Goal: Check status: Check status

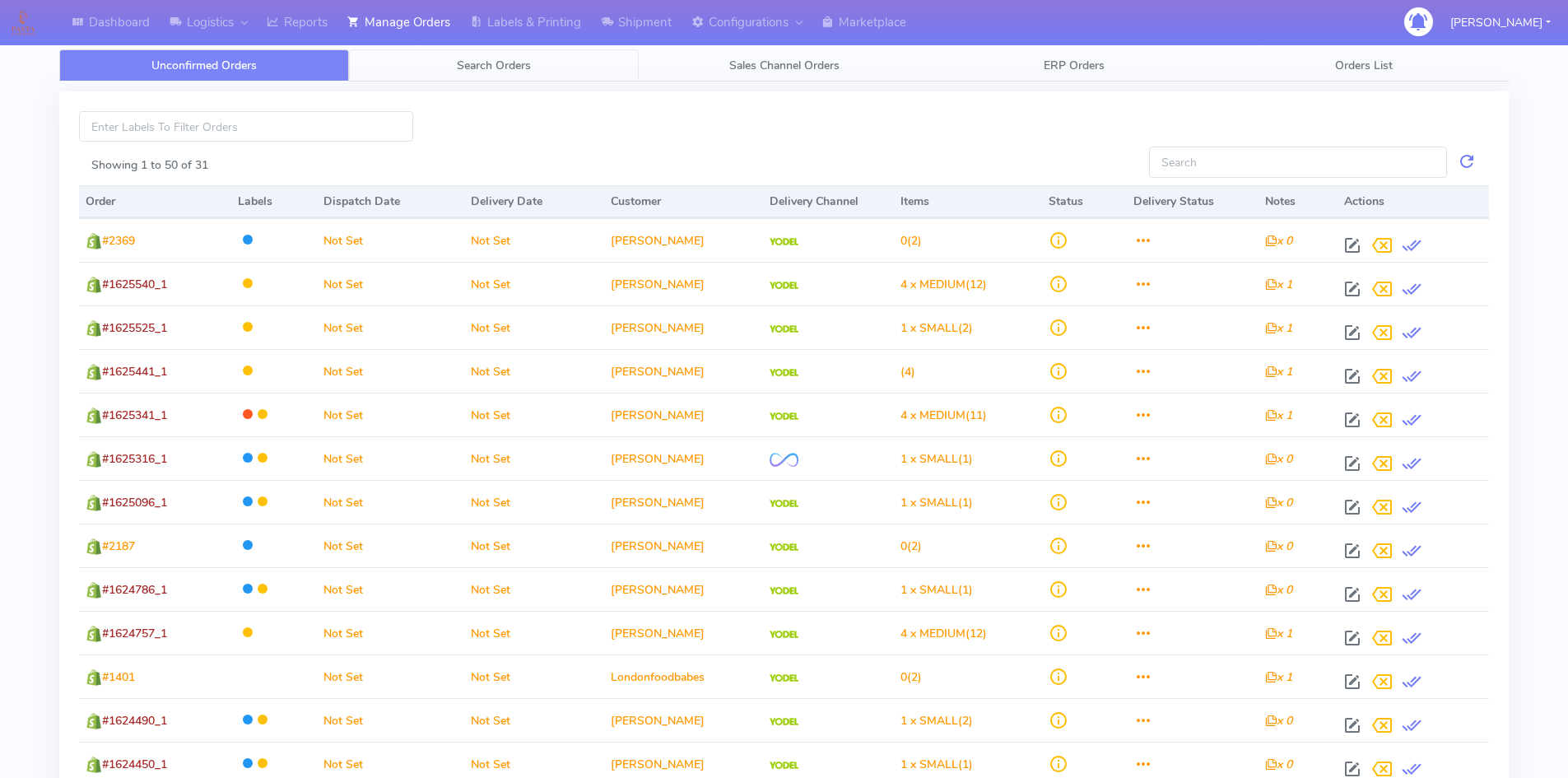
click at [513, 66] on span "Search Orders" at bounding box center [493, 64] width 74 height 15
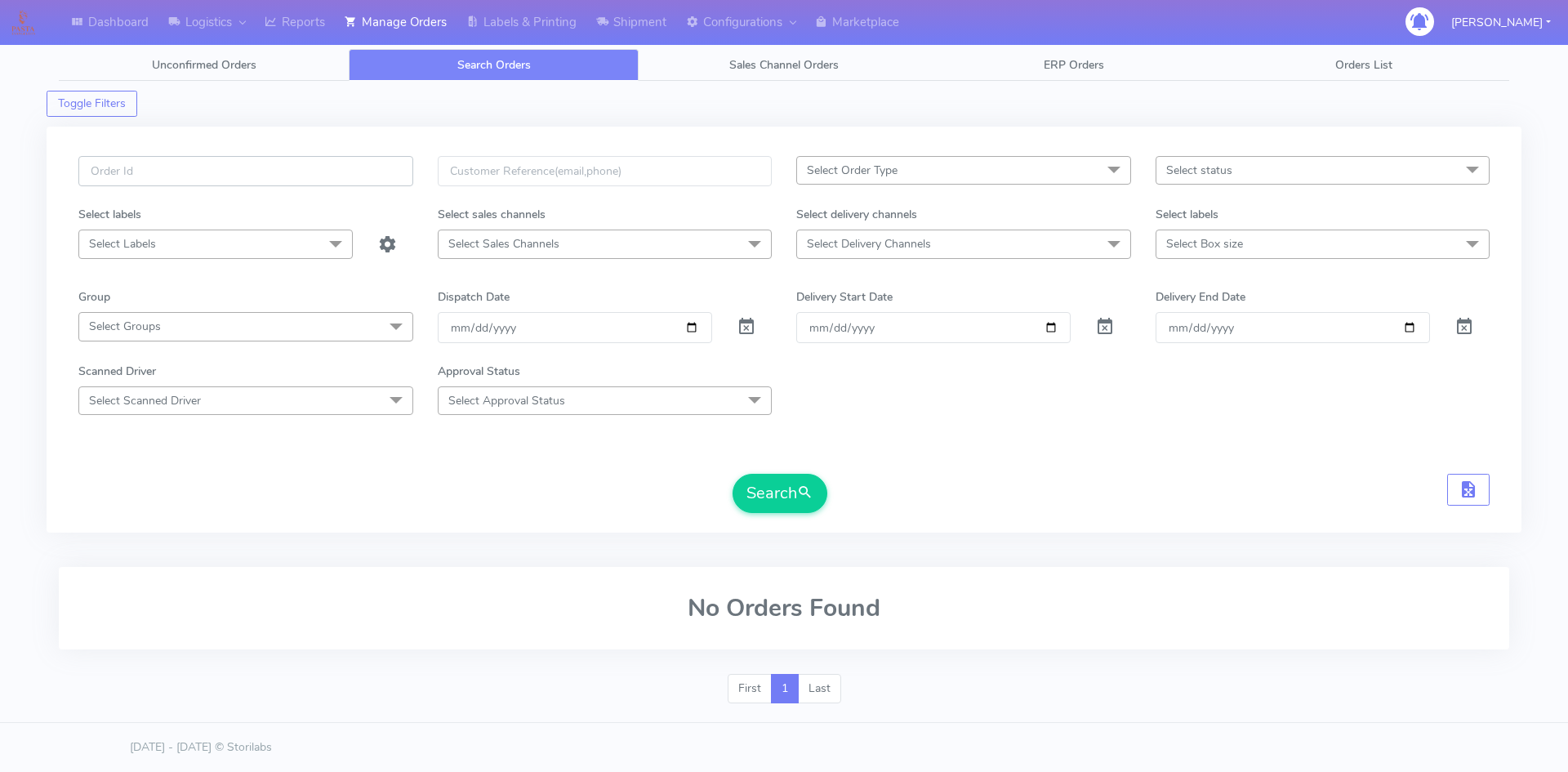
click at [139, 167] on input "text" at bounding box center [245, 171] width 335 height 30
paste input "1619390"
click at [732, 474] on button "Search" at bounding box center [779, 493] width 95 height 39
click at [777, 505] on button "Search" at bounding box center [779, 493] width 95 height 39
drag, startPoint x: 171, startPoint y: 171, endPoint x: 16, endPoint y: 171, distance: 155.0
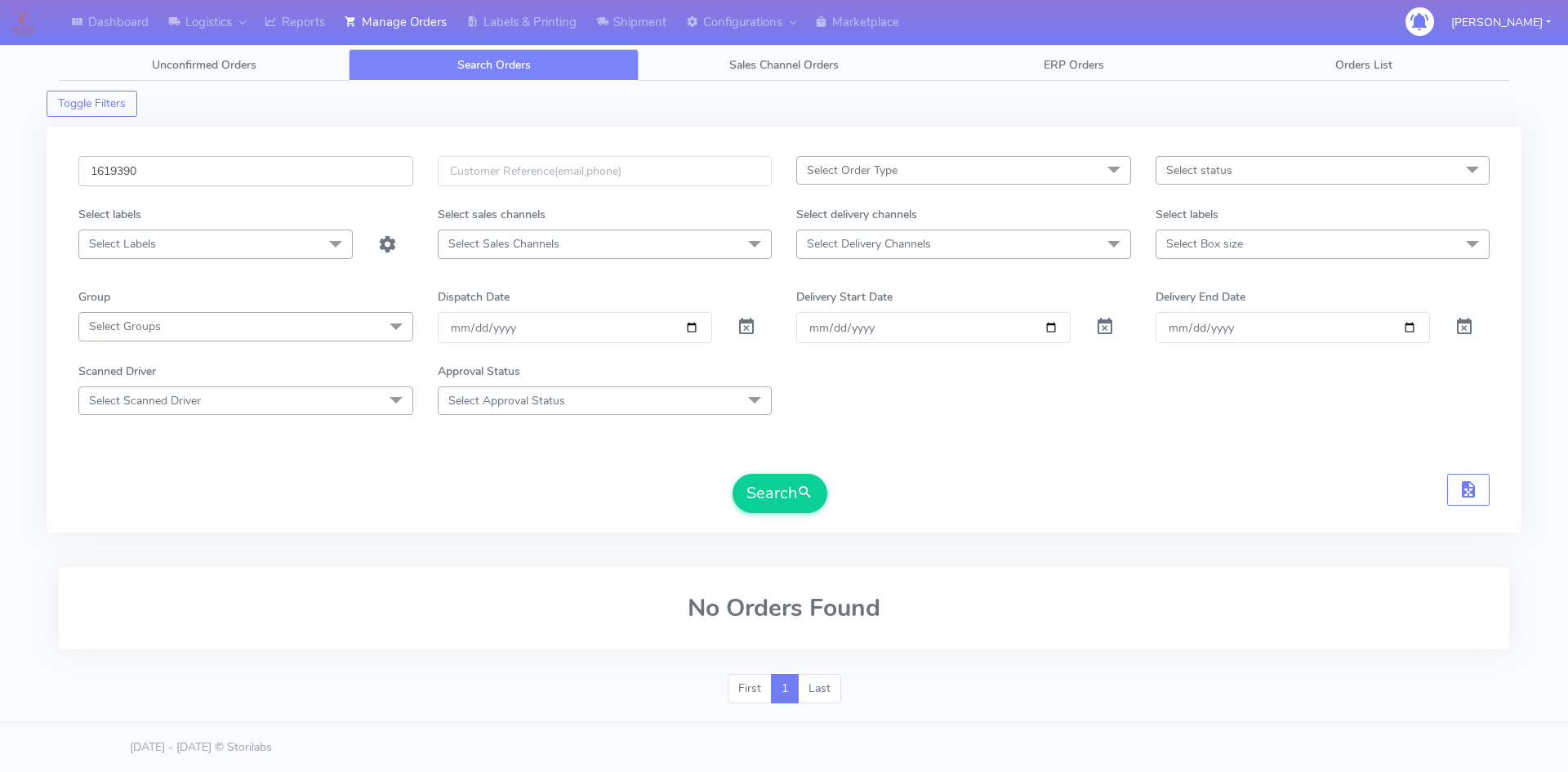
click at [16, 171] on div "Dashboard Logistics London Logistics Reports Manage Orders Labels & Printing Sh…" at bounding box center [784, 372] width 1568 height 687
paste input "20666"
type input "1620666"
click at [732, 474] on button "Search" at bounding box center [779, 493] width 95 height 39
click at [741, 328] on span at bounding box center [746, 330] width 20 height 15
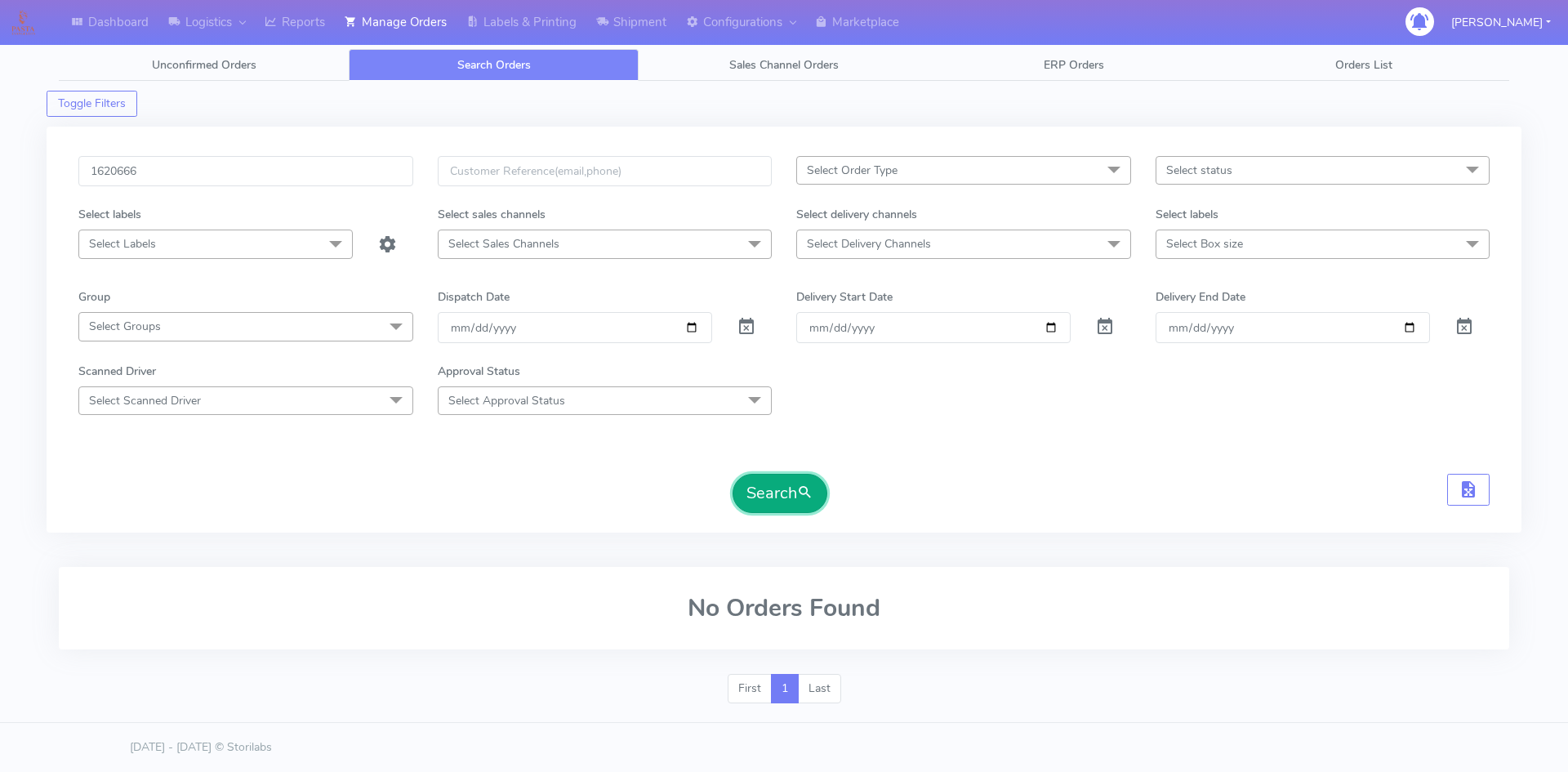
click at [773, 497] on button "Search" at bounding box center [779, 493] width 95 height 39
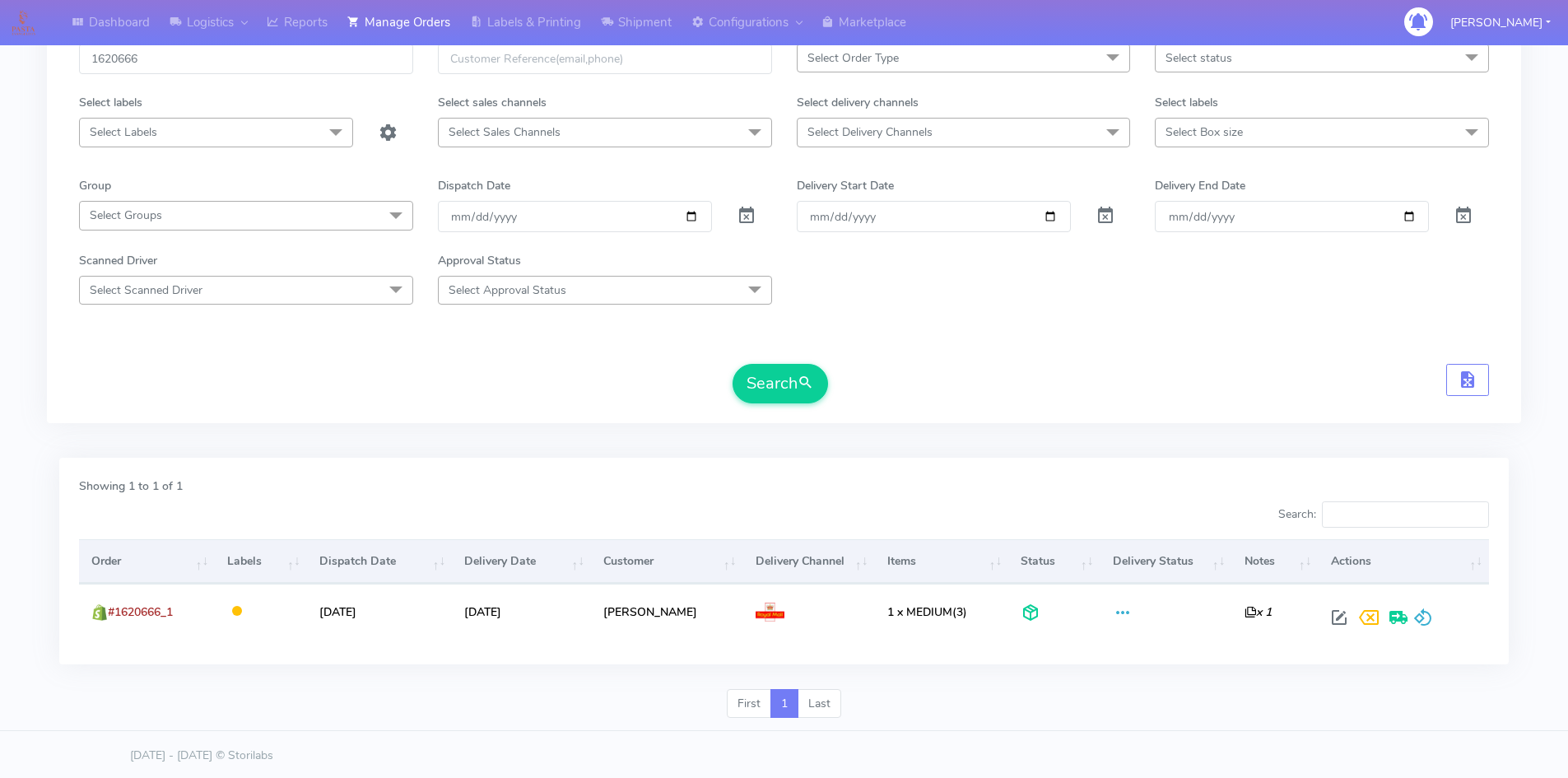
scroll to position [116, 0]
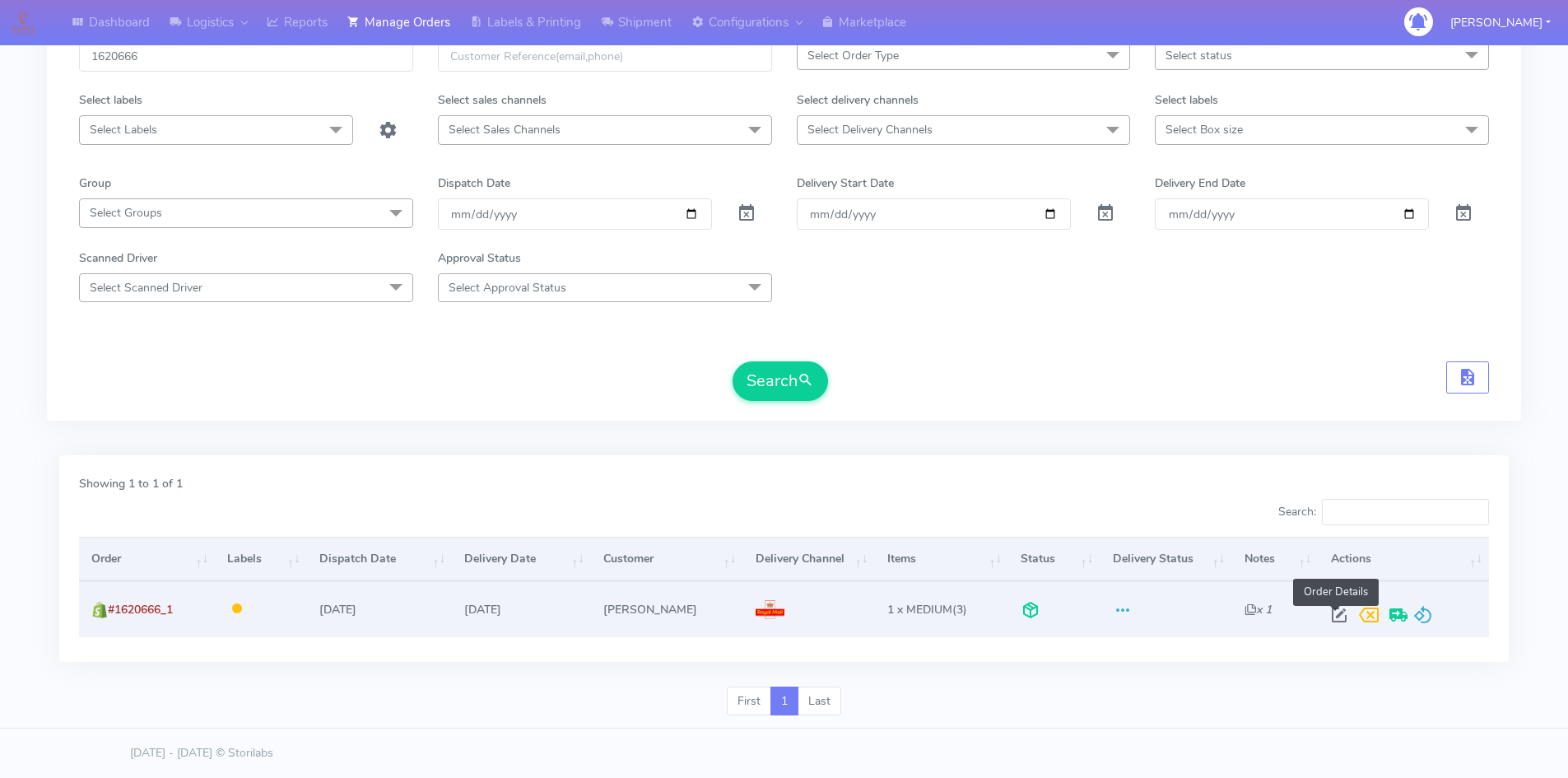
click at [1337, 617] on span at bounding box center [1339, 618] width 30 height 15
select select "3"
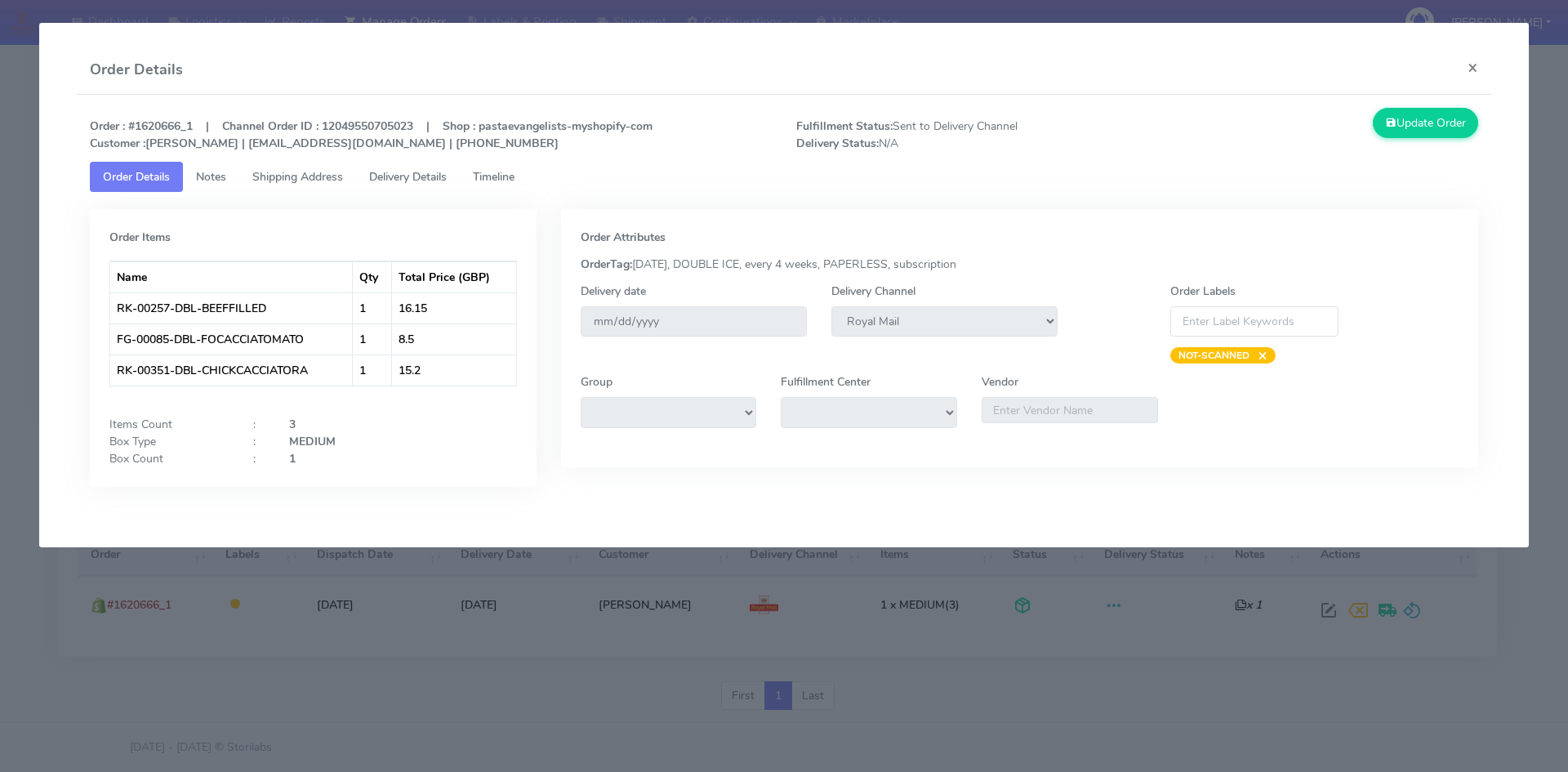
click at [513, 178] on span "Timeline" at bounding box center [493, 176] width 42 height 15
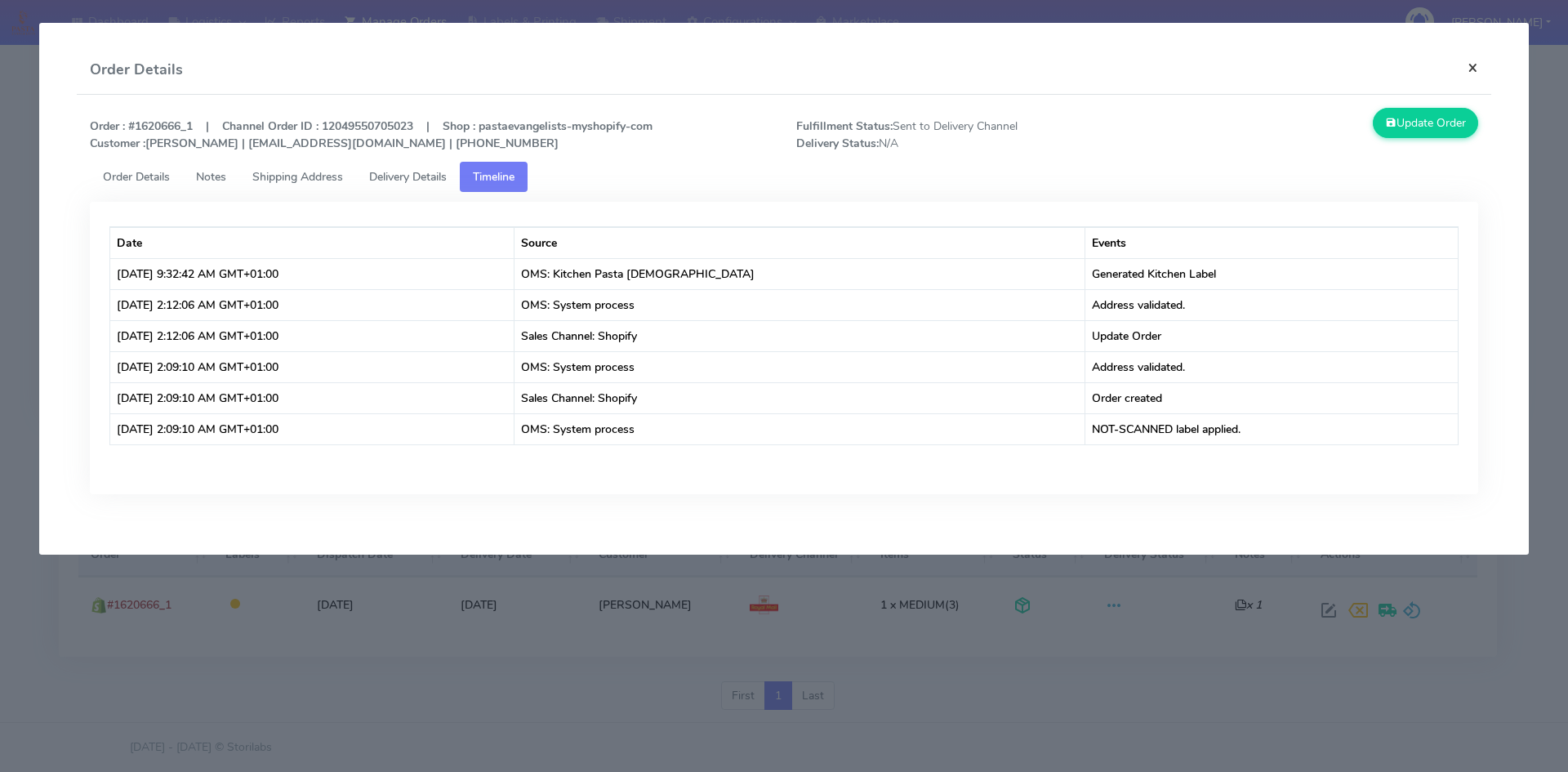
click at [1479, 68] on button "×" at bounding box center [1472, 67] width 36 height 44
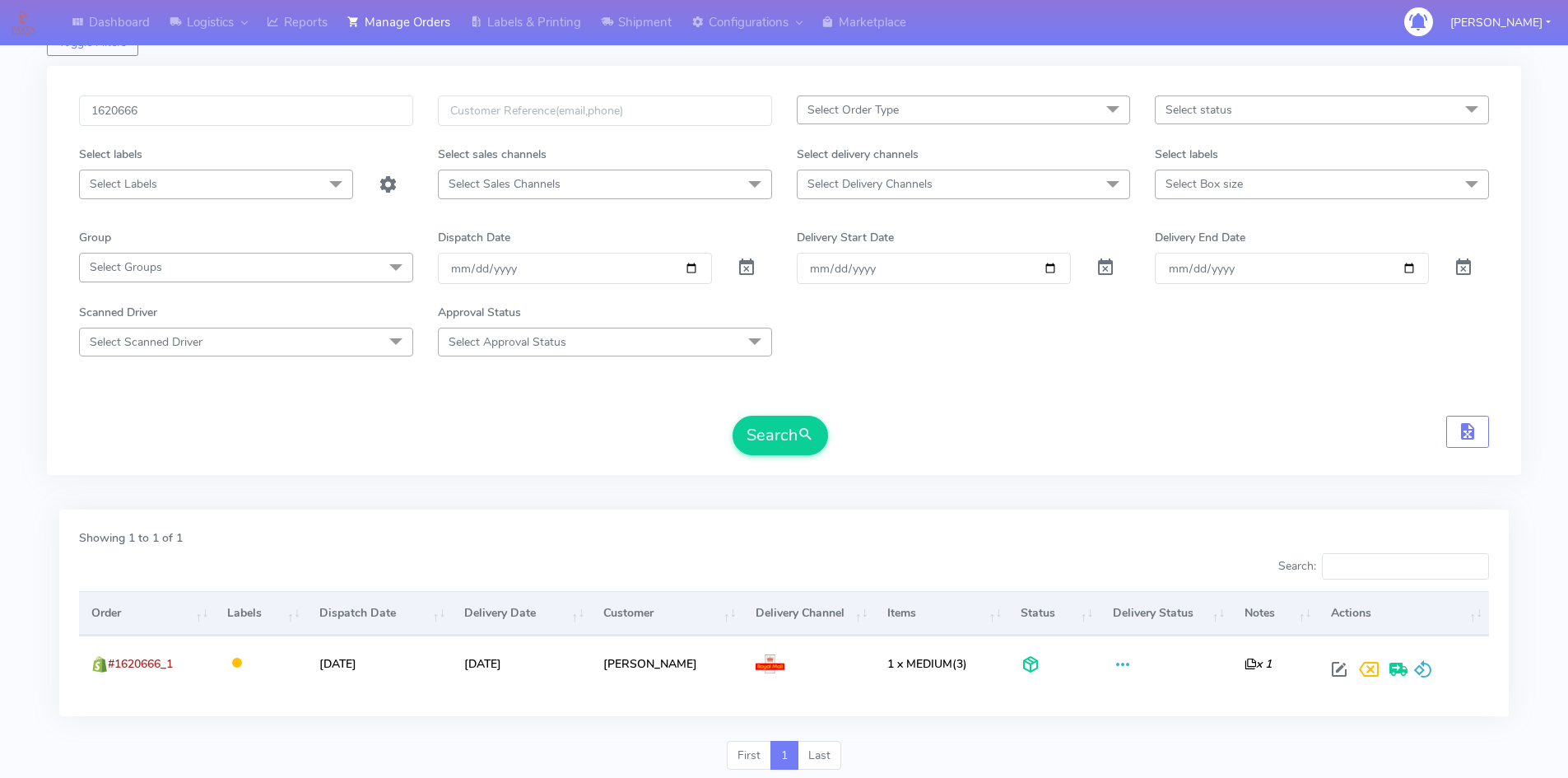
scroll to position [0, 0]
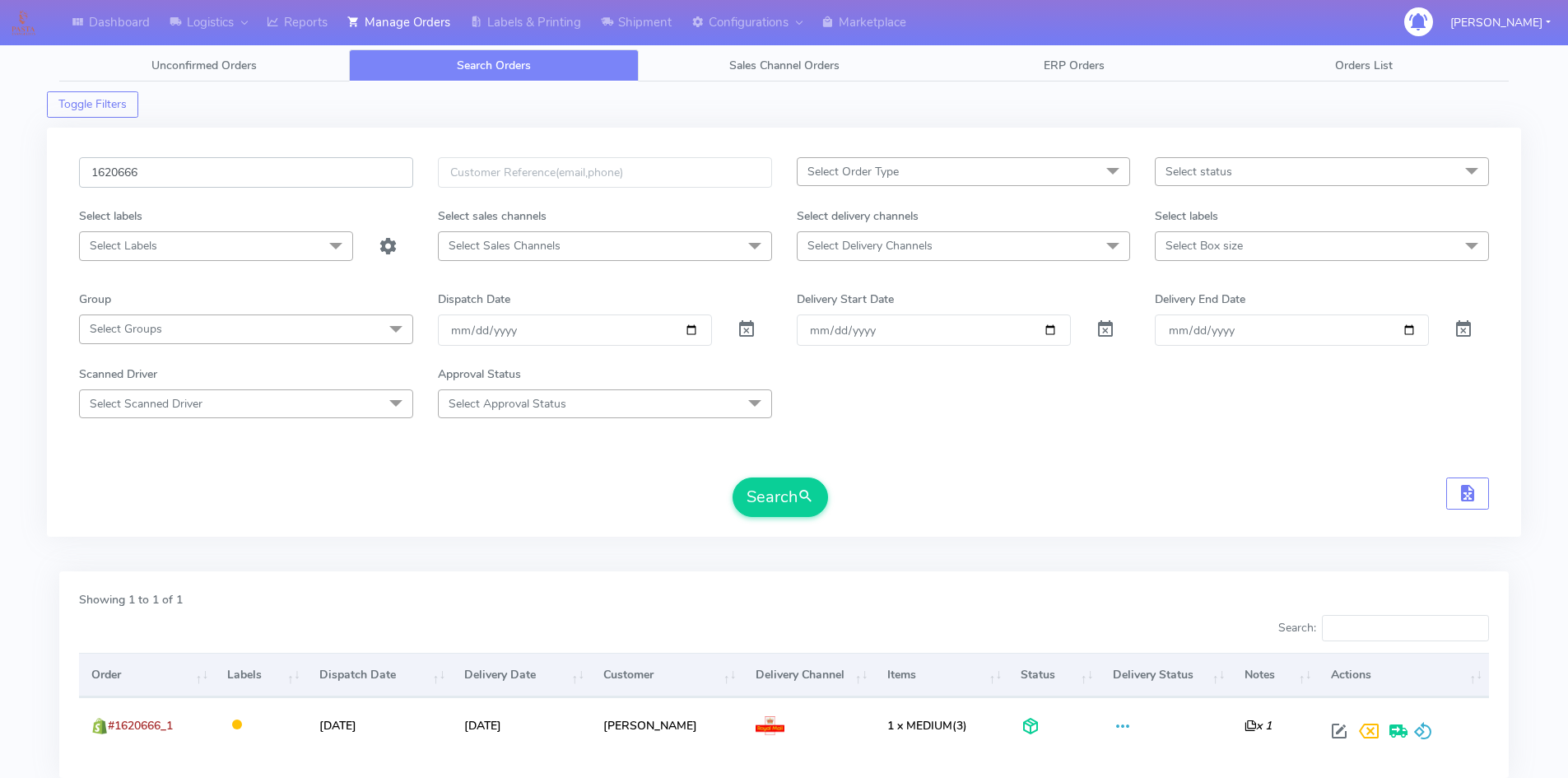
drag, startPoint x: 184, startPoint y: 167, endPoint x: 25, endPoint y: 180, distance: 159.5
click at [25, 180] on div "Dashboard Logistics London Logistics Reports Manage Orders Labels & Printing Sh…" at bounding box center [784, 437] width 1568 height 815
paste input "19390 Complete"
click at [733, 477] on button "Search" at bounding box center [780, 497] width 96 height 39
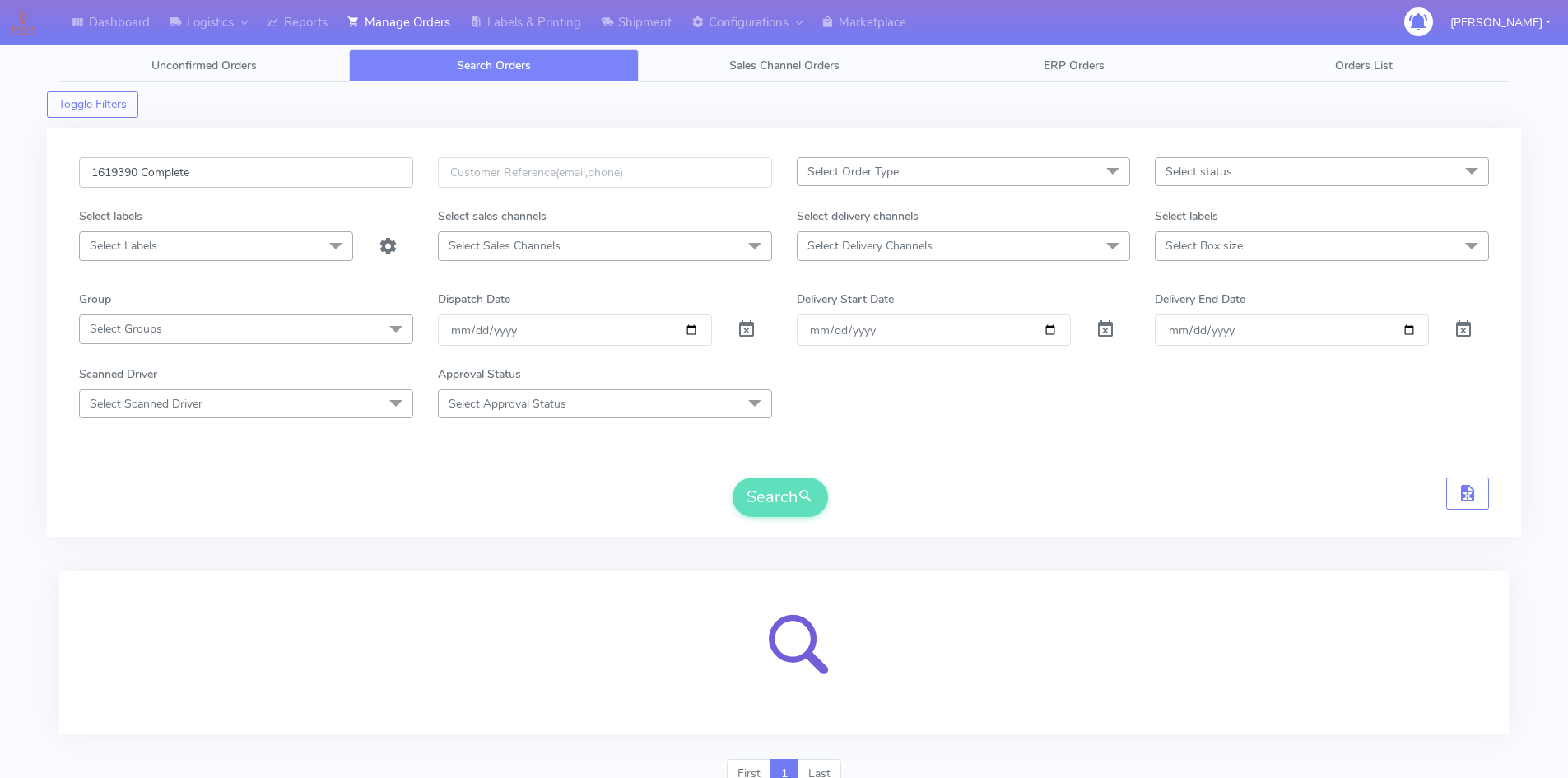
click at [151, 179] on input "1619390 Complete" at bounding box center [245, 173] width 334 height 30
type input "1619390"
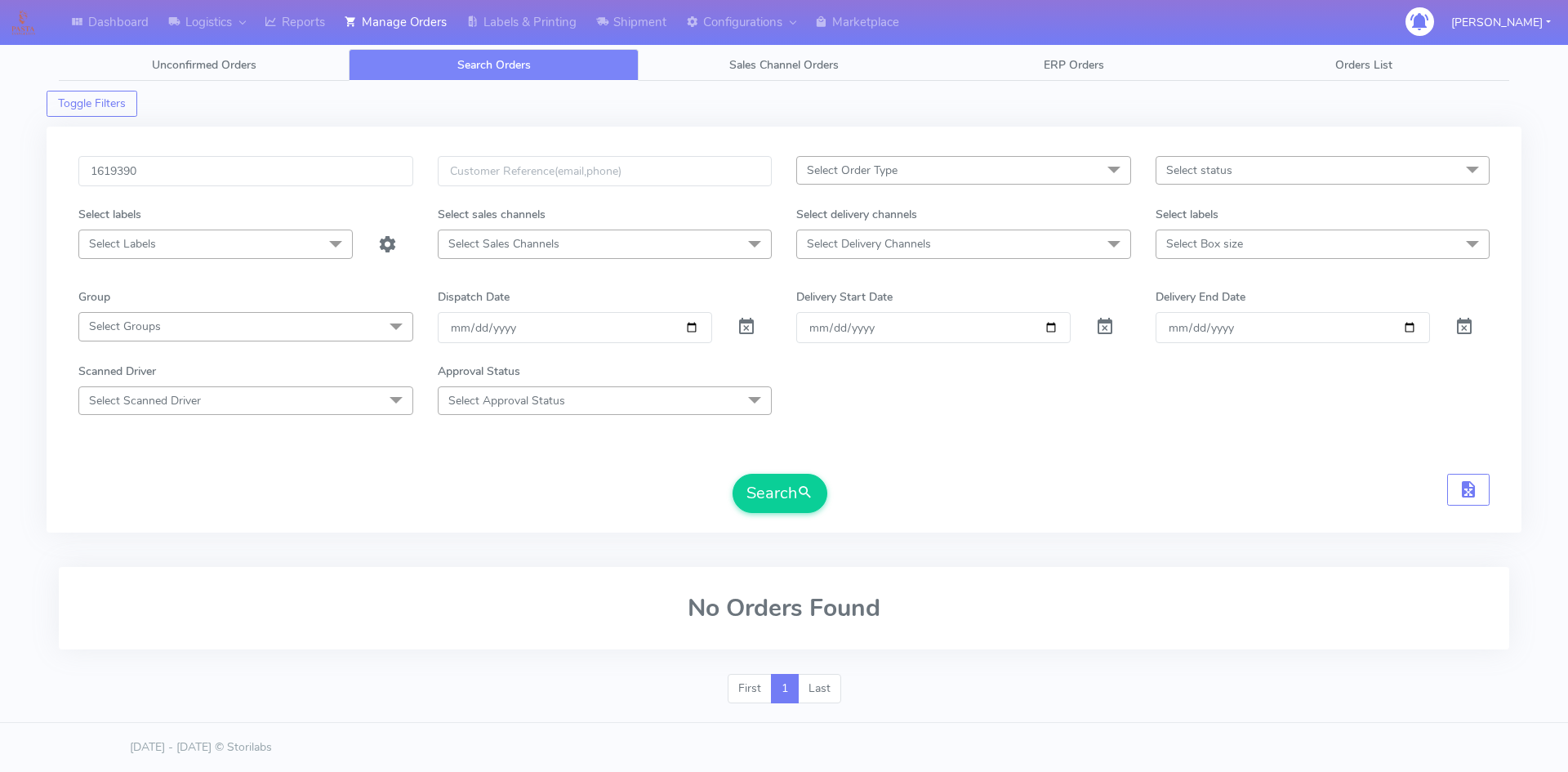
click at [500, 497] on div "Search" at bounding box center [784, 493] width 1411 height 39
click at [204, 172] on input "1619390" at bounding box center [245, 171] width 335 height 30
drag, startPoint x: 77, startPoint y: 174, endPoint x: 62, endPoint y: 176, distance: 15.1
click at [62, 176] on div "1619390 Select Order Type Select All MEALS ATAVI One Off Pasta Club Gift Kit Ev…" at bounding box center [784, 329] width 1475 height 406
click at [732, 474] on button "Search" at bounding box center [779, 493] width 95 height 39
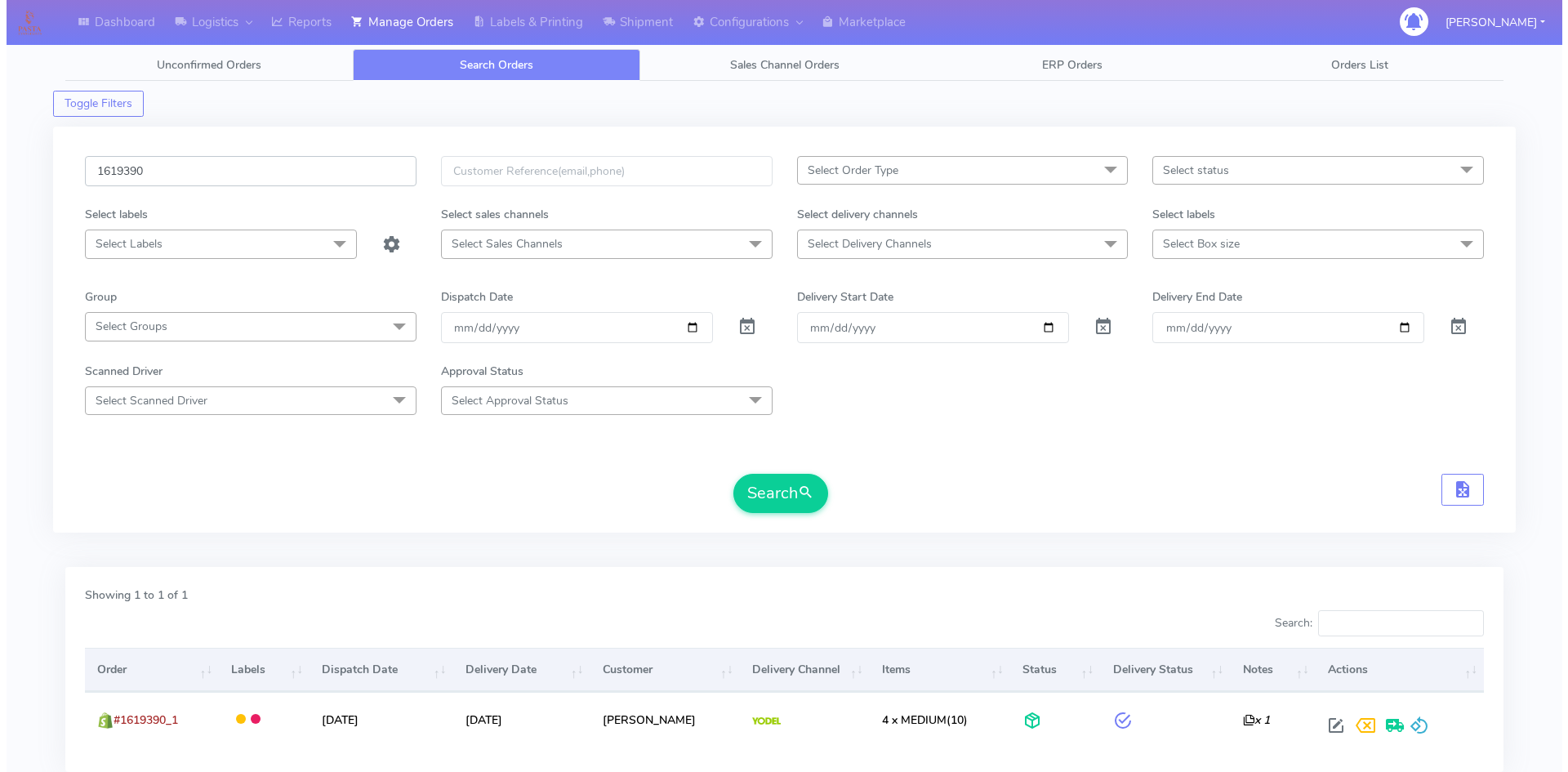
scroll to position [132, 0]
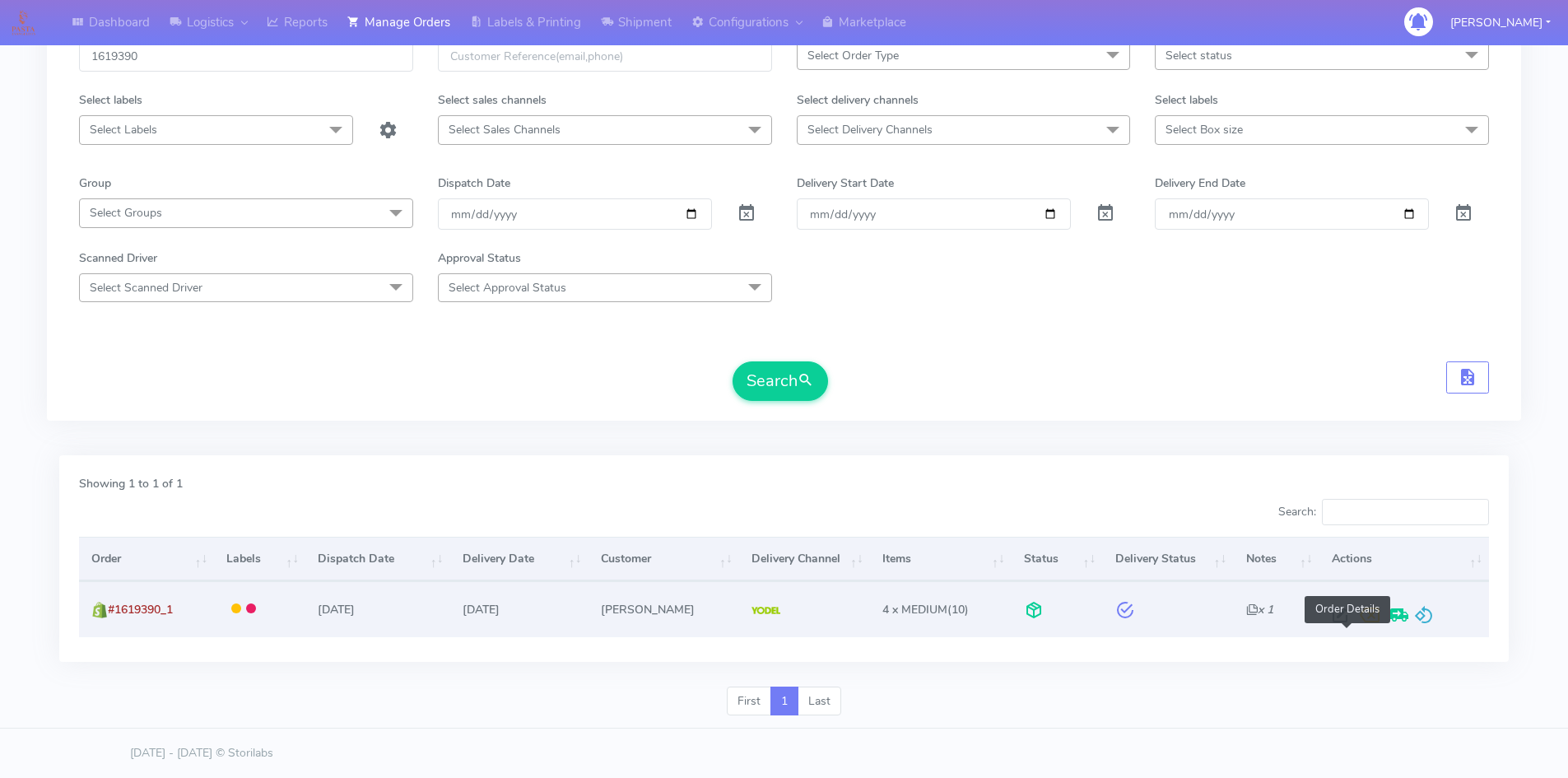
click at [1344, 616] on span at bounding box center [1340, 618] width 30 height 15
select select "5"
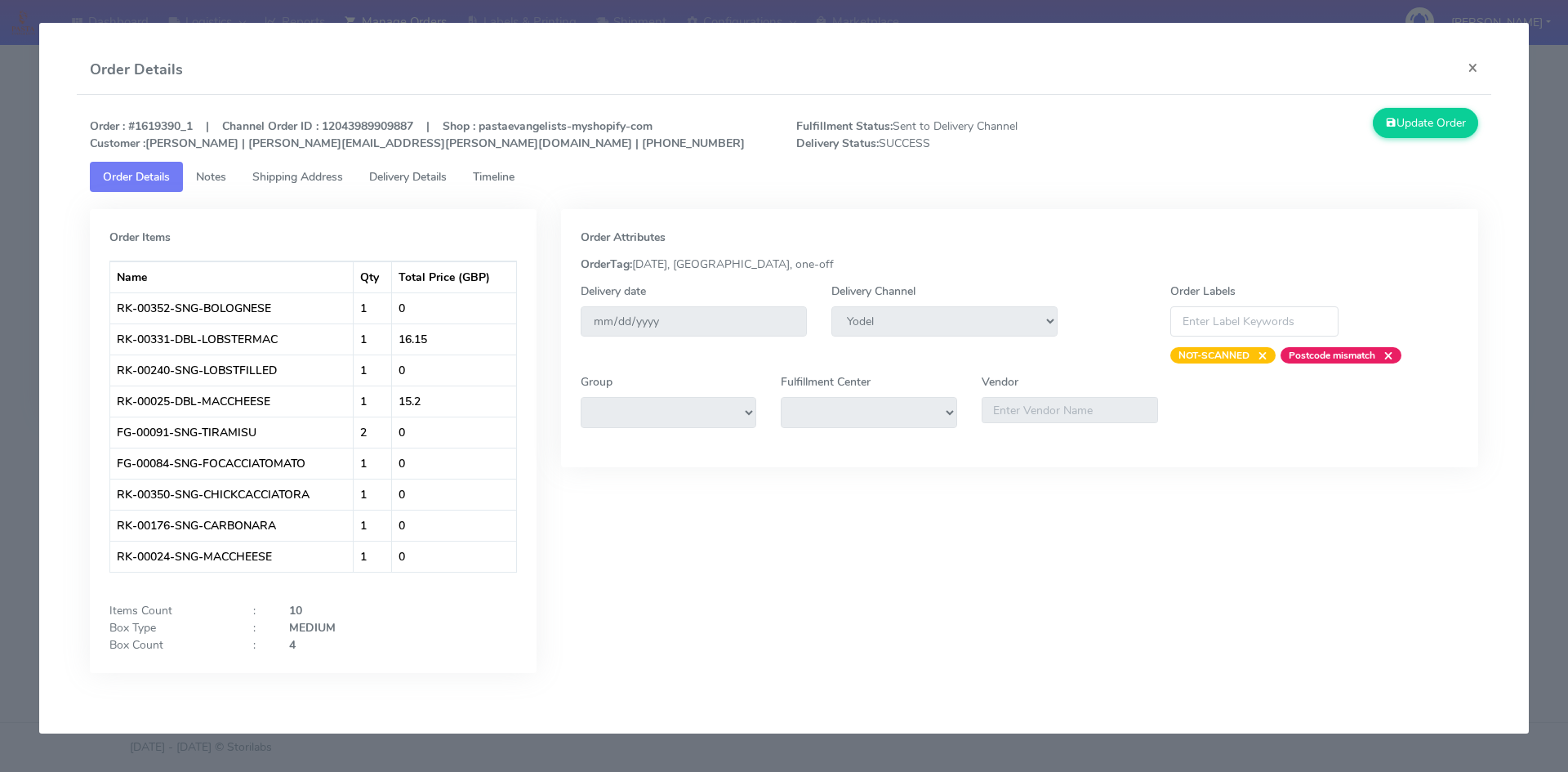
click at [495, 178] on span "Timeline" at bounding box center [493, 176] width 42 height 15
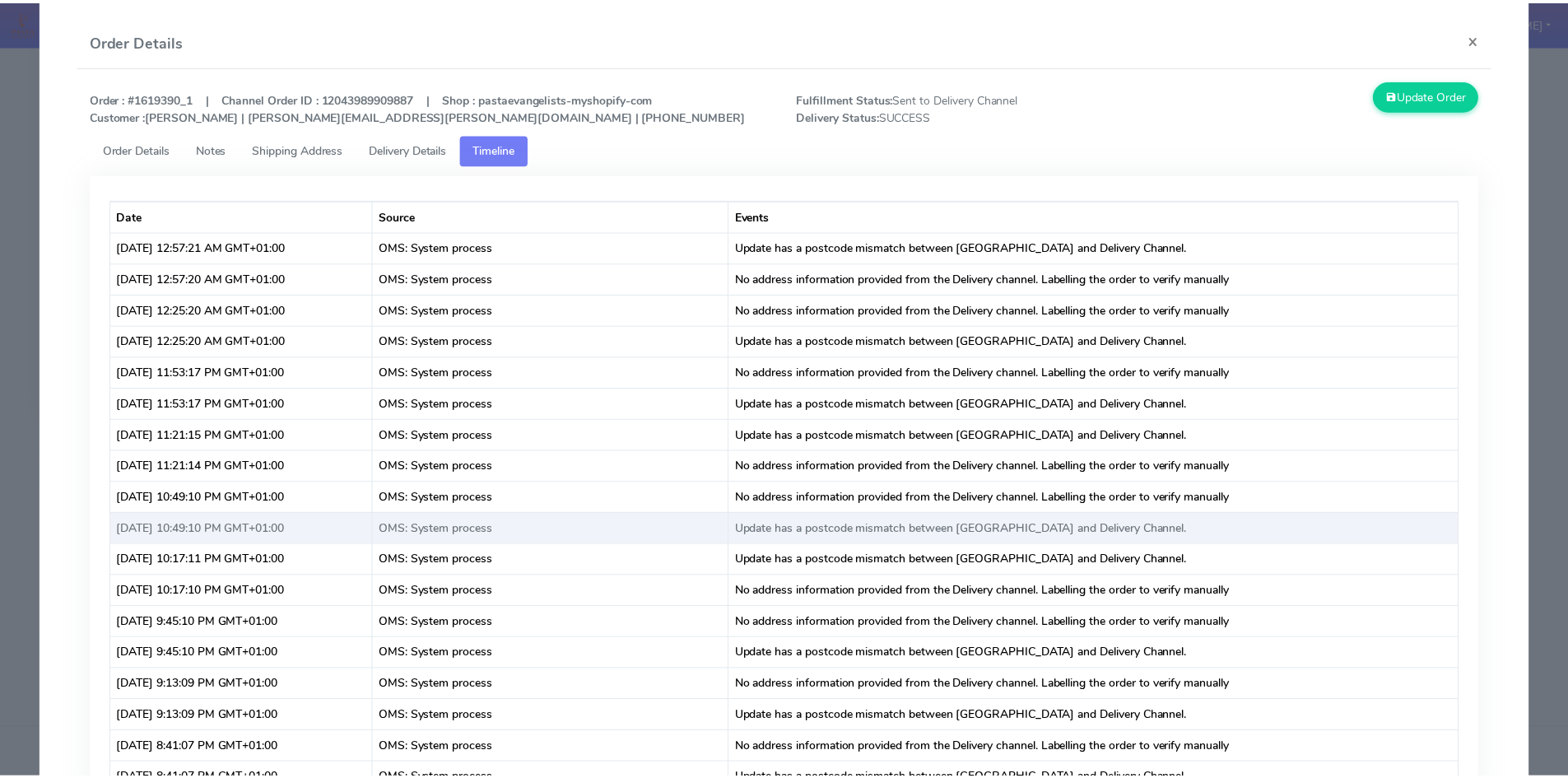
scroll to position [0, 0]
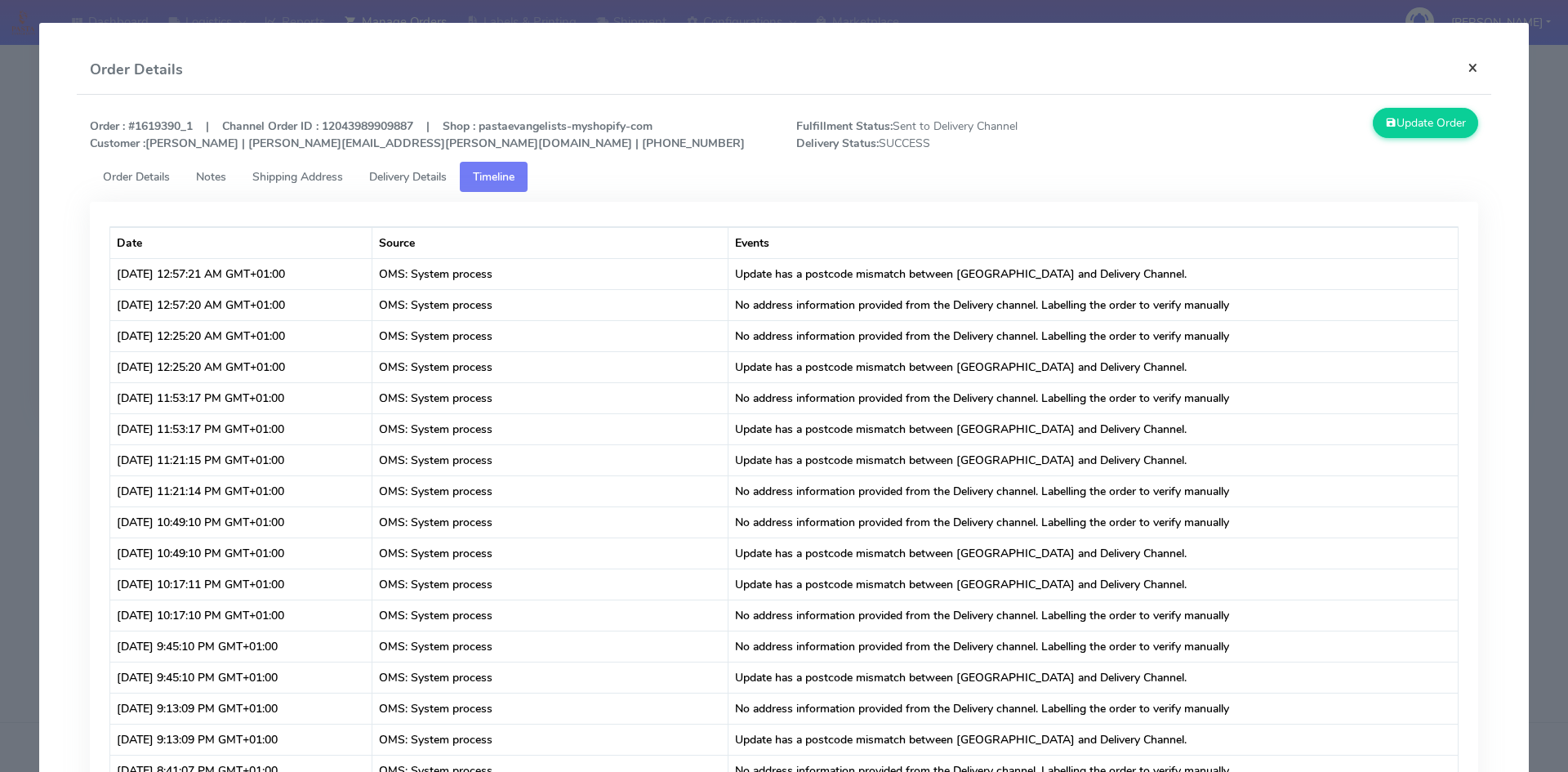
click at [1463, 70] on button "×" at bounding box center [1472, 67] width 36 height 44
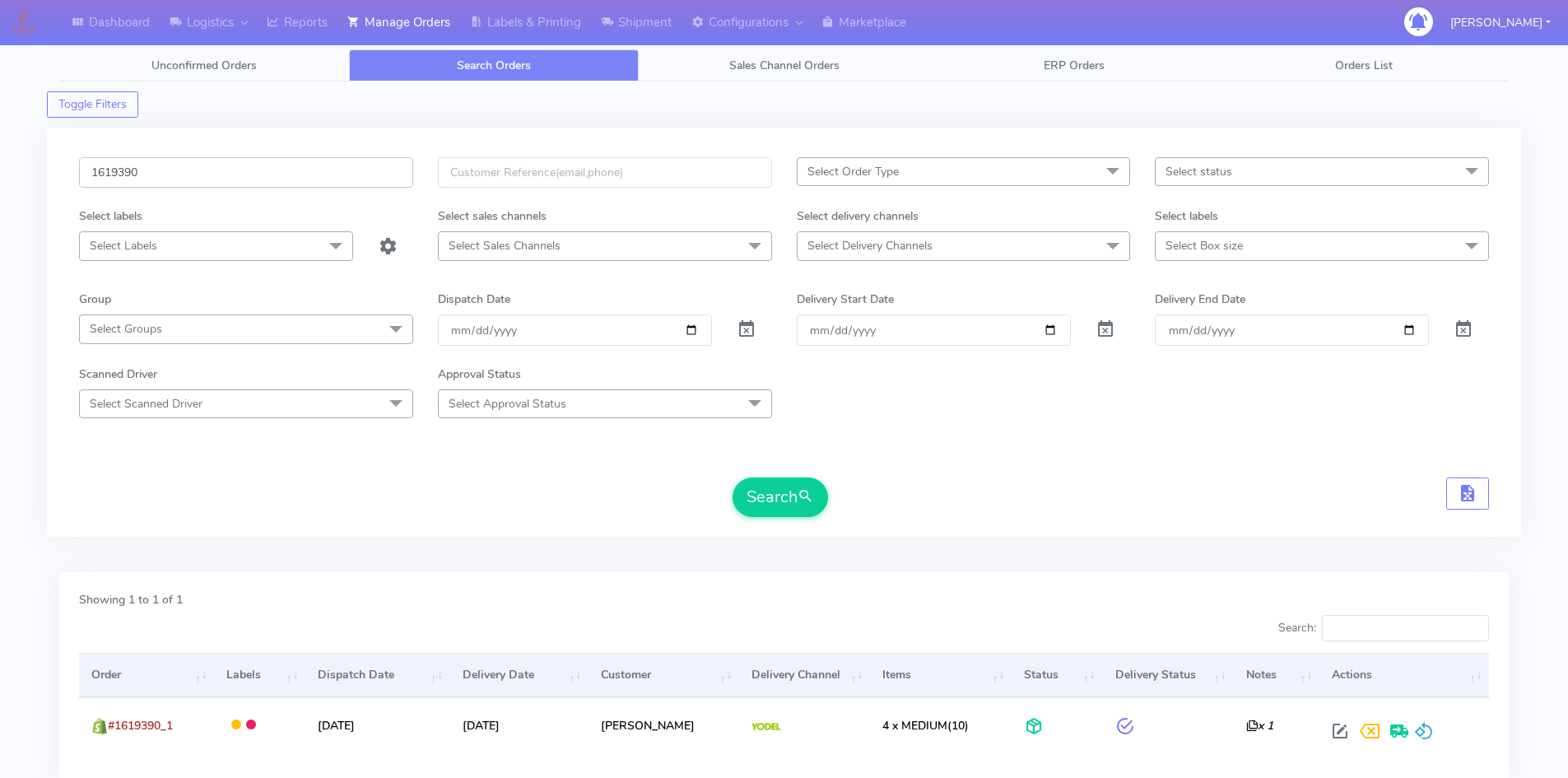
drag, startPoint x: 180, startPoint y: 168, endPoint x: 0, endPoint y: 178, distance: 180.3
click at [0, 178] on div "Dashboard Logistics London Logistics Reports Manage Orders Labels & Printing Sh…" at bounding box center [784, 437] width 1568 height 815
paste input "933"
type input "1619933"
click at [733, 477] on button "Search" at bounding box center [780, 497] width 96 height 39
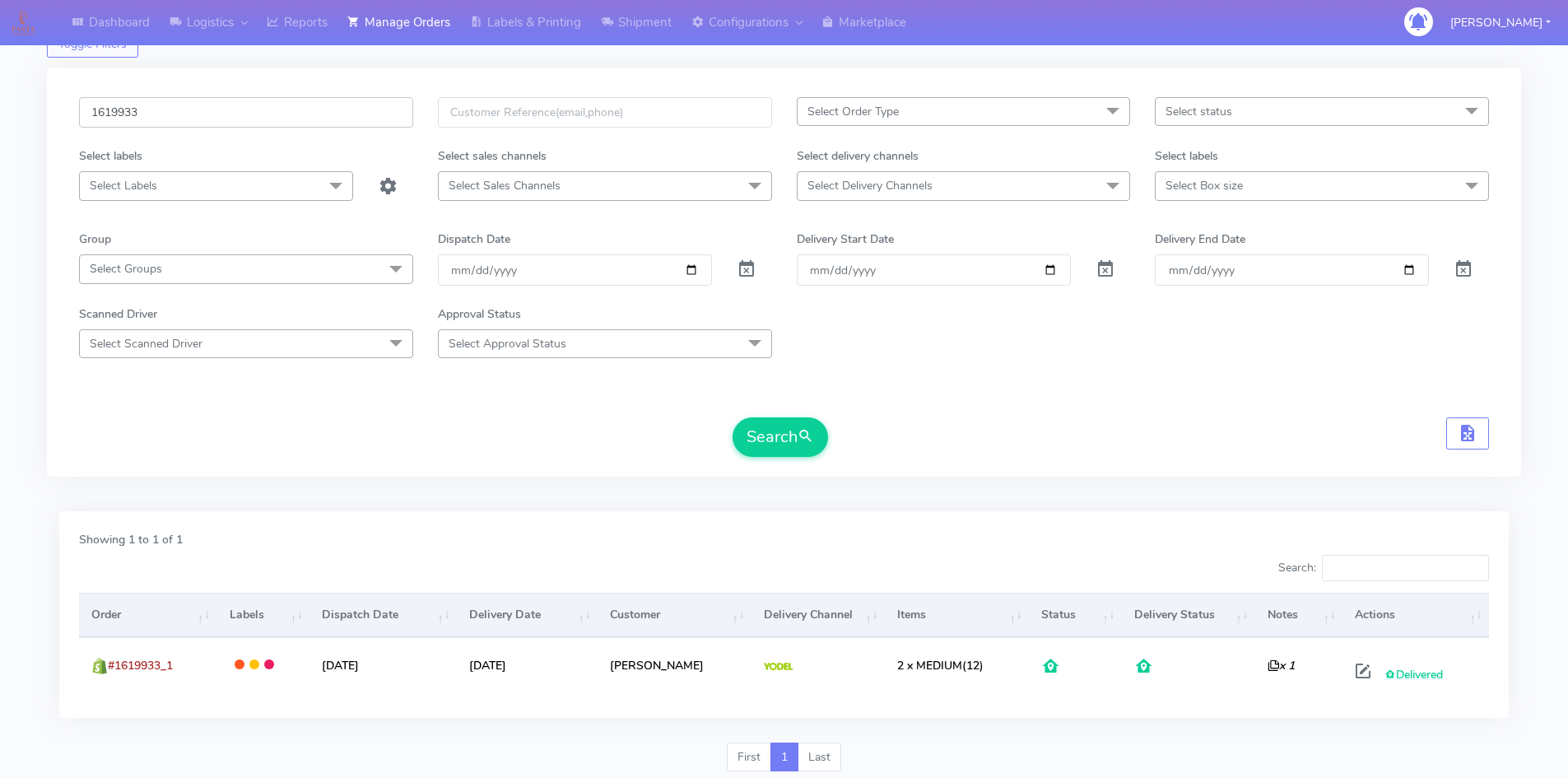
scroll to position [116, 0]
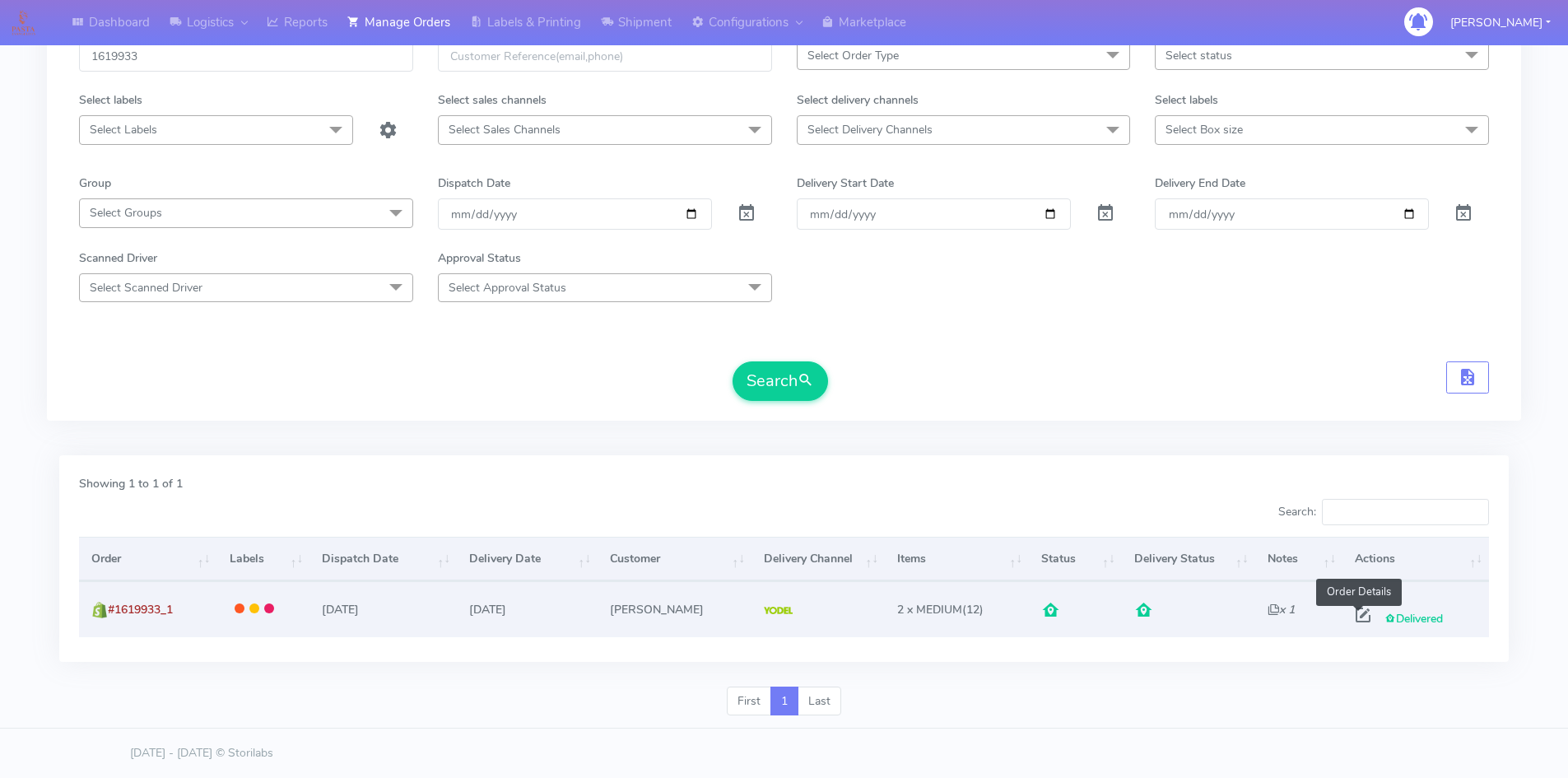
click at [1358, 615] on span at bounding box center [1363, 618] width 30 height 15
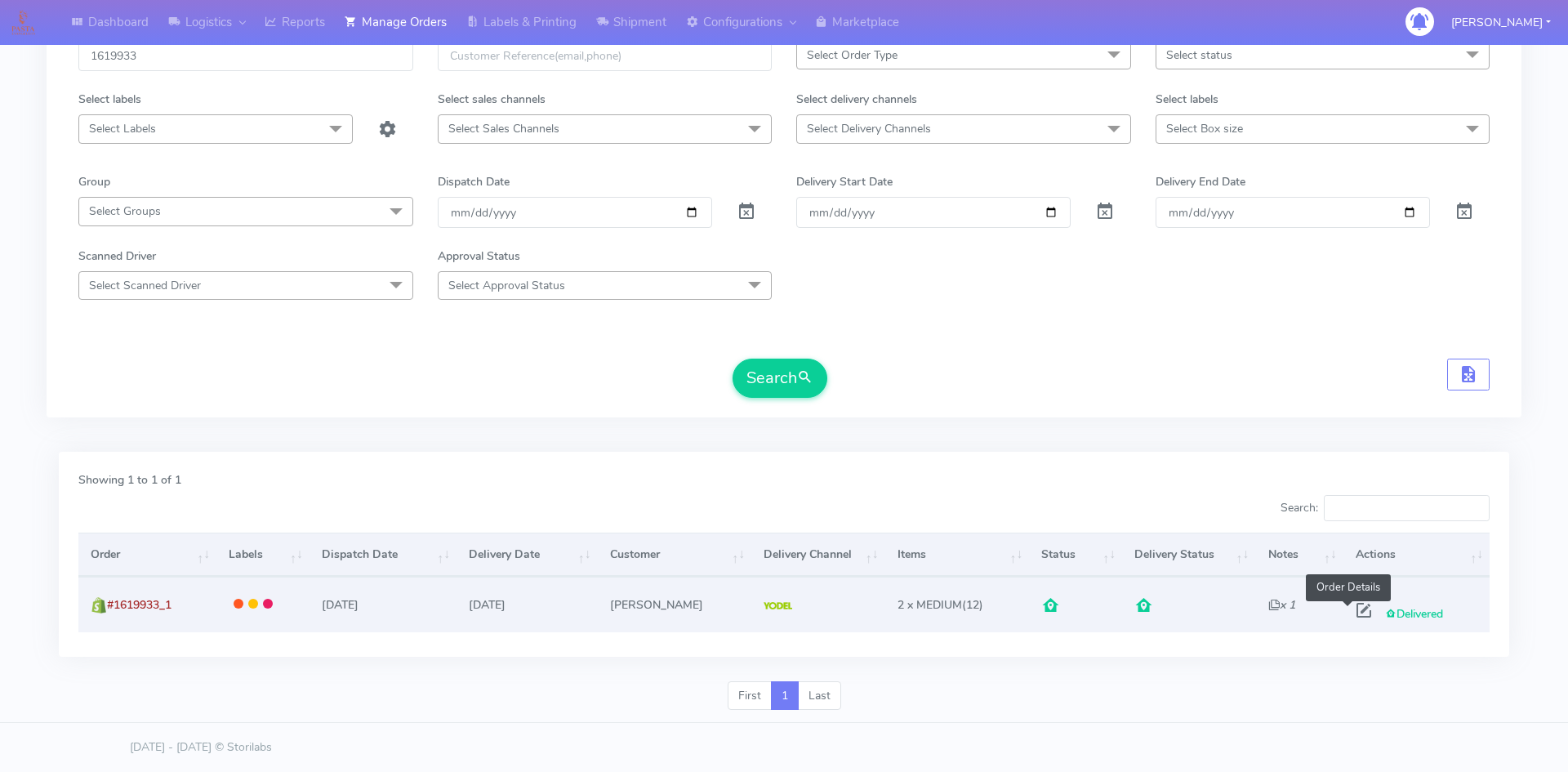
select select "5"
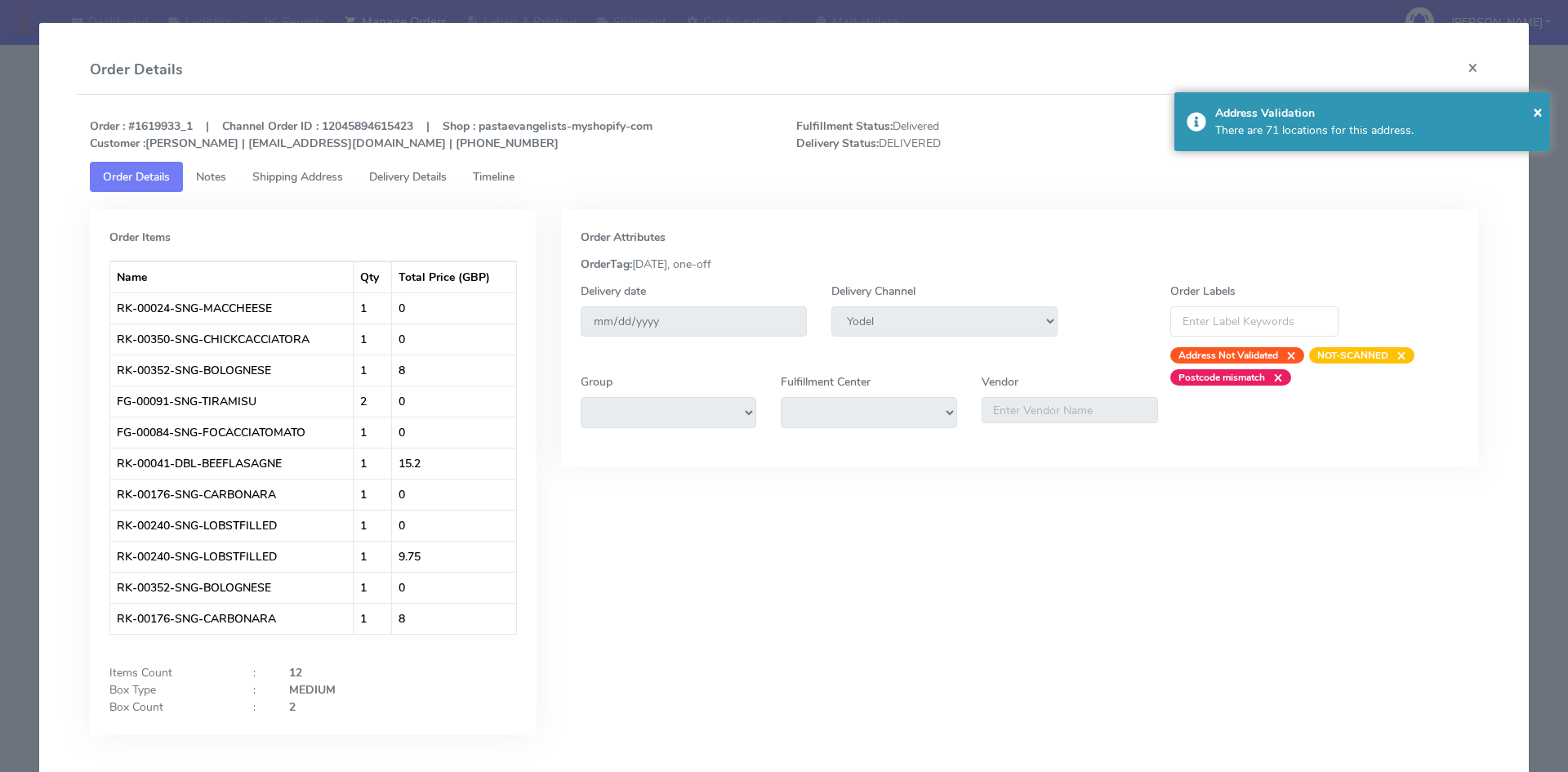
click at [496, 177] on span "Timeline" at bounding box center [493, 176] width 42 height 15
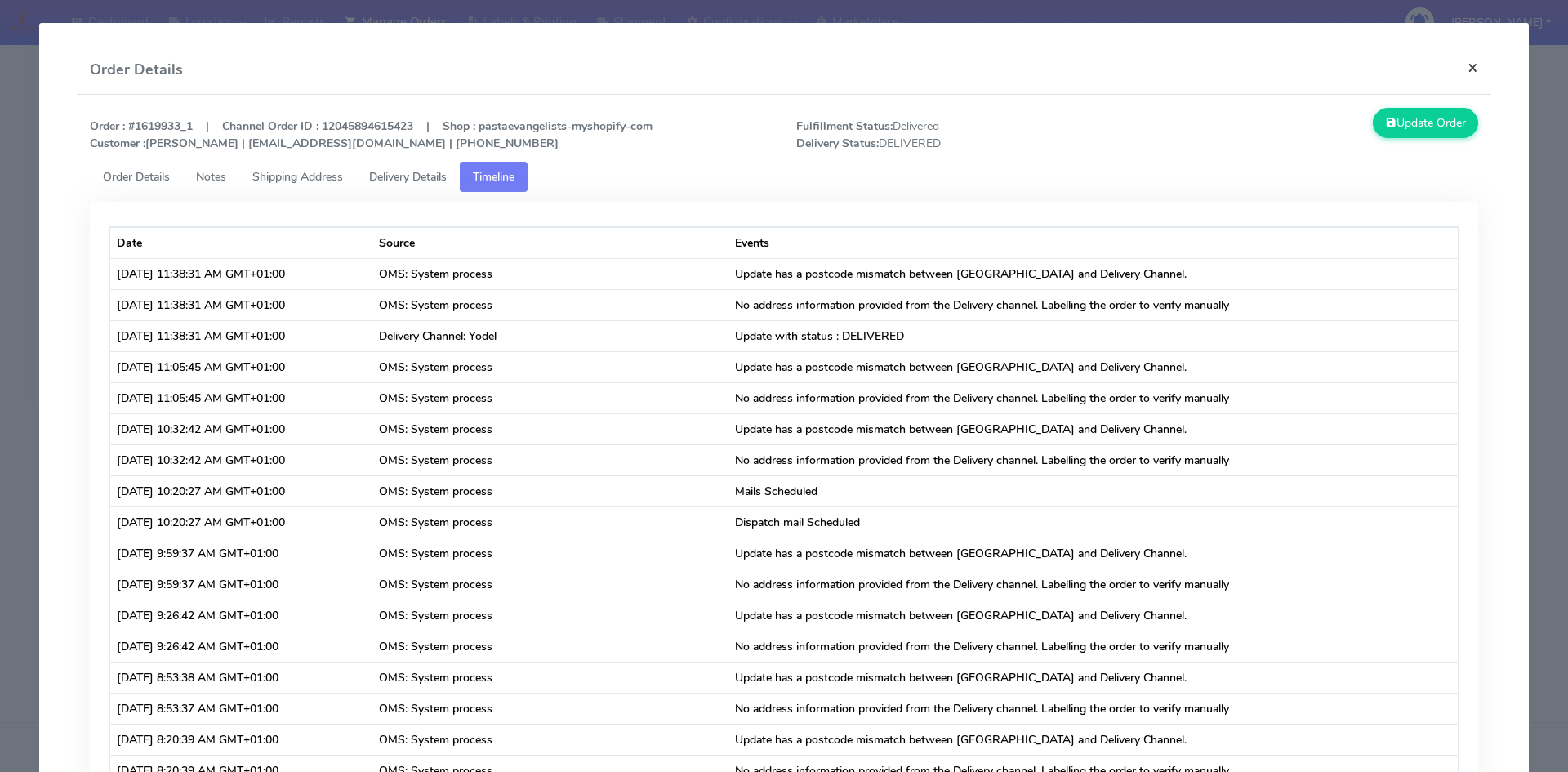
click at [1469, 64] on button "×" at bounding box center [1472, 67] width 36 height 44
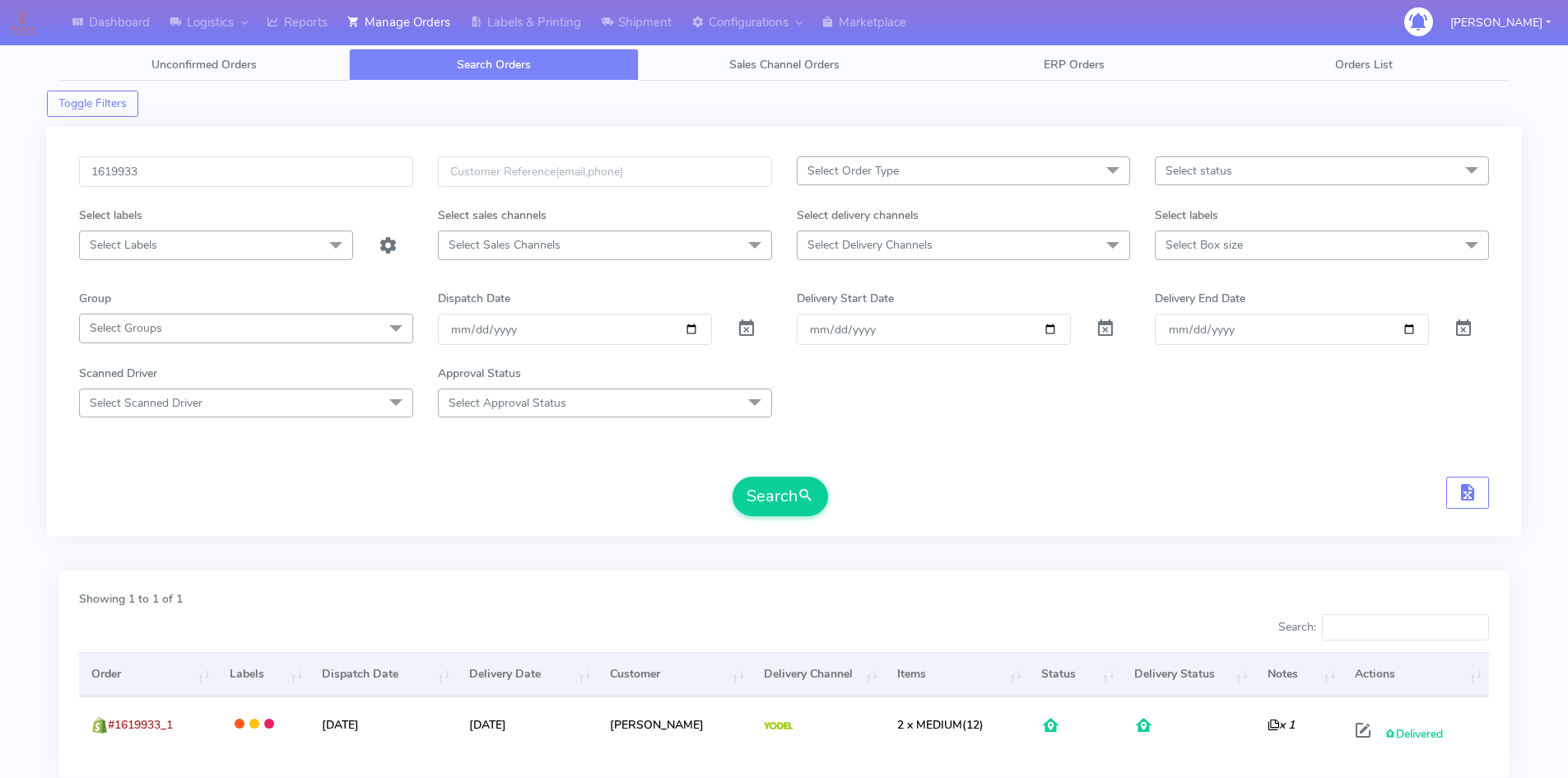
scroll to position [0, 0]
drag, startPoint x: 184, startPoint y: 161, endPoint x: 0, endPoint y: 204, distance: 189.0
click at [0, 204] on div "Dashboard Logistics London Logistics Reports Manage Orders Labels & Printing Sh…" at bounding box center [784, 437] width 1568 height 815
paste input "844"
type input "1619844"
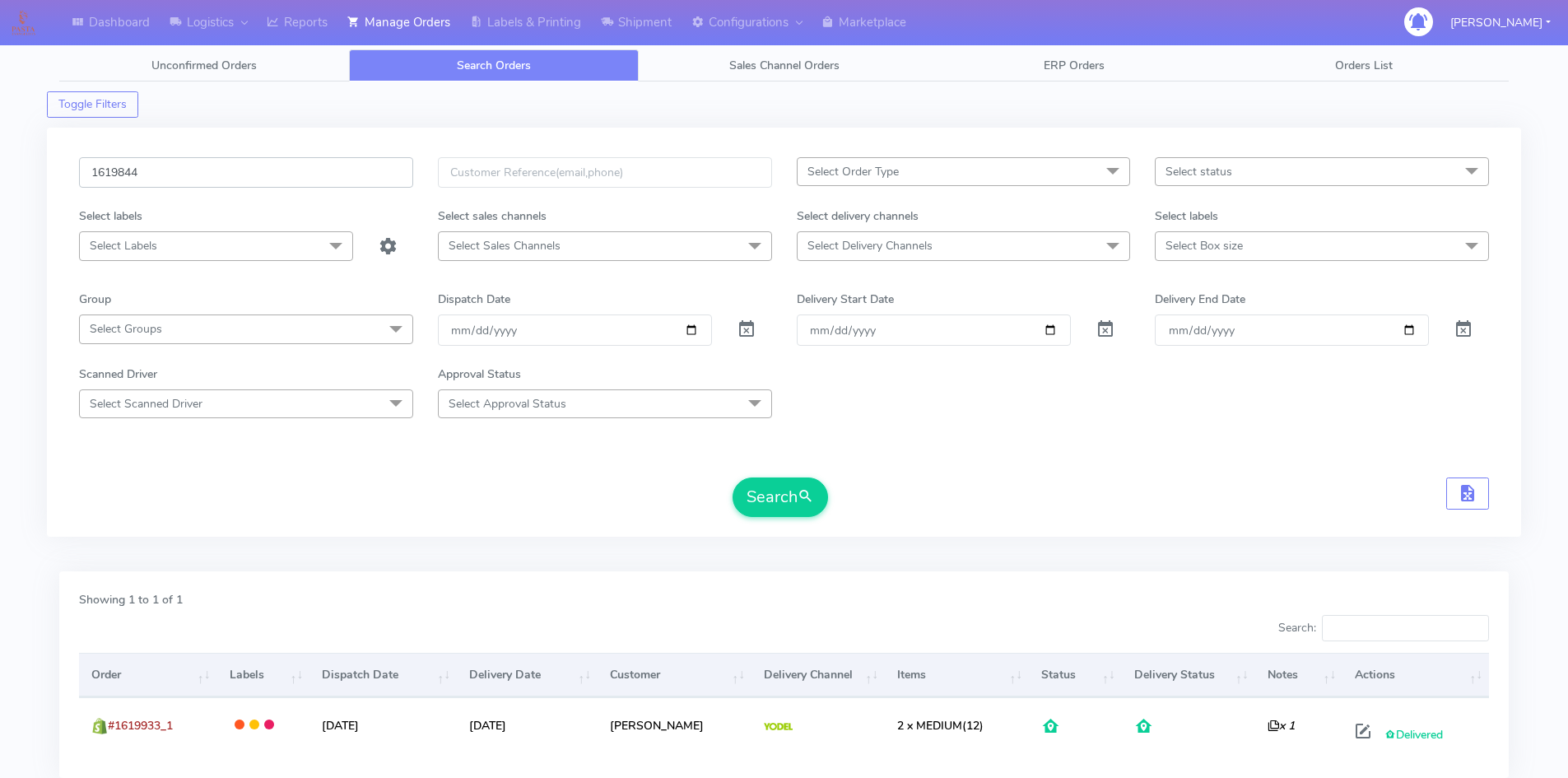
click at [733, 477] on button "Search" at bounding box center [780, 497] width 96 height 39
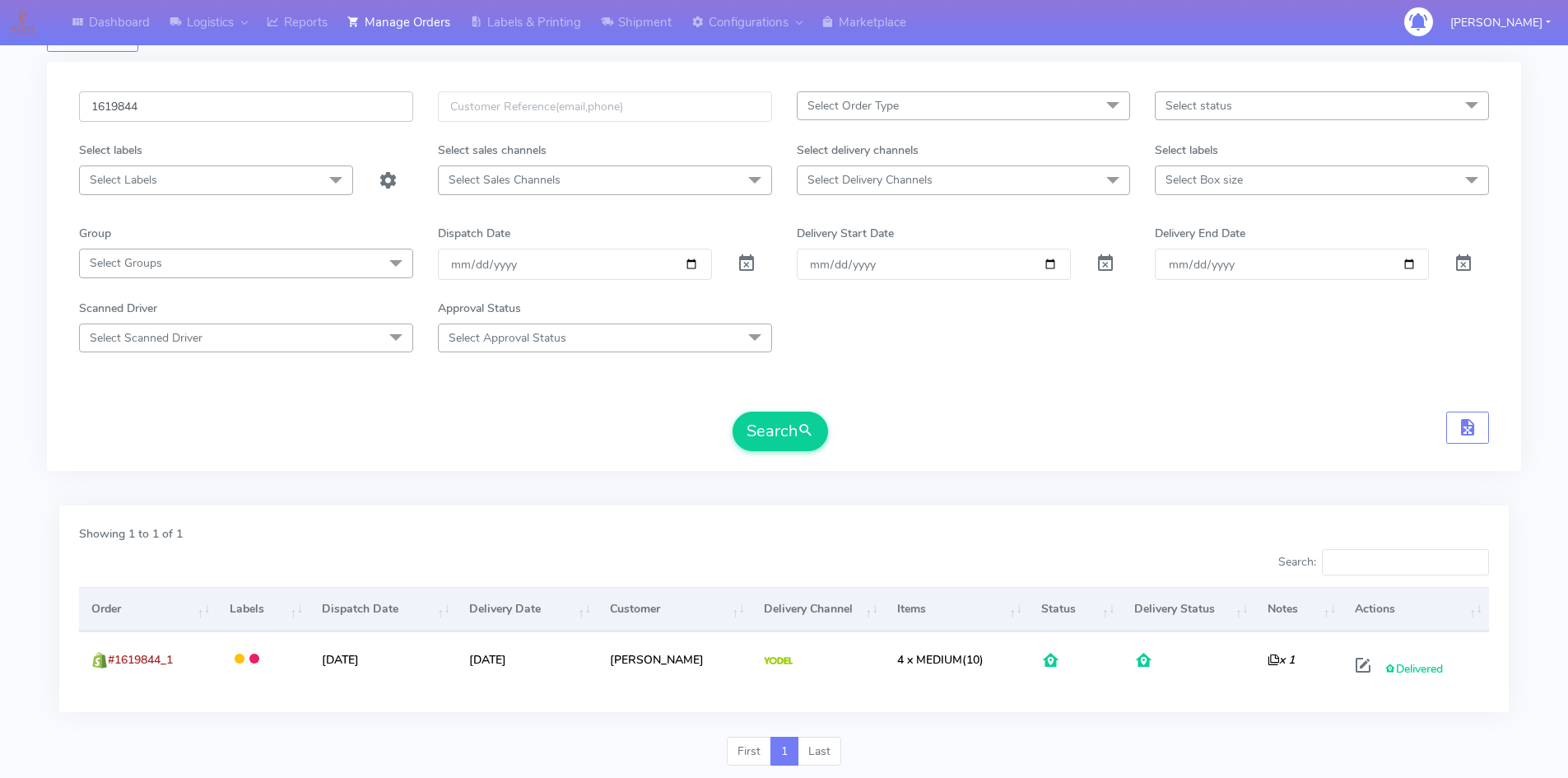
scroll to position [116, 0]
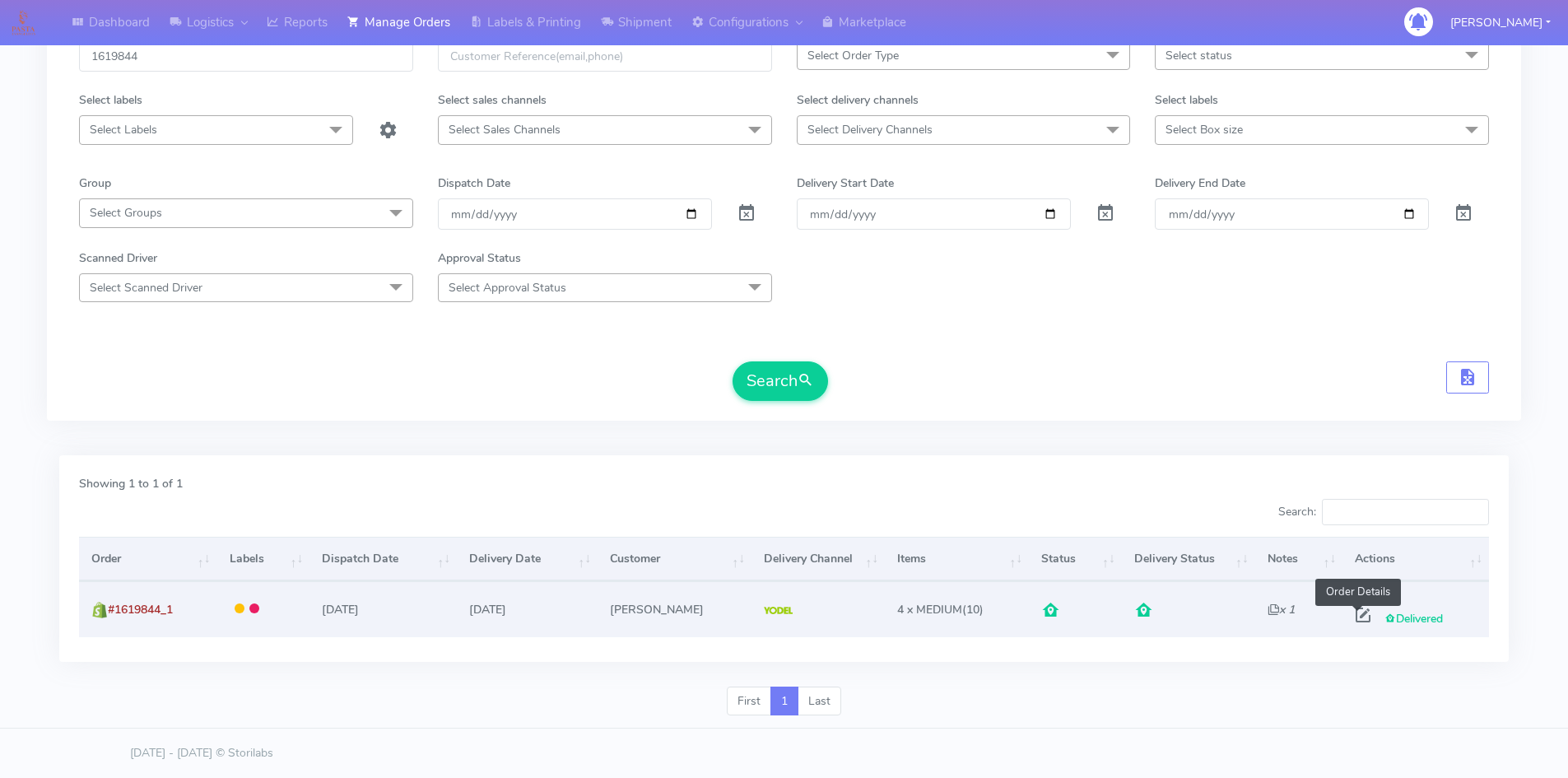
click at [1350, 624] on span at bounding box center [1363, 618] width 30 height 15
select select "5"
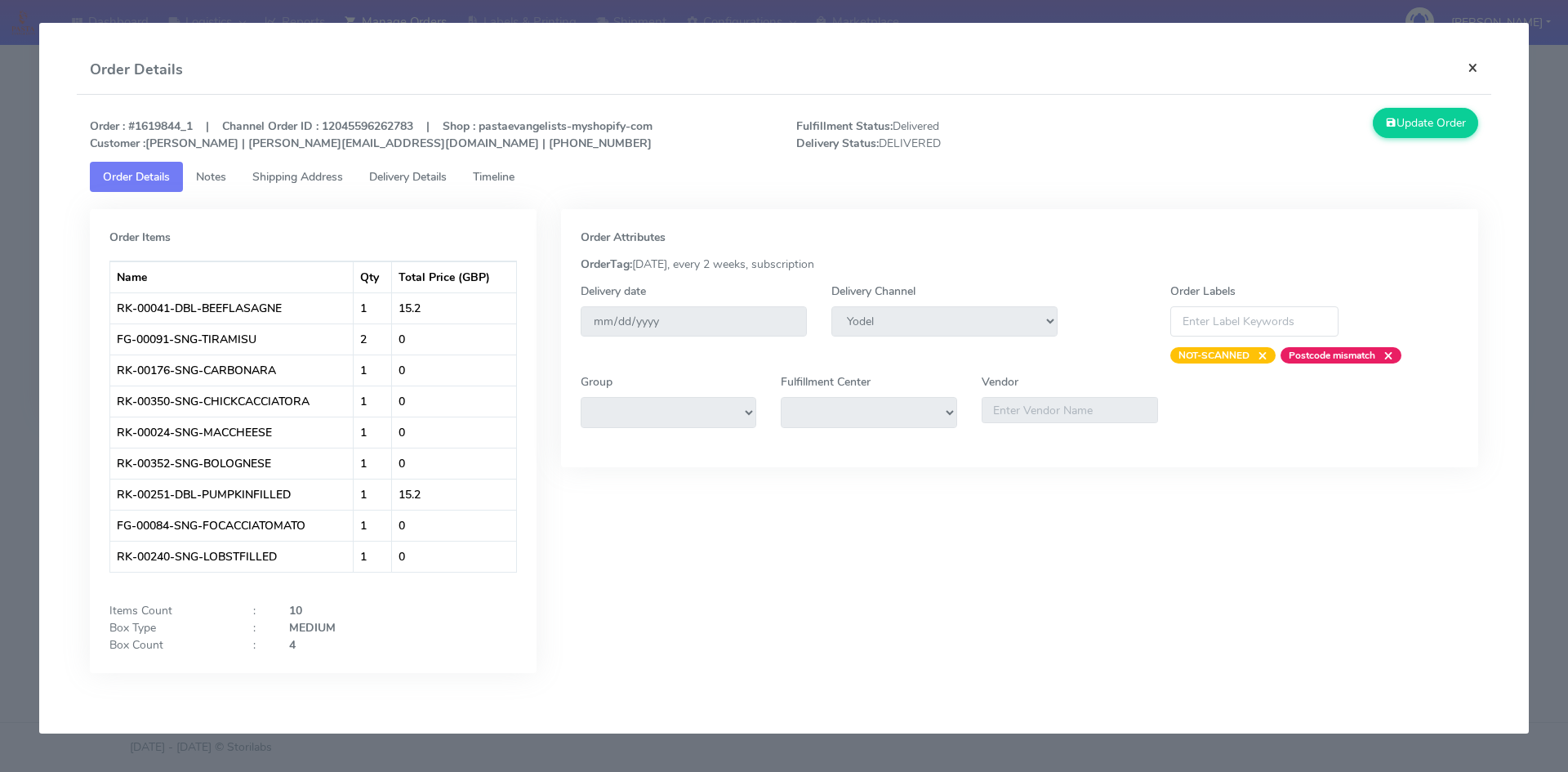
click at [1469, 72] on button "×" at bounding box center [1472, 67] width 36 height 44
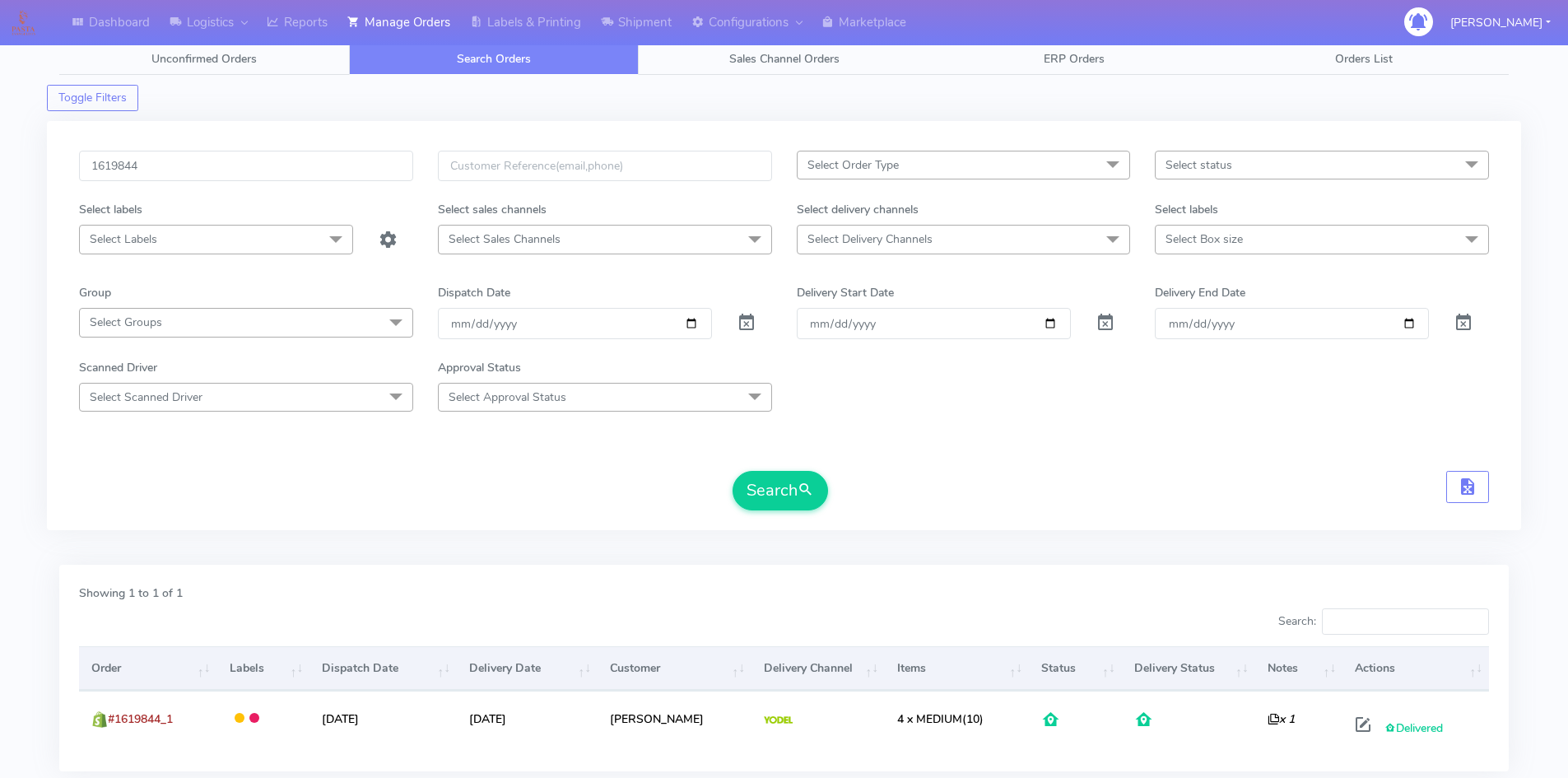
scroll to position [0, 0]
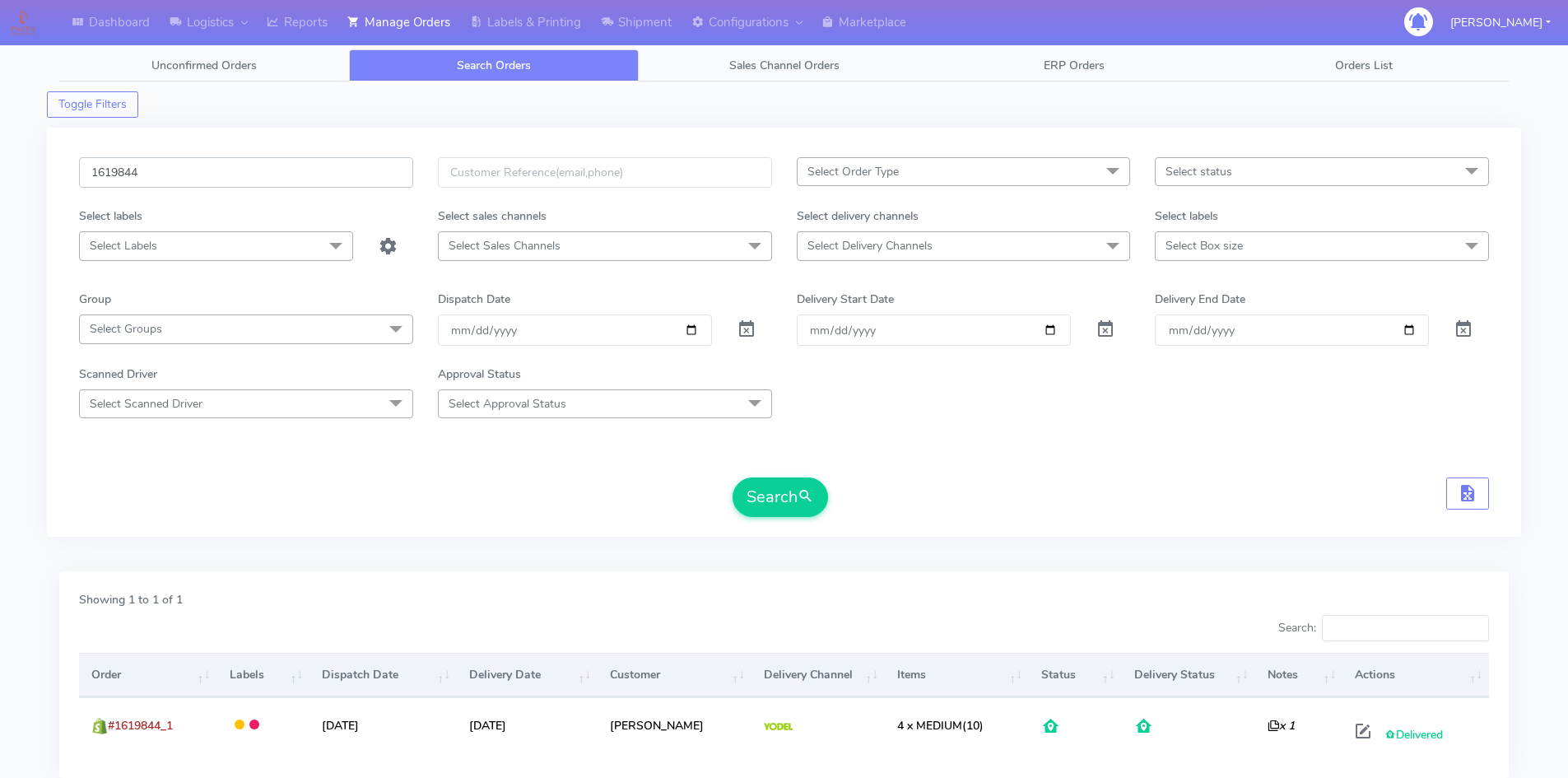
drag, startPoint x: 203, startPoint y: 167, endPoint x: 56, endPoint y: 171, distance: 147.1
click at [56, 171] on div "1619844 Select Order Type Select All MEALS ATAVI One Off Pasta Club Gift Kit Ev…" at bounding box center [784, 331] width 1474 height 409
click at [114, 173] on input "1619844" at bounding box center [245, 173] width 334 height 30
click at [170, 176] on input "1619844" at bounding box center [245, 173] width 334 height 30
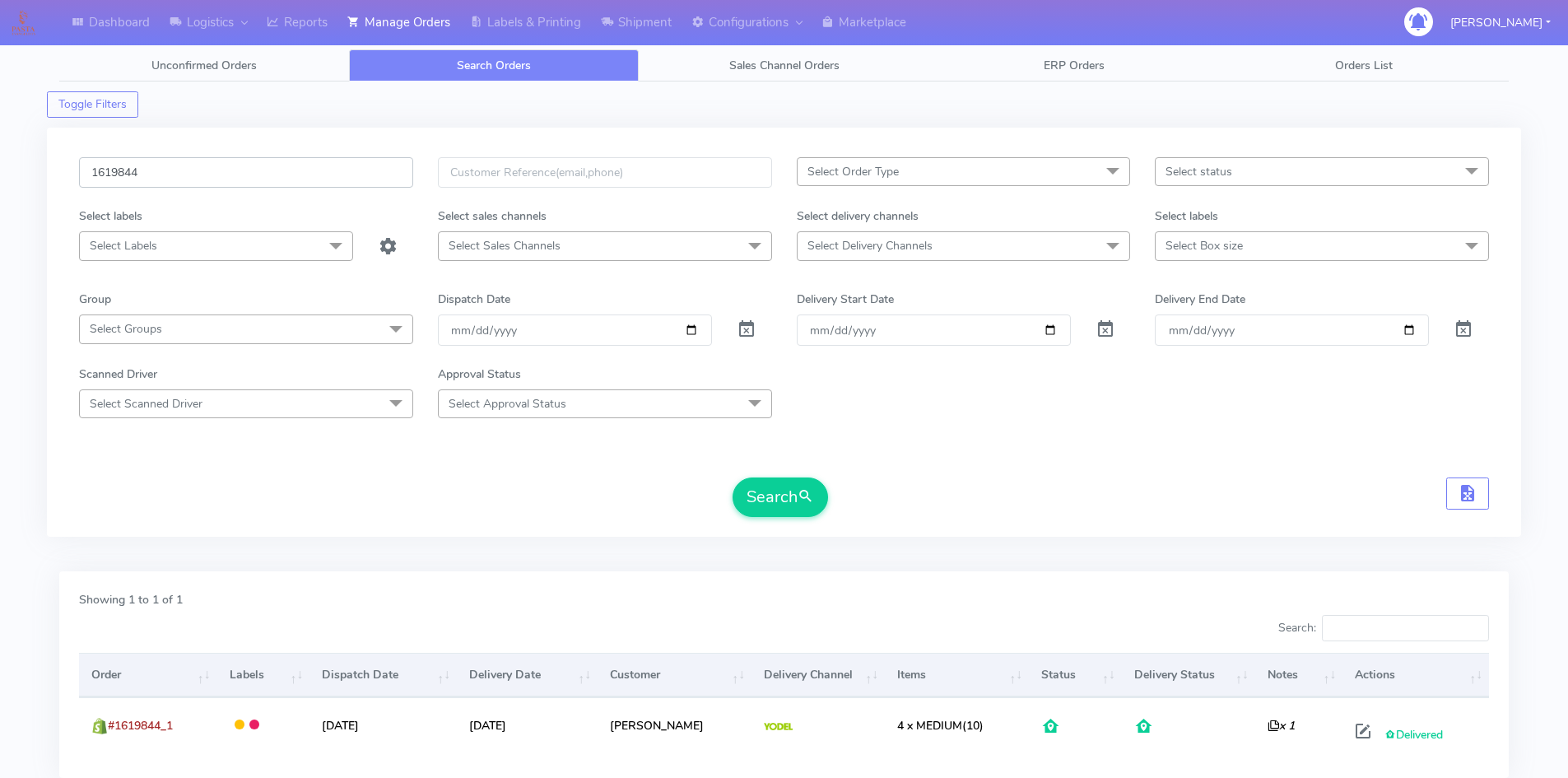
drag, startPoint x: 171, startPoint y: 170, endPoint x: 53, endPoint y: 171, distance: 118.0
click at [53, 171] on div "1619844 Select Order Type Select All MEALS ATAVI One Off Pasta Club Gift Kit Ev…" at bounding box center [784, 331] width 1474 height 409
paste input "21861"
type input "1621861"
click at [733, 477] on button "Search" at bounding box center [780, 497] width 96 height 39
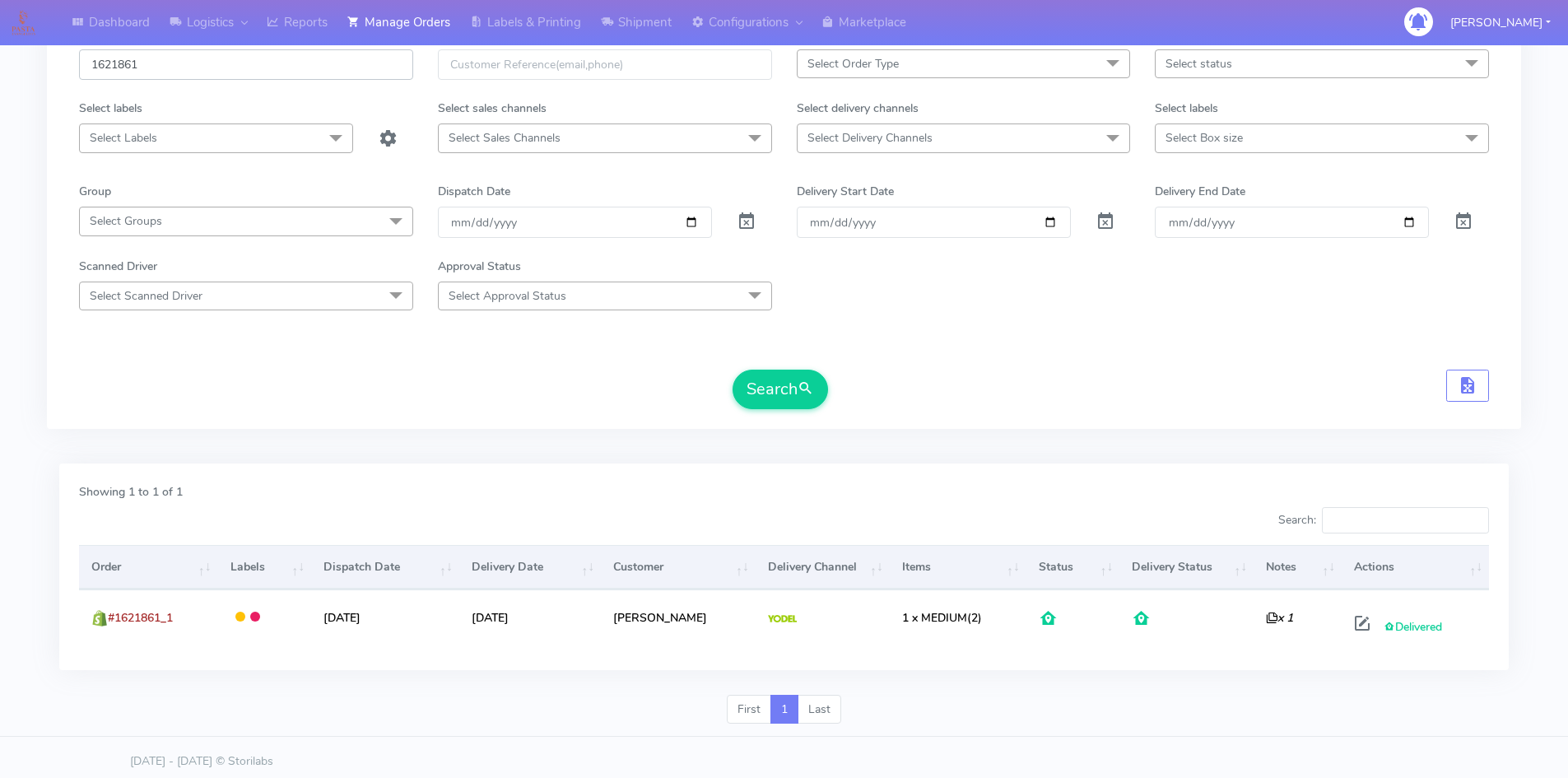
scroll to position [116, 0]
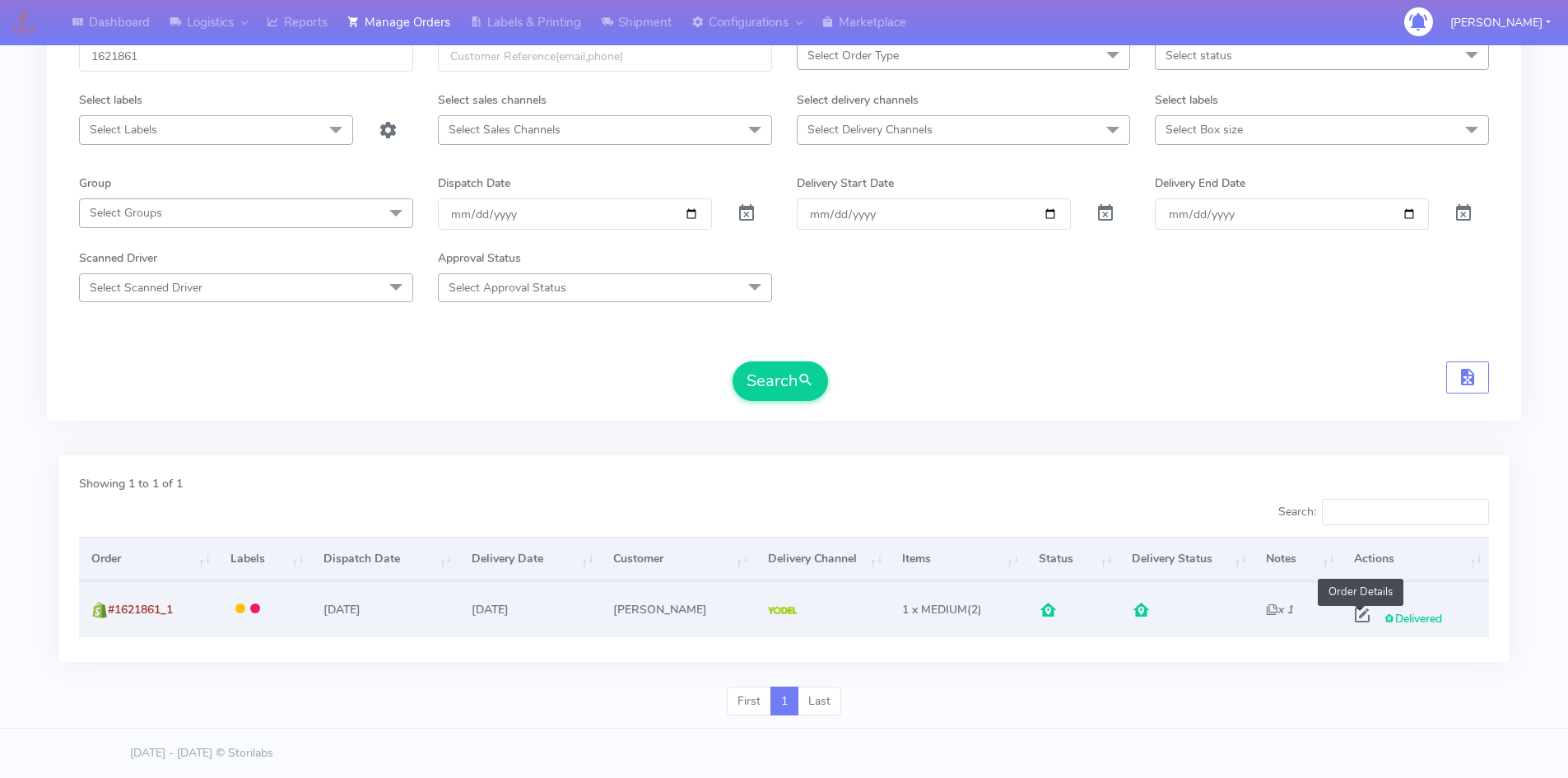
click at [1360, 618] on span at bounding box center [1362, 618] width 30 height 15
select select "5"
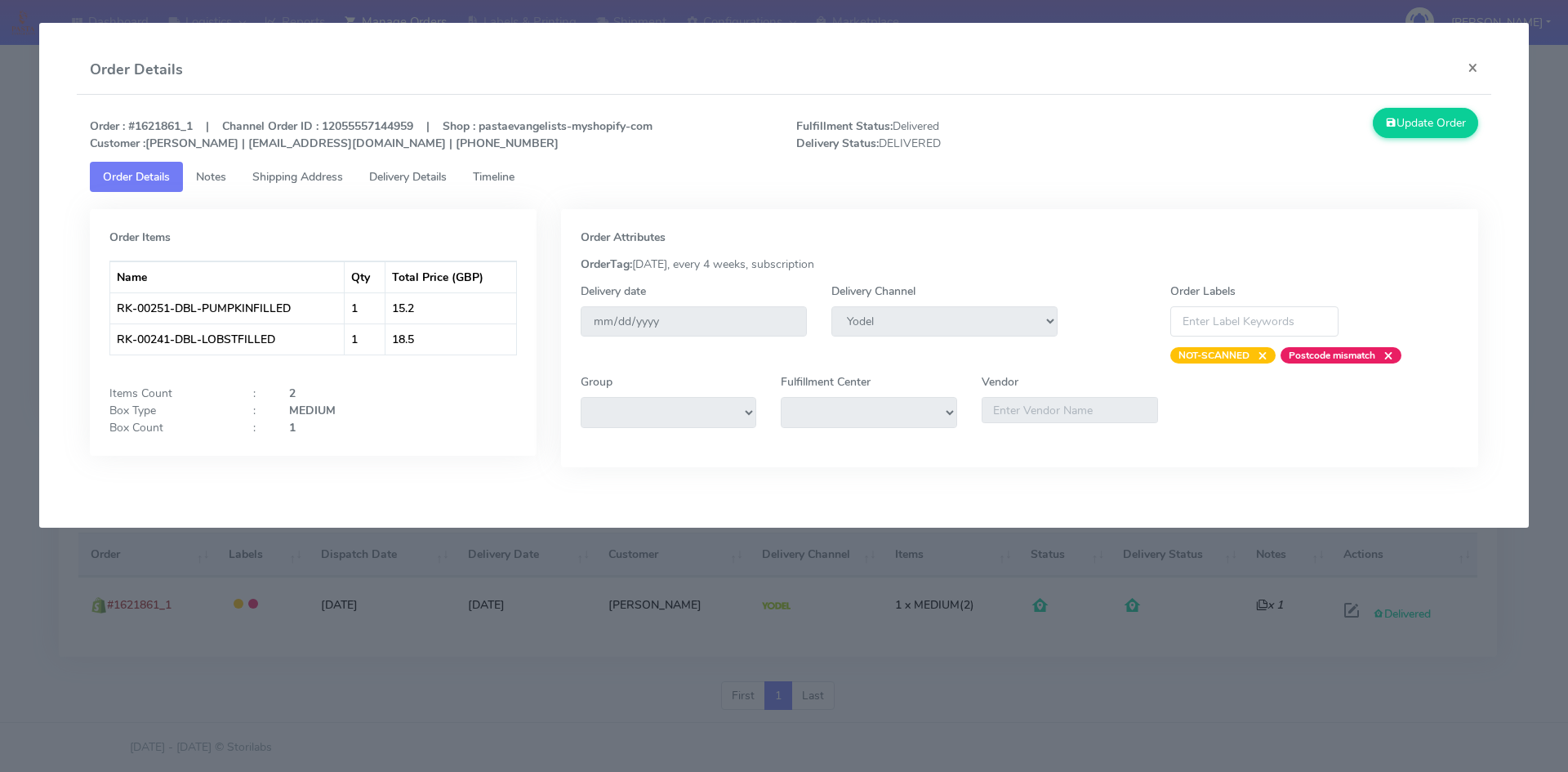
click at [501, 179] on span "Timeline" at bounding box center [493, 176] width 42 height 15
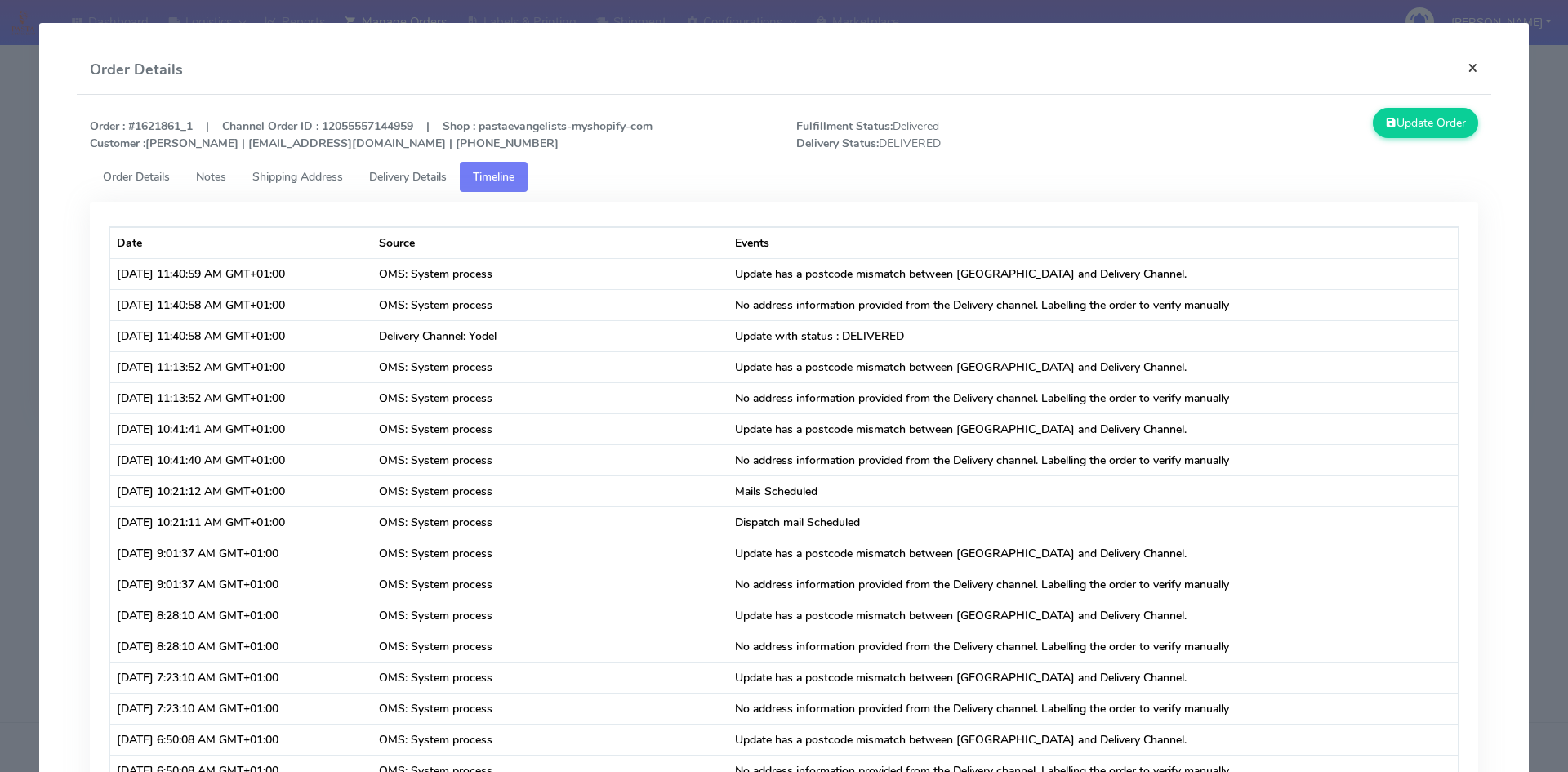
drag, startPoint x: 1461, startPoint y: 68, endPoint x: 1306, endPoint y: 68, distance: 155.0
click at [1461, 68] on button "×" at bounding box center [1472, 67] width 36 height 44
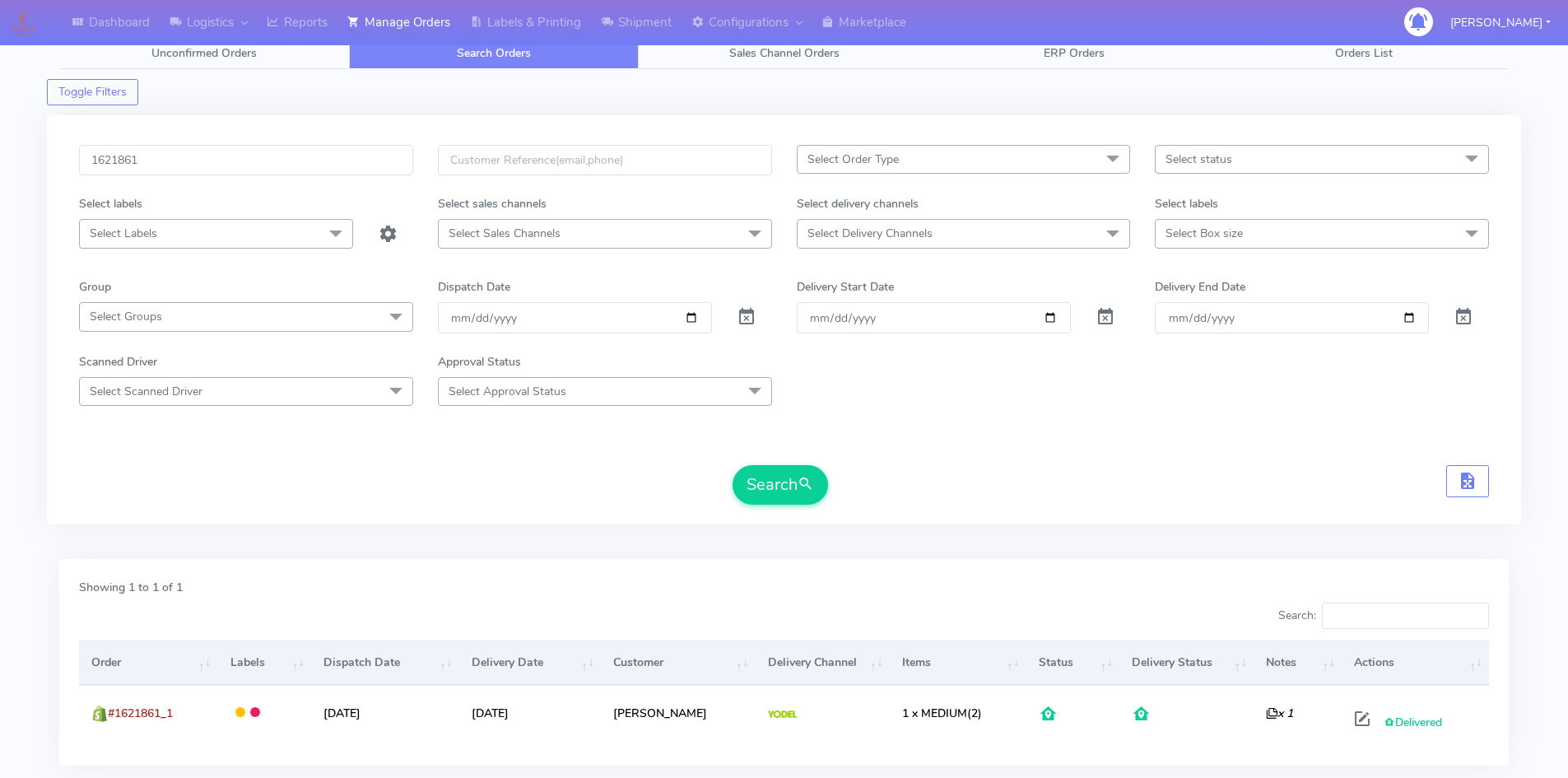
scroll to position [0, 0]
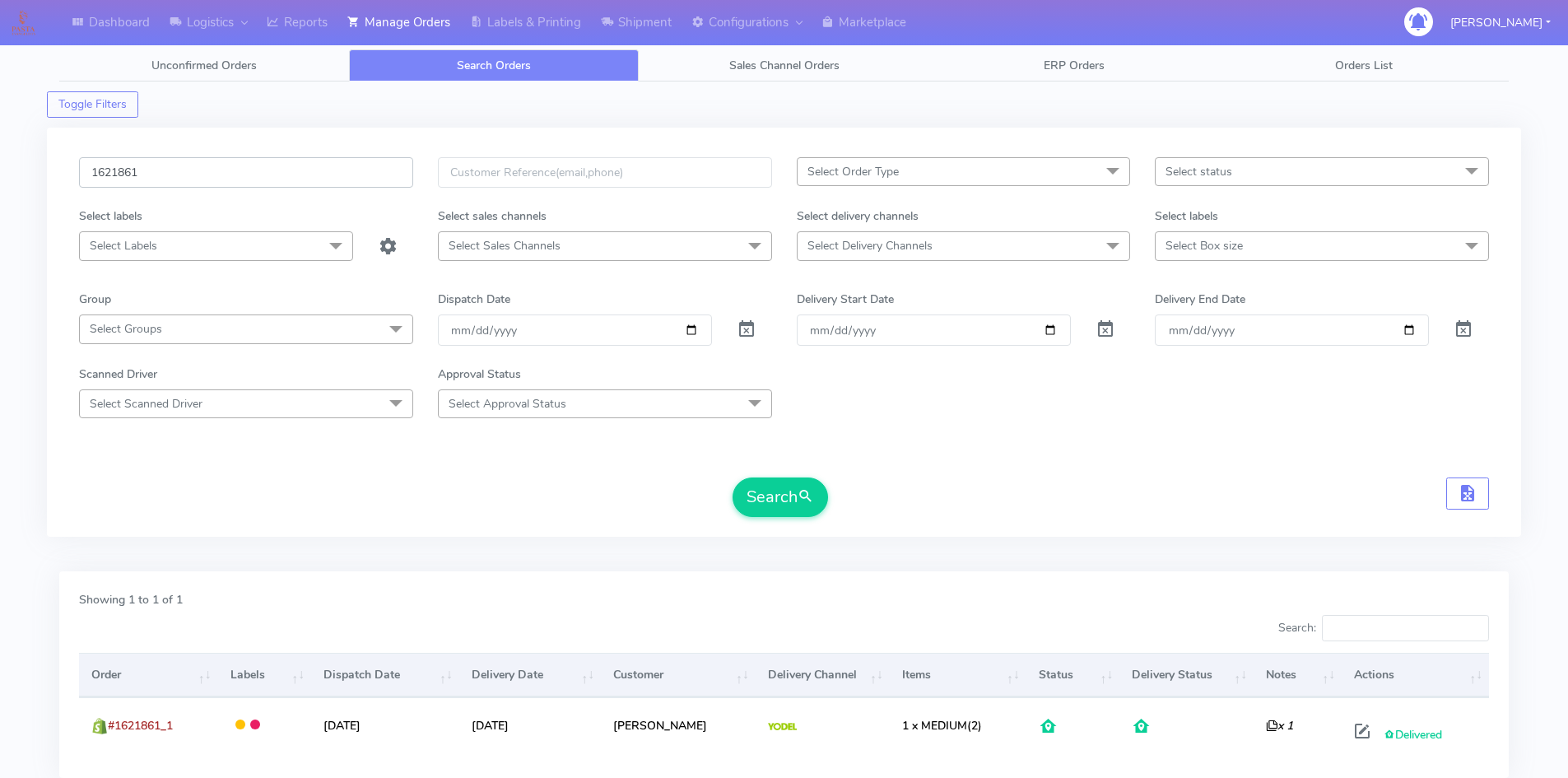
drag, startPoint x: 155, startPoint y: 176, endPoint x: 49, endPoint y: 174, distance: 106.0
click at [49, 174] on div "1621861 Select Order Type Select All MEALS ATAVI One Off Pasta Club Gift Kit Ev…" at bounding box center [784, 331] width 1474 height 409
paste input "773"
type input "1621773"
click at [733, 477] on button "Search" at bounding box center [780, 497] width 96 height 39
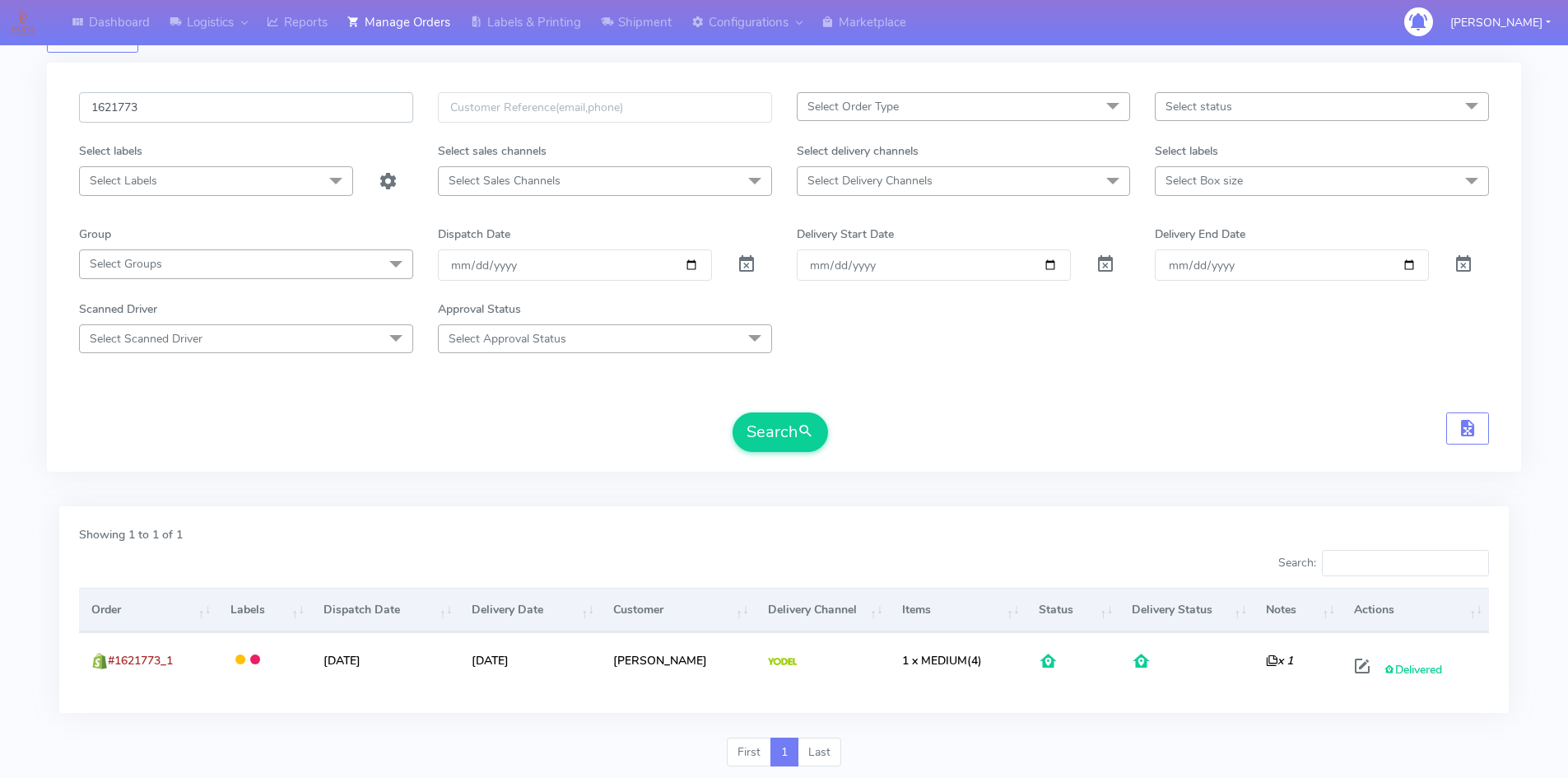
scroll to position [116, 0]
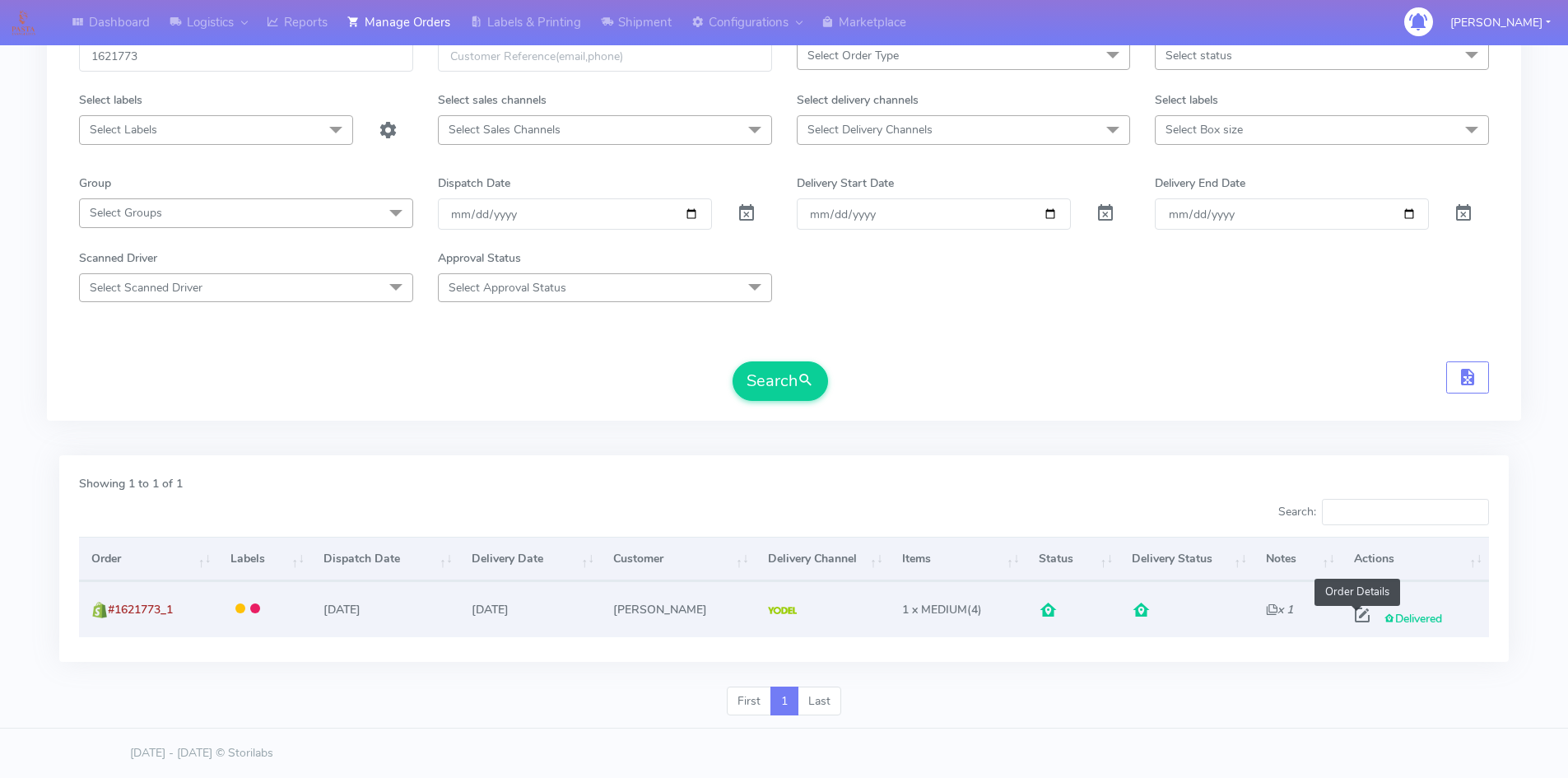
click at [1356, 617] on span at bounding box center [1362, 618] width 30 height 15
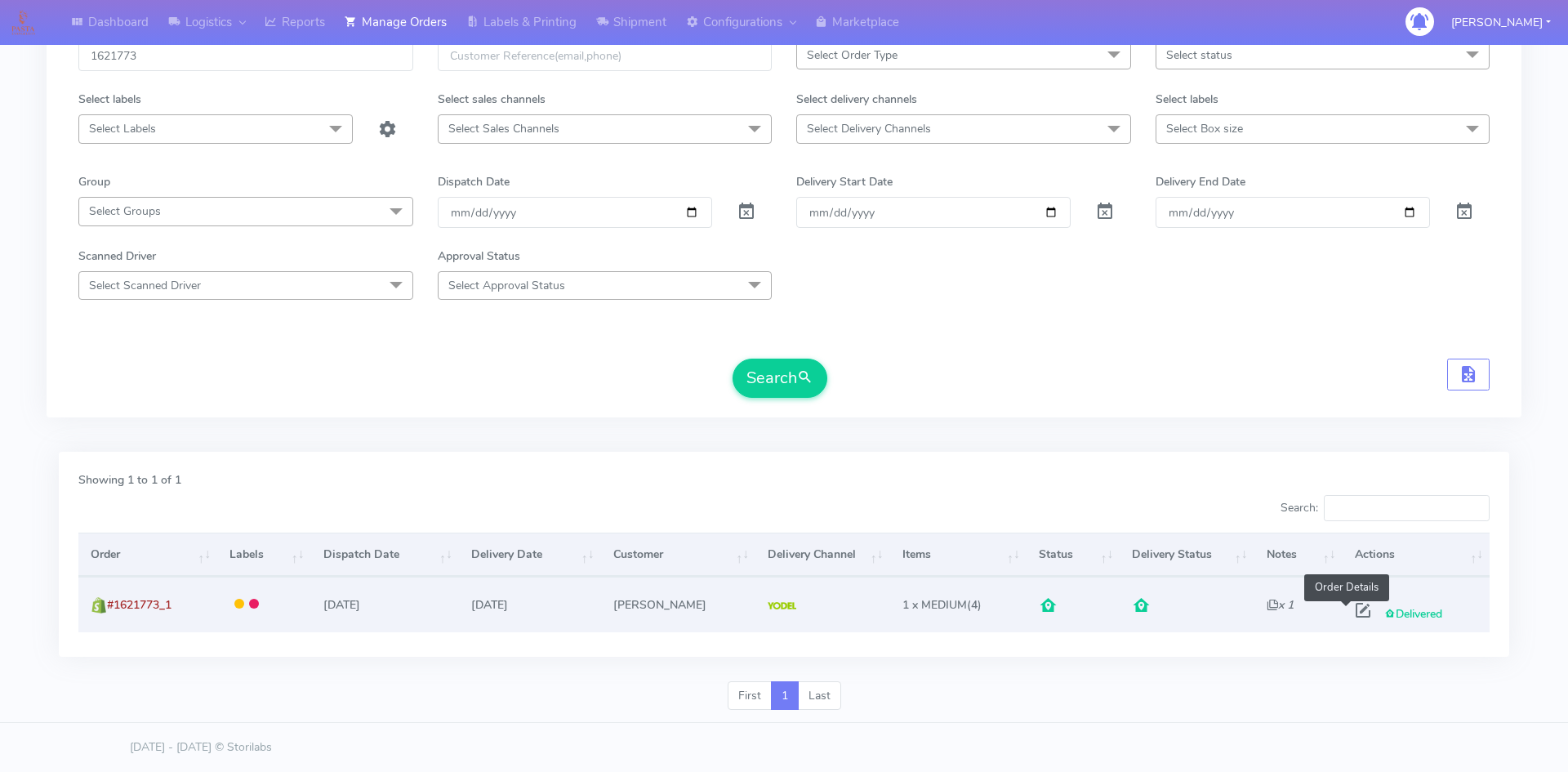
select select "5"
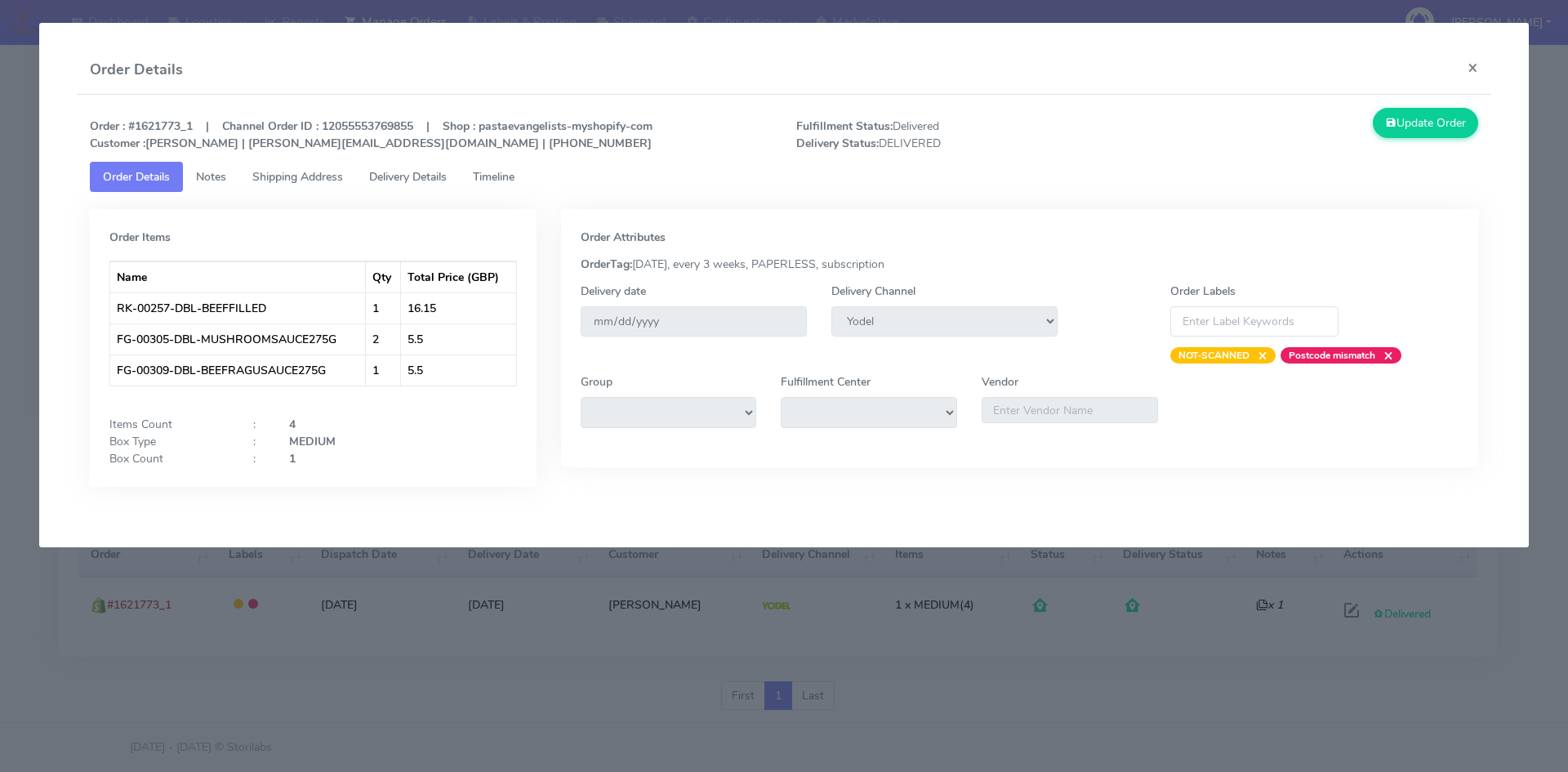
click at [505, 175] on span "Timeline" at bounding box center [493, 176] width 42 height 15
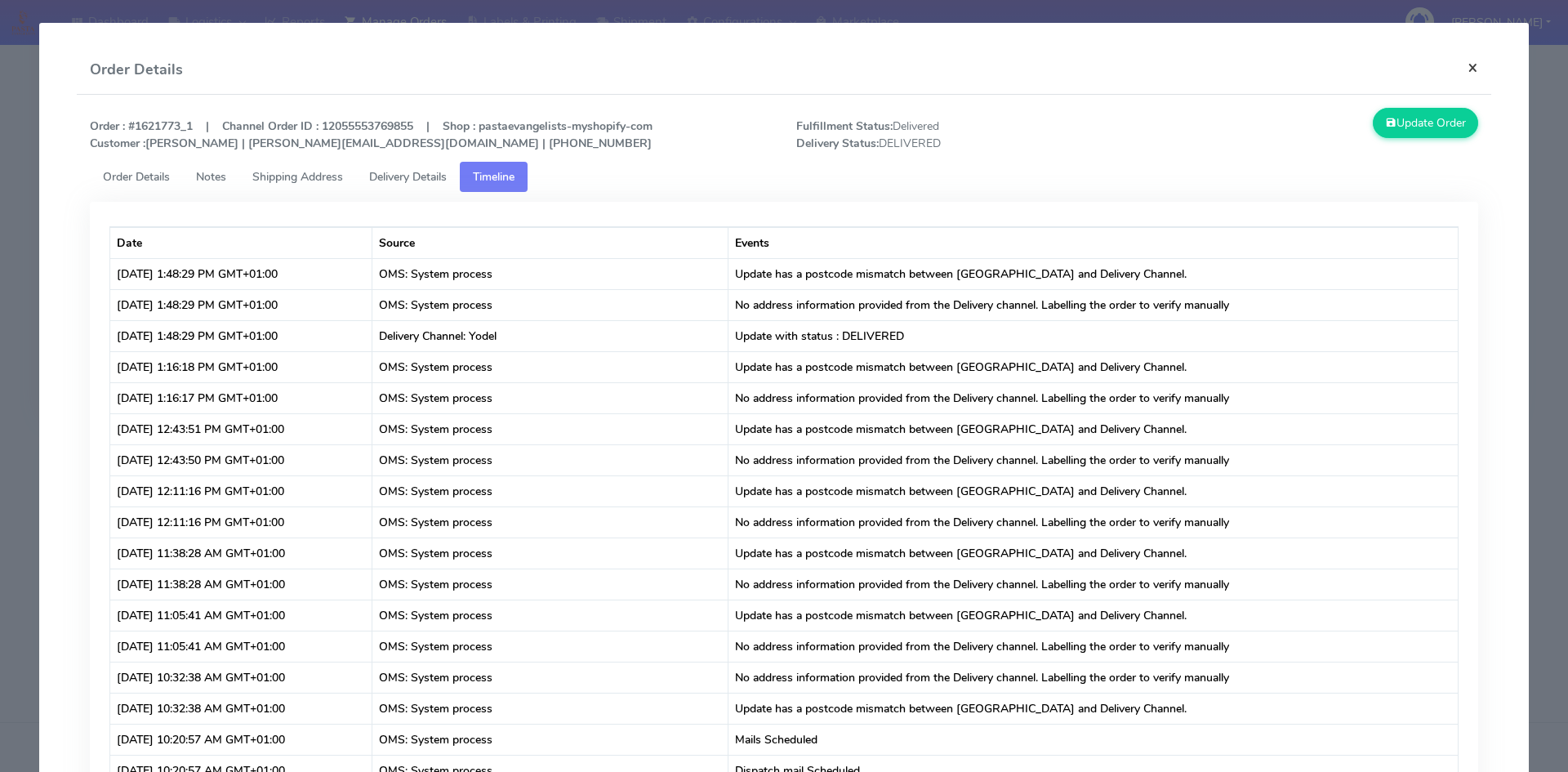
click at [1458, 66] on button "×" at bounding box center [1472, 67] width 36 height 44
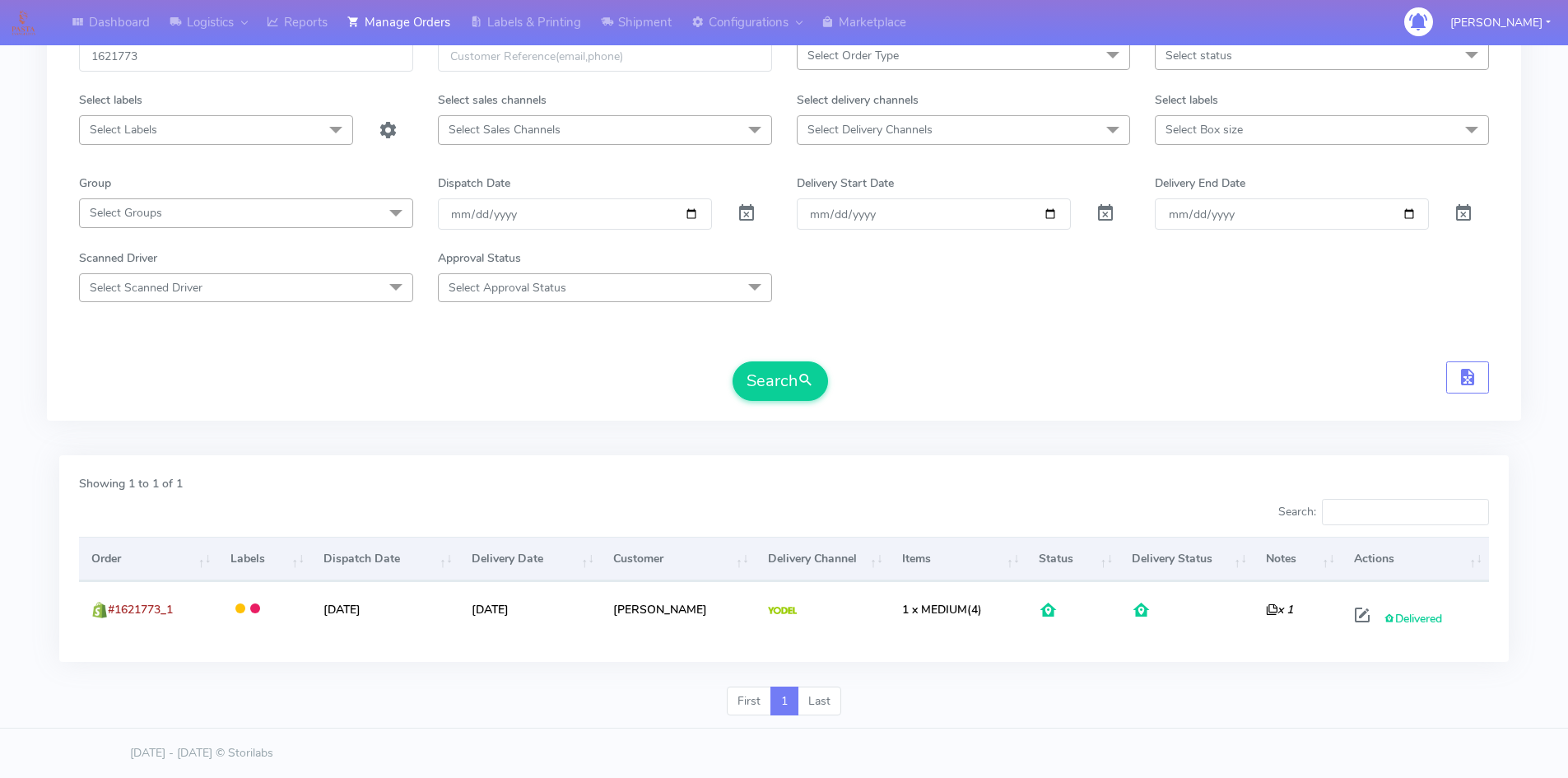
scroll to position [0, 0]
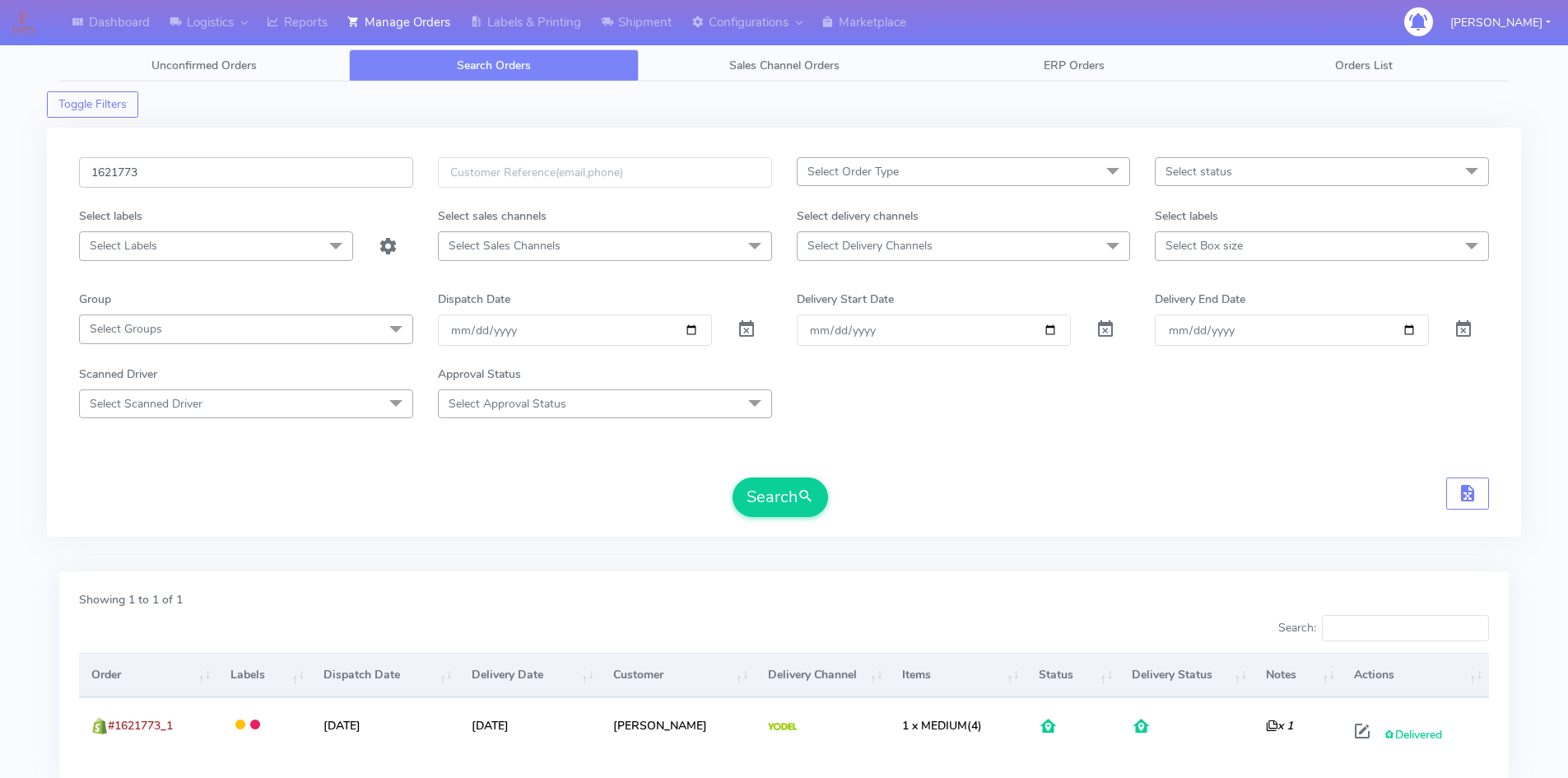
drag, startPoint x: 158, startPoint y: 171, endPoint x: 0, endPoint y: 171, distance: 158.0
click at [0, 171] on div "Dashboard Logistics London Logistics Reports Manage Orders Labels & Printing Sh…" at bounding box center [784, 437] width 1568 height 815
paste input "80"
type input "1621803"
click at [733, 477] on button "Search" at bounding box center [780, 497] width 96 height 39
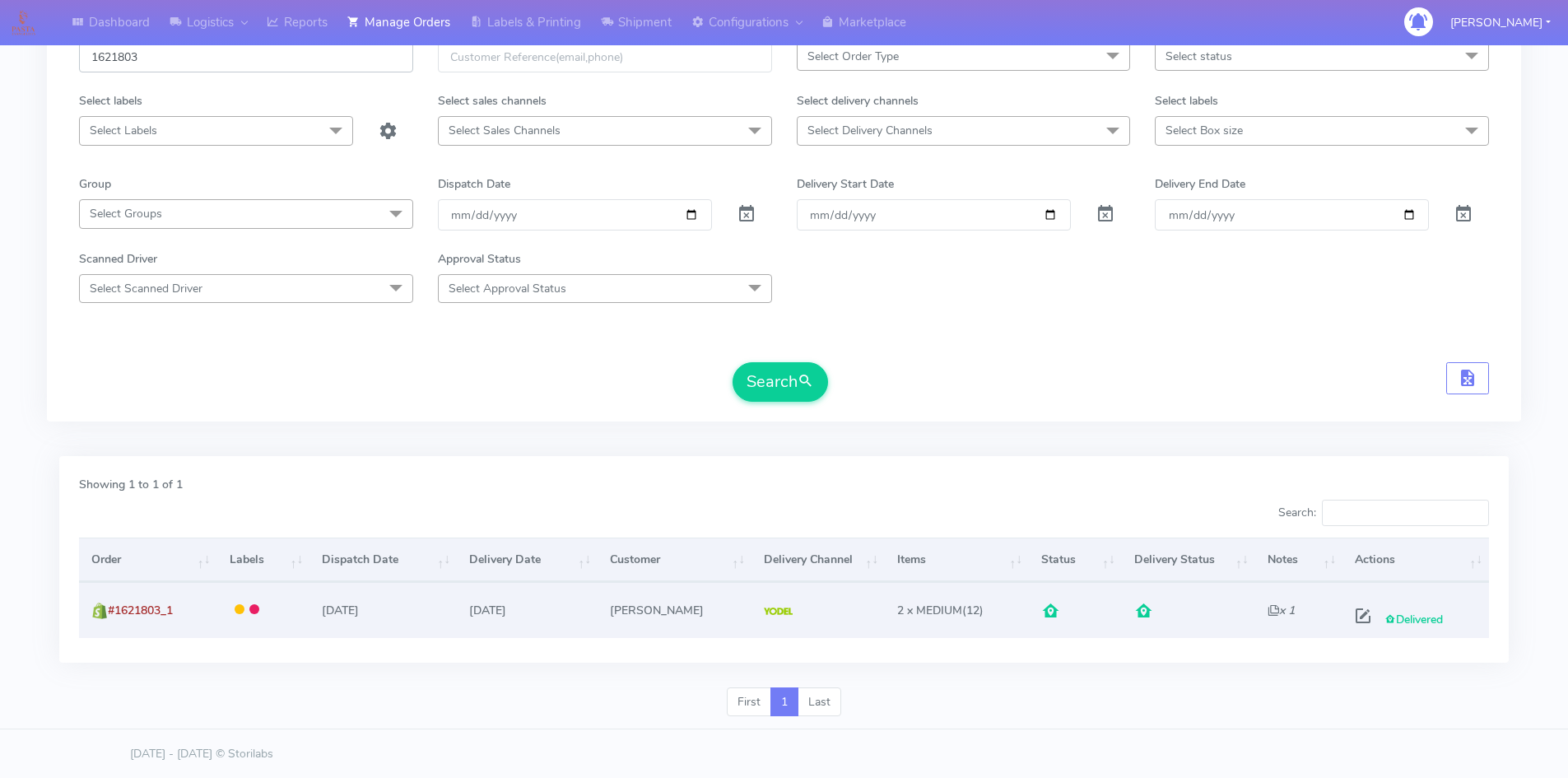
scroll to position [116, 0]
click at [1362, 615] on span at bounding box center [1363, 618] width 30 height 15
select select "5"
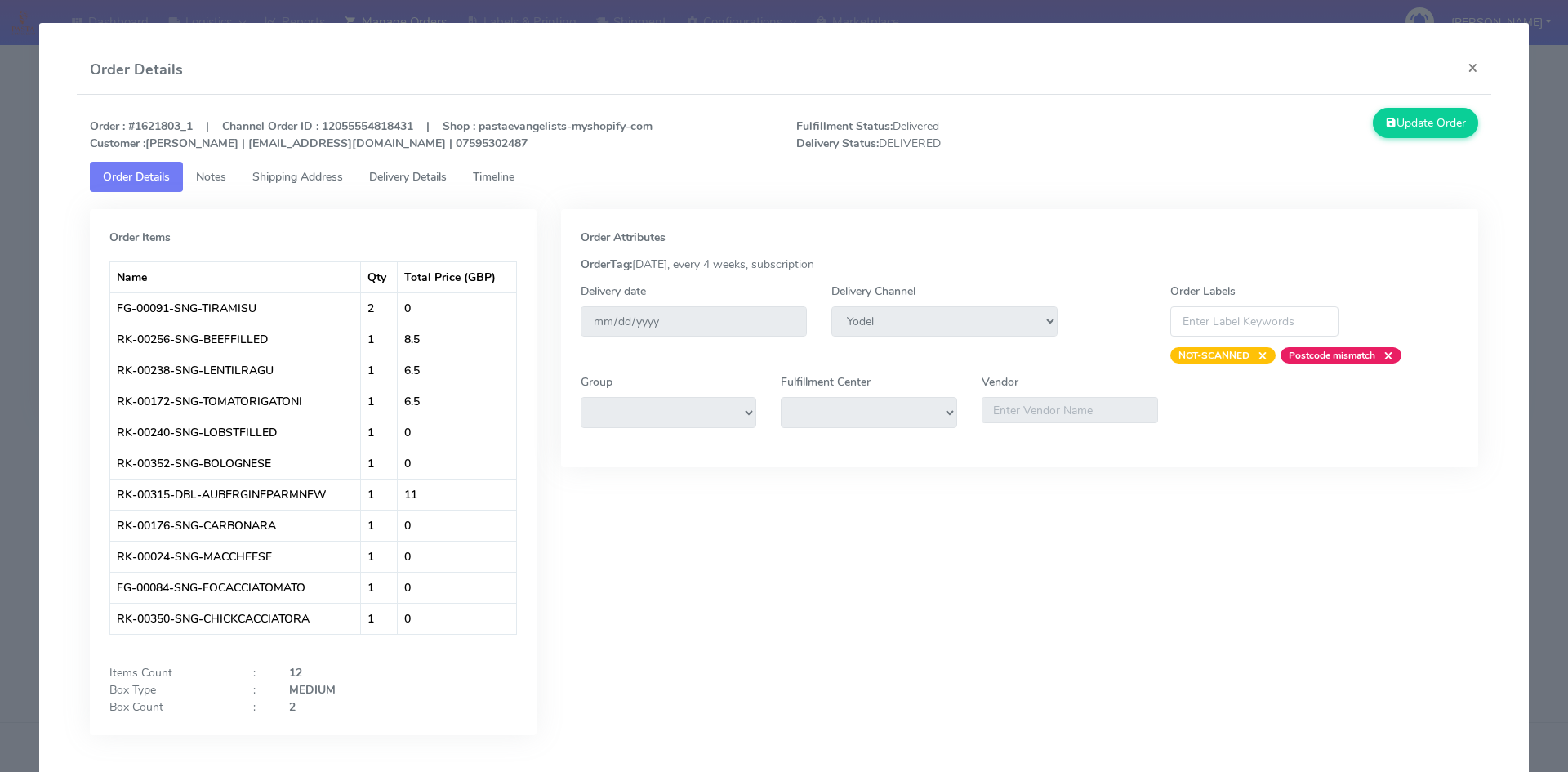
click at [500, 177] on span "Timeline" at bounding box center [493, 176] width 42 height 15
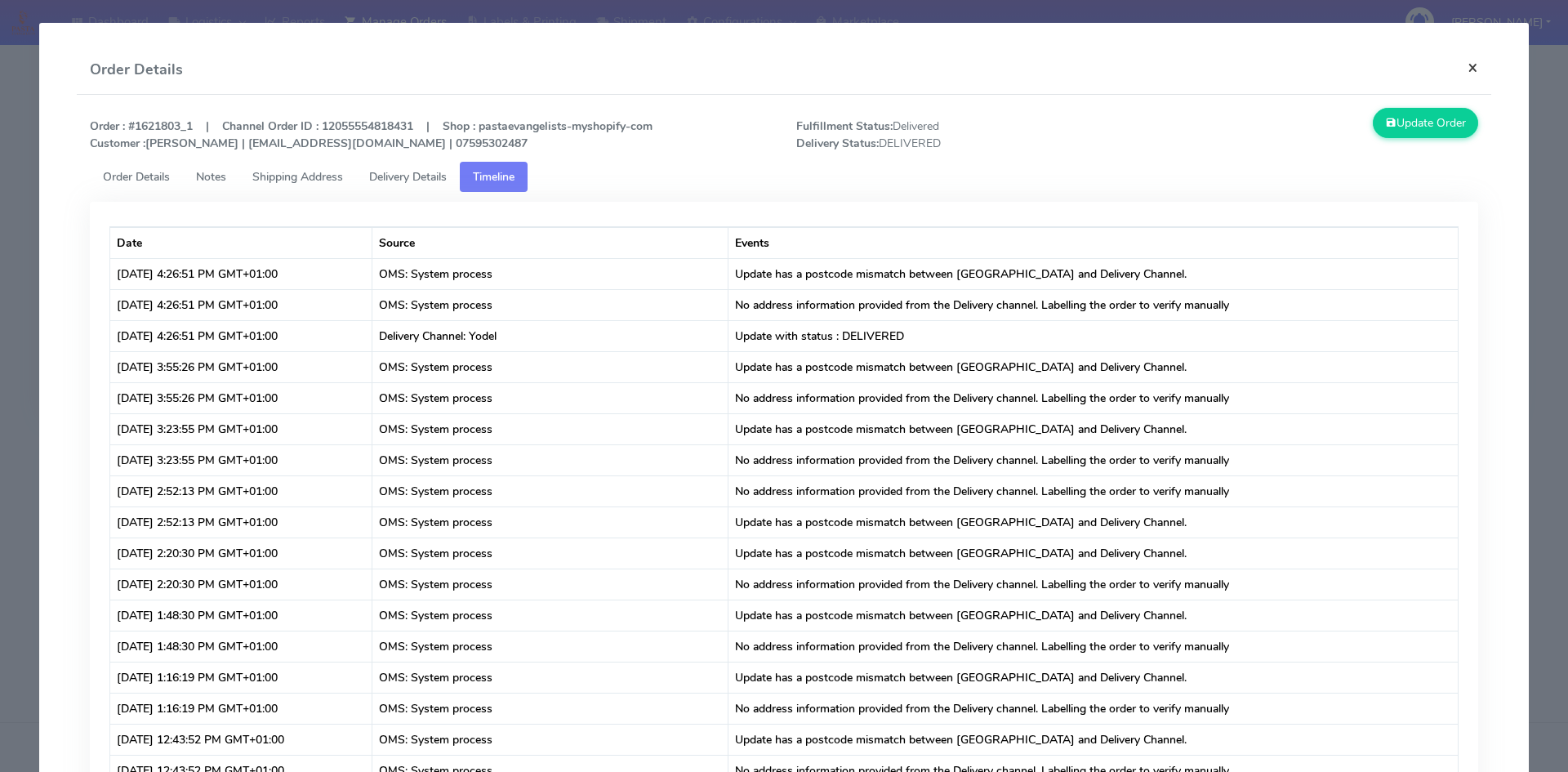
click at [1461, 72] on button "×" at bounding box center [1472, 67] width 36 height 44
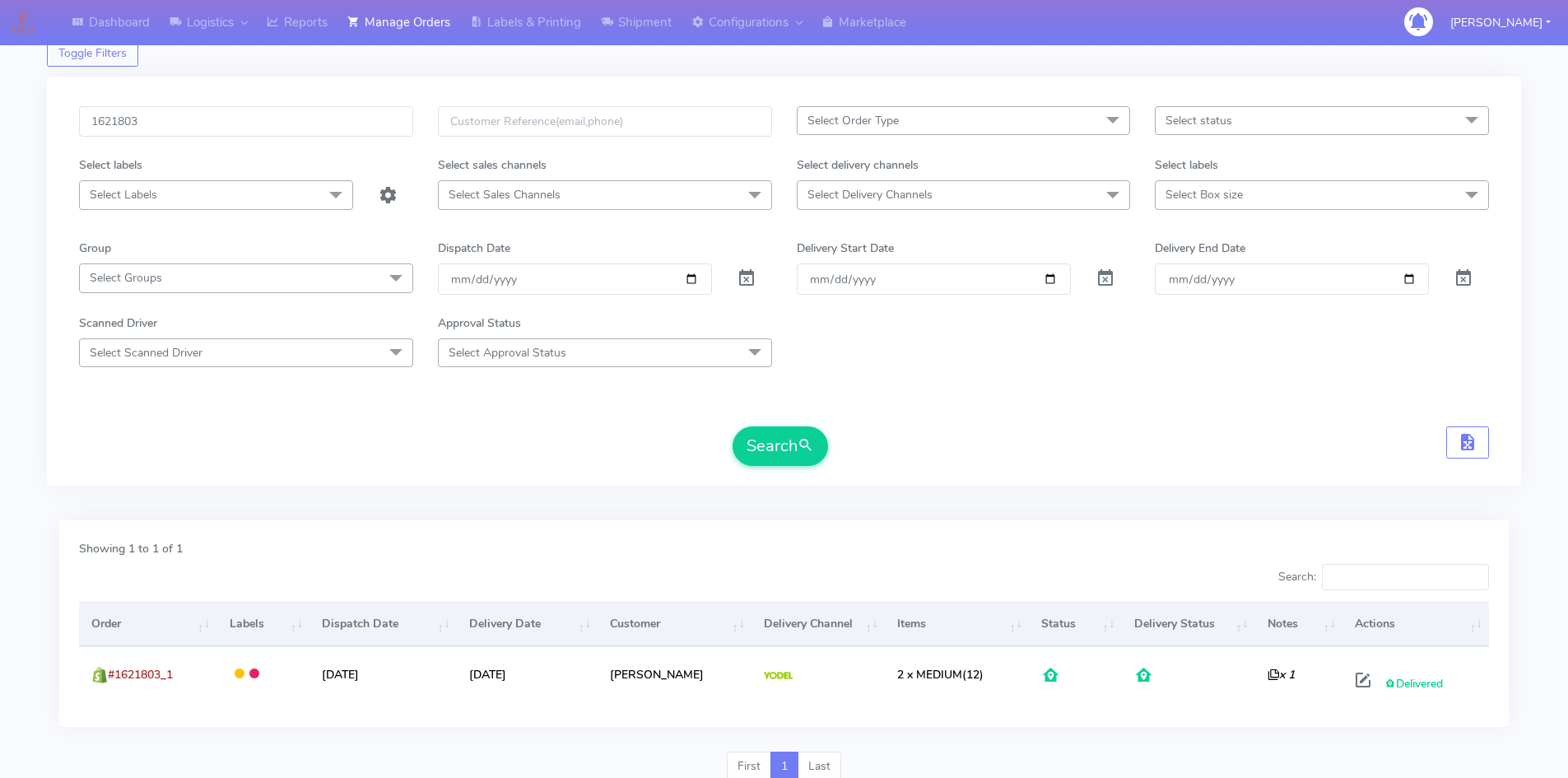
scroll to position [0, 0]
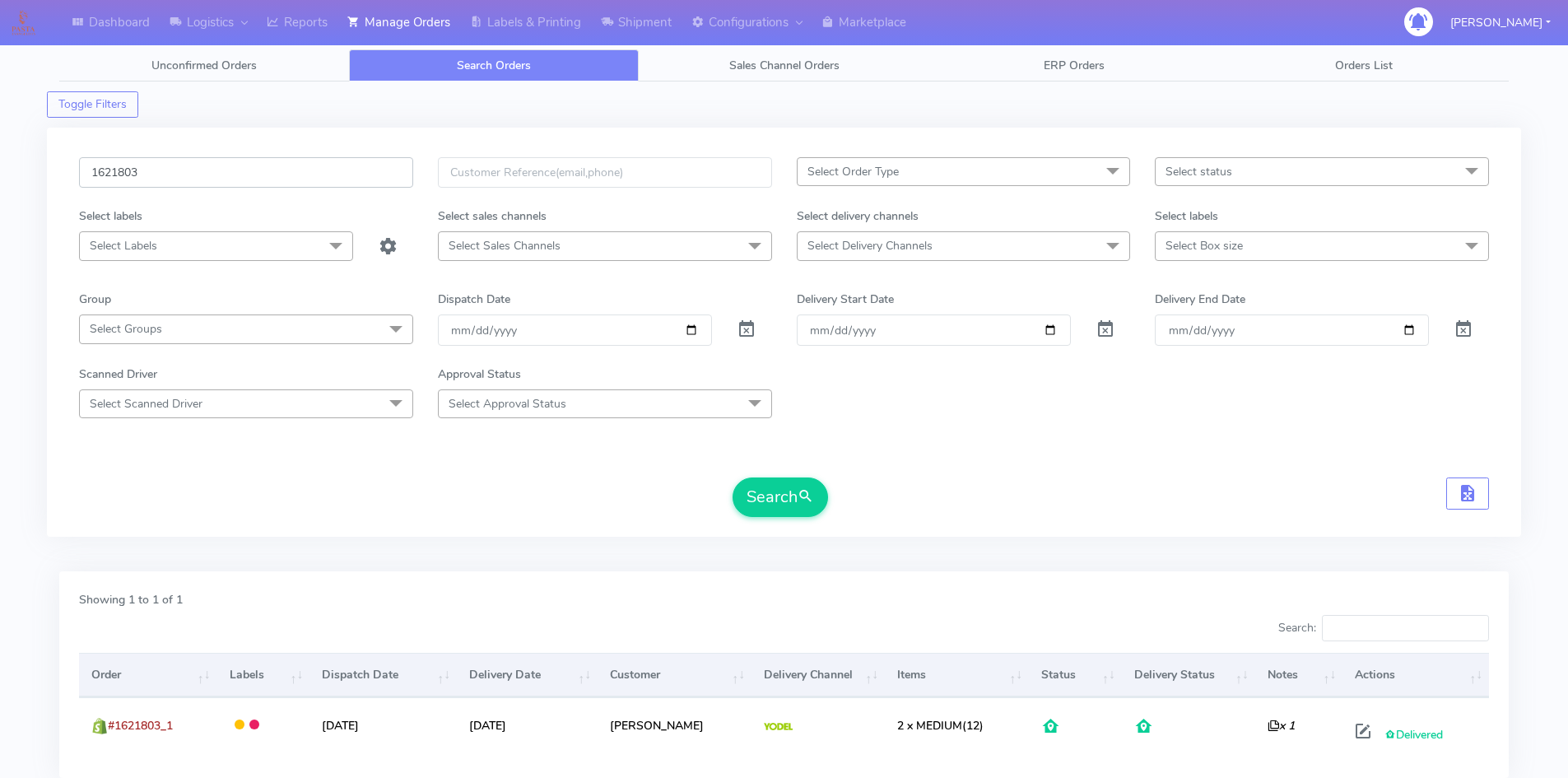
drag, startPoint x: 69, startPoint y: 172, endPoint x: 0, endPoint y: 174, distance: 69.0
click at [0, 173] on div "Dashboard Logistics London Logistics Reports Manage Orders Labels & Printing Sh…" at bounding box center [784, 437] width 1568 height 815
paste input "507574"
type input "1507574"
click at [733, 477] on button "Search" at bounding box center [780, 497] width 96 height 39
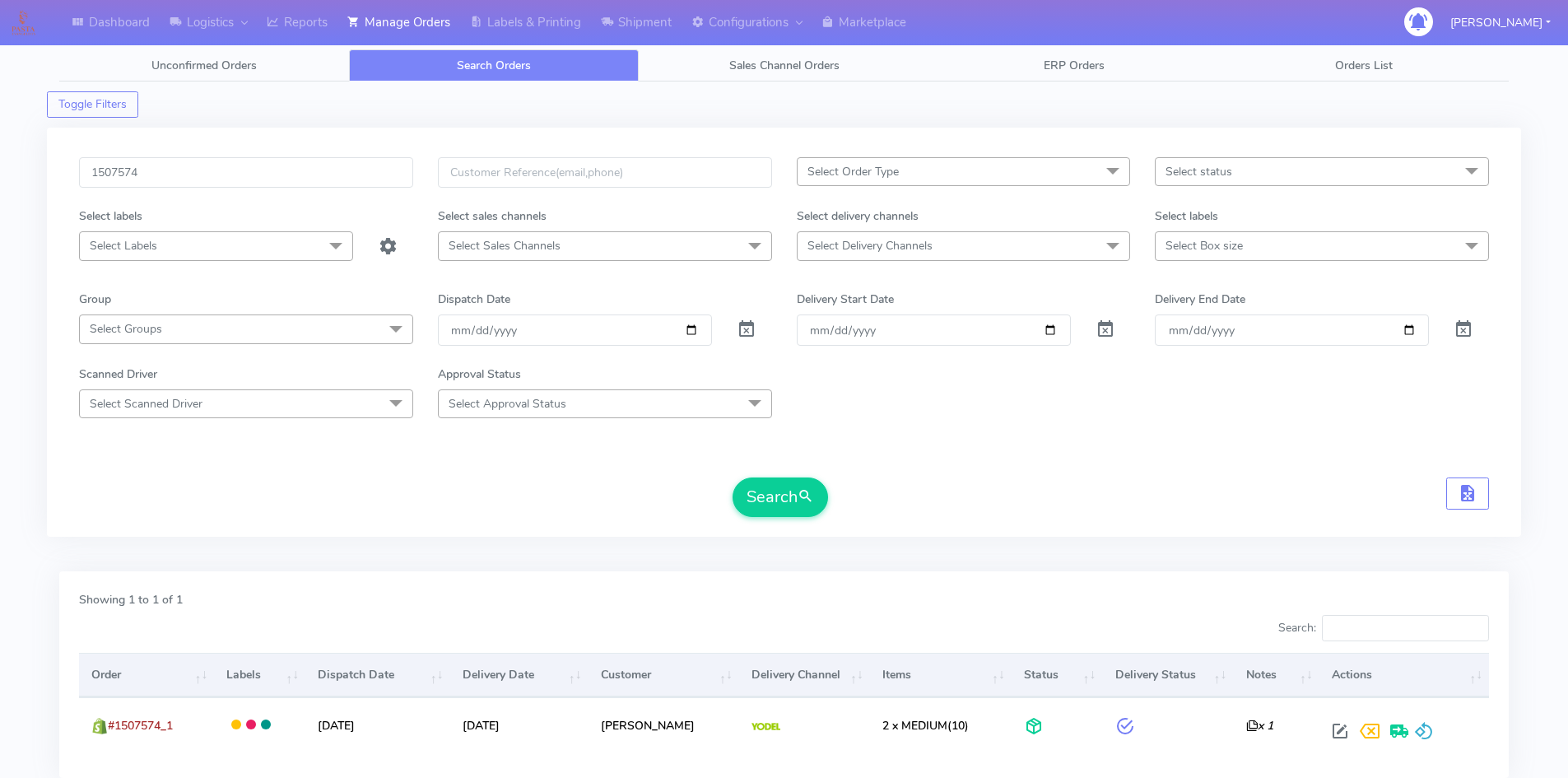
click at [1102, 504] on div "Search" at bounding box center [784, 497] width 1409 height 39
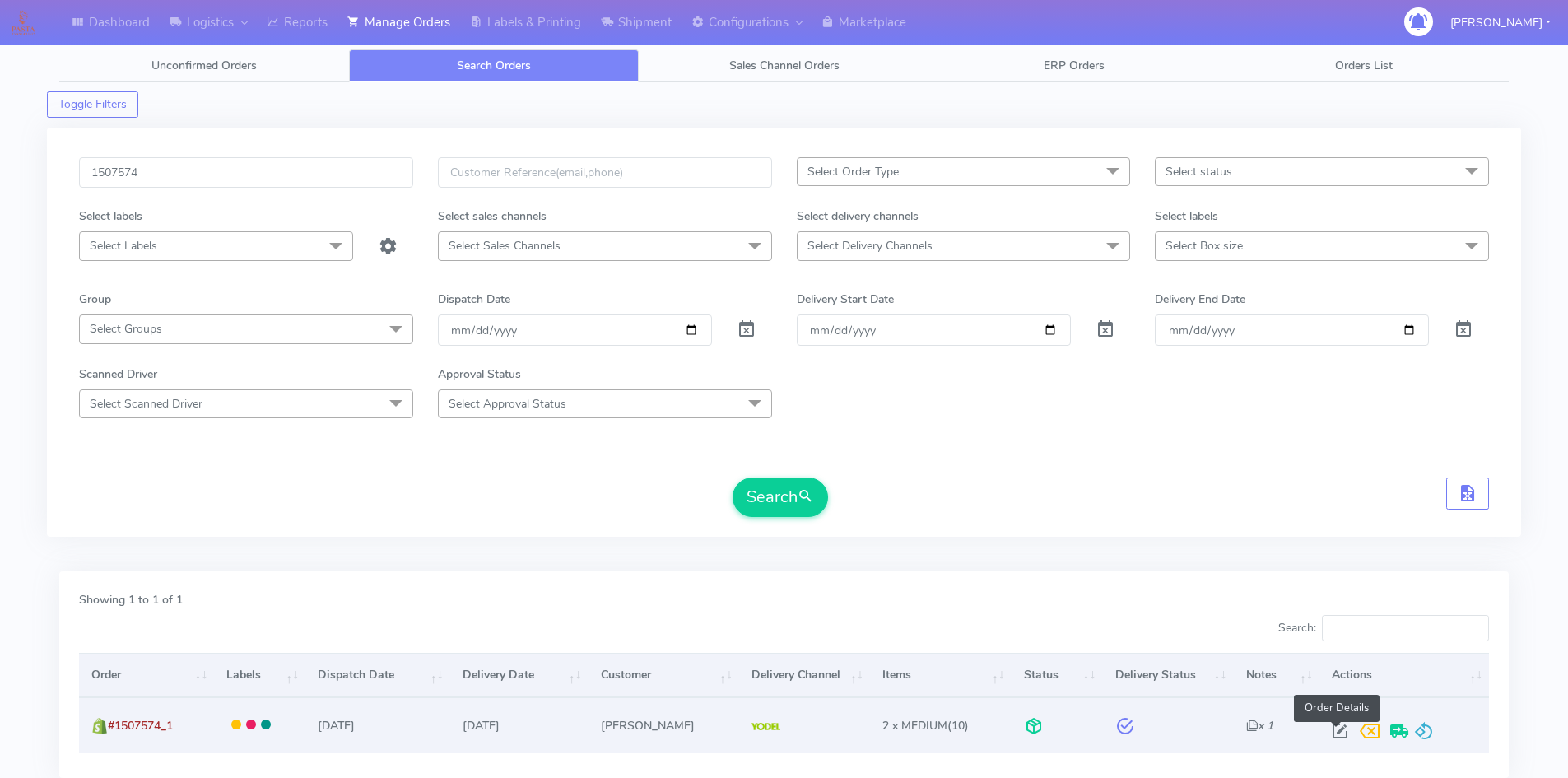
click at [1335, 734] on span at bounding box center [1340, 734] width 30 height 15
select select "5"
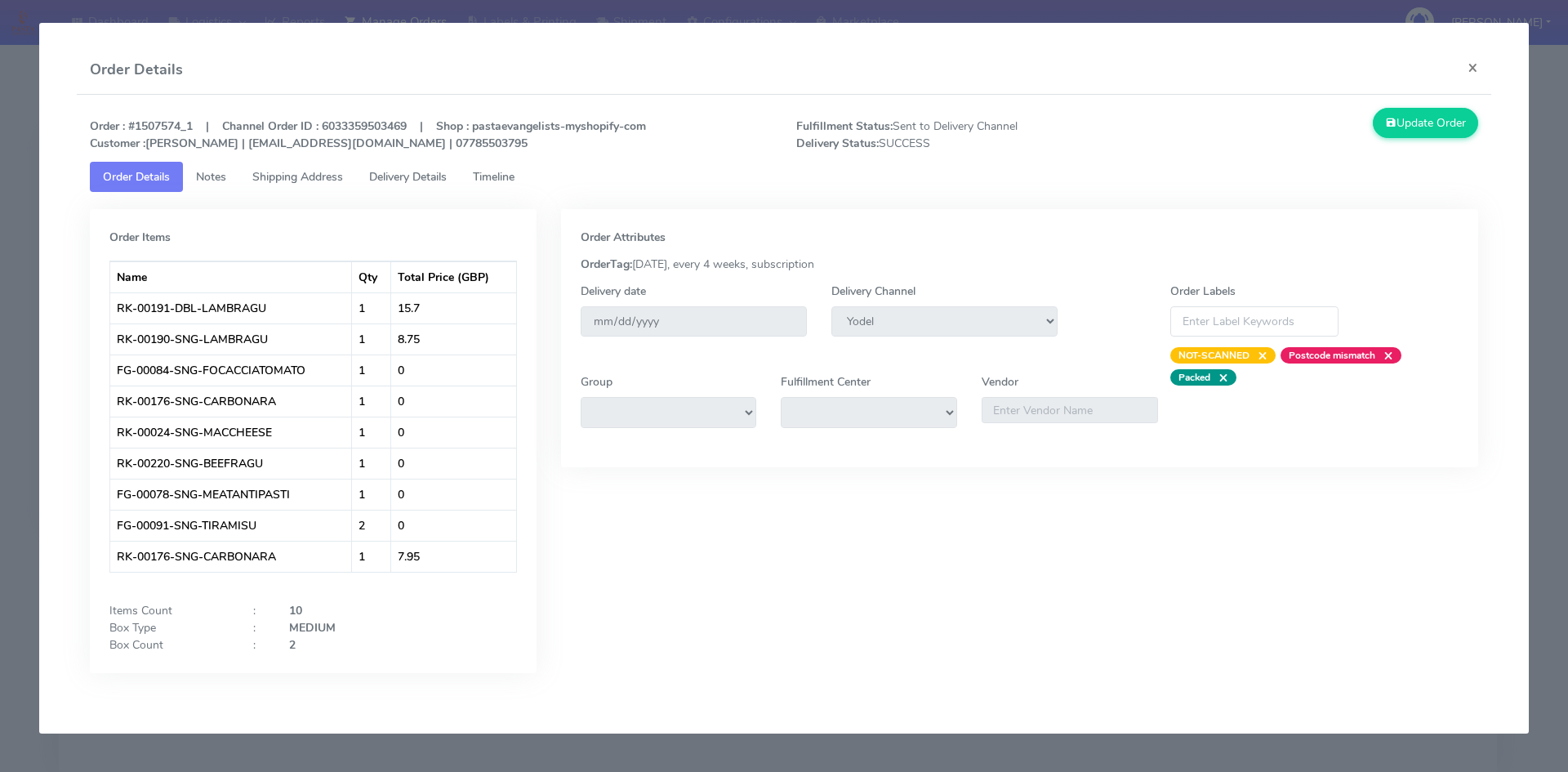
click at [507, 175] on span "Timeline" at bounding box center [493, 176] width 42 height 15
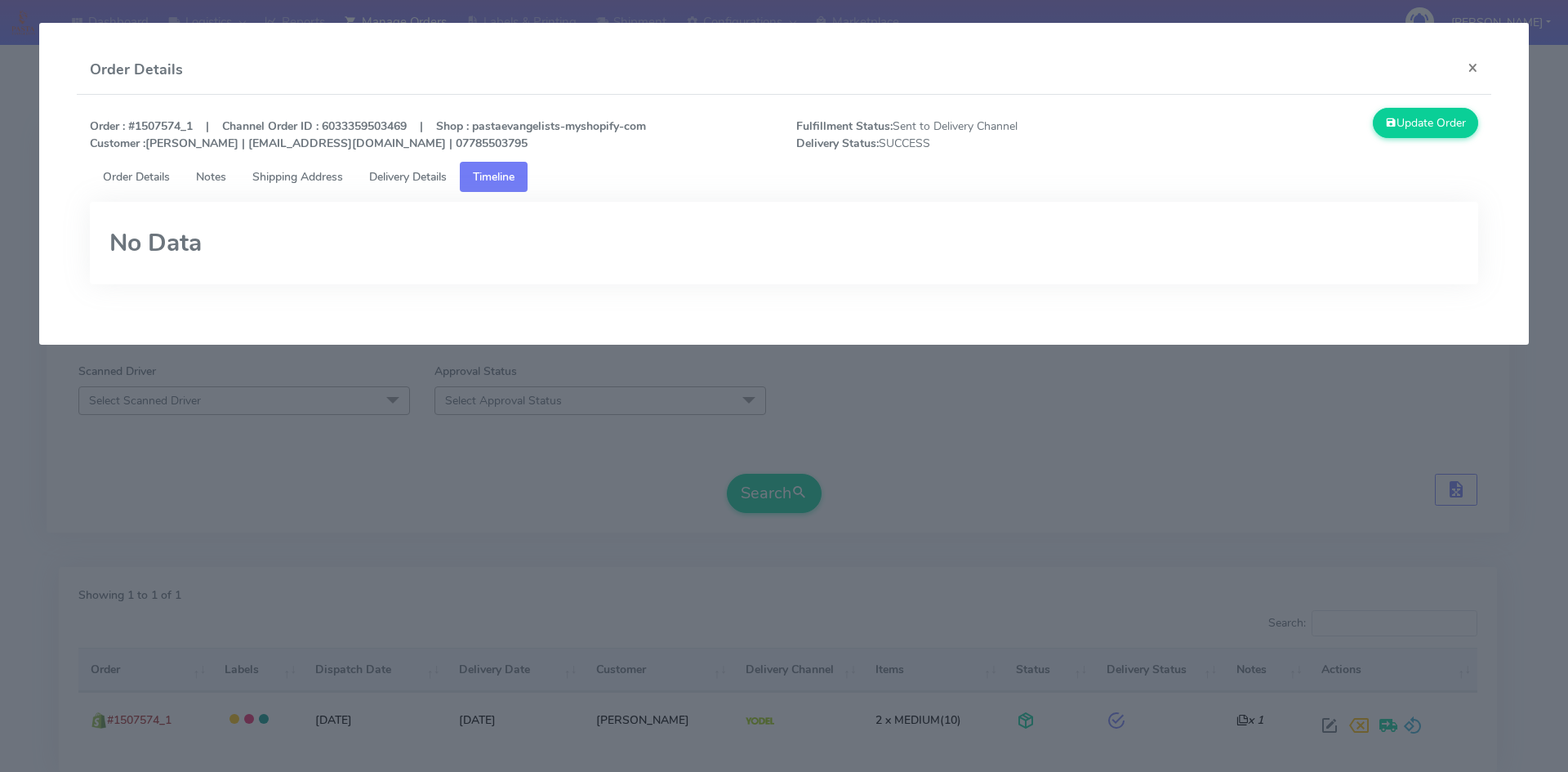
click at [412, 182] on span "Delivery Details" at bounding box center [407, 176] width 77 height 15
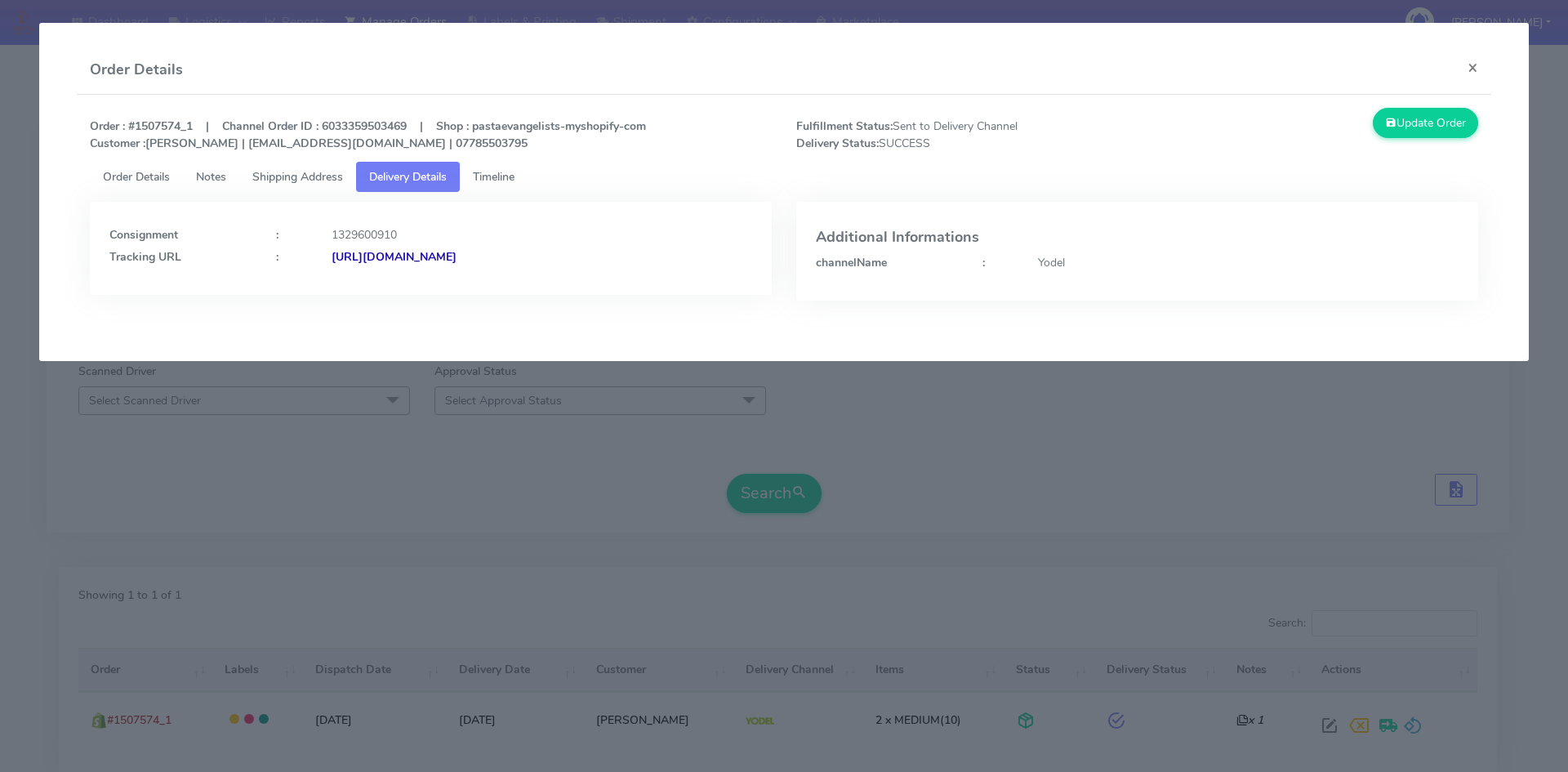
click at [281, 179] on span "Shipping Address" at bounding box center [298, 176] width 91 height 15
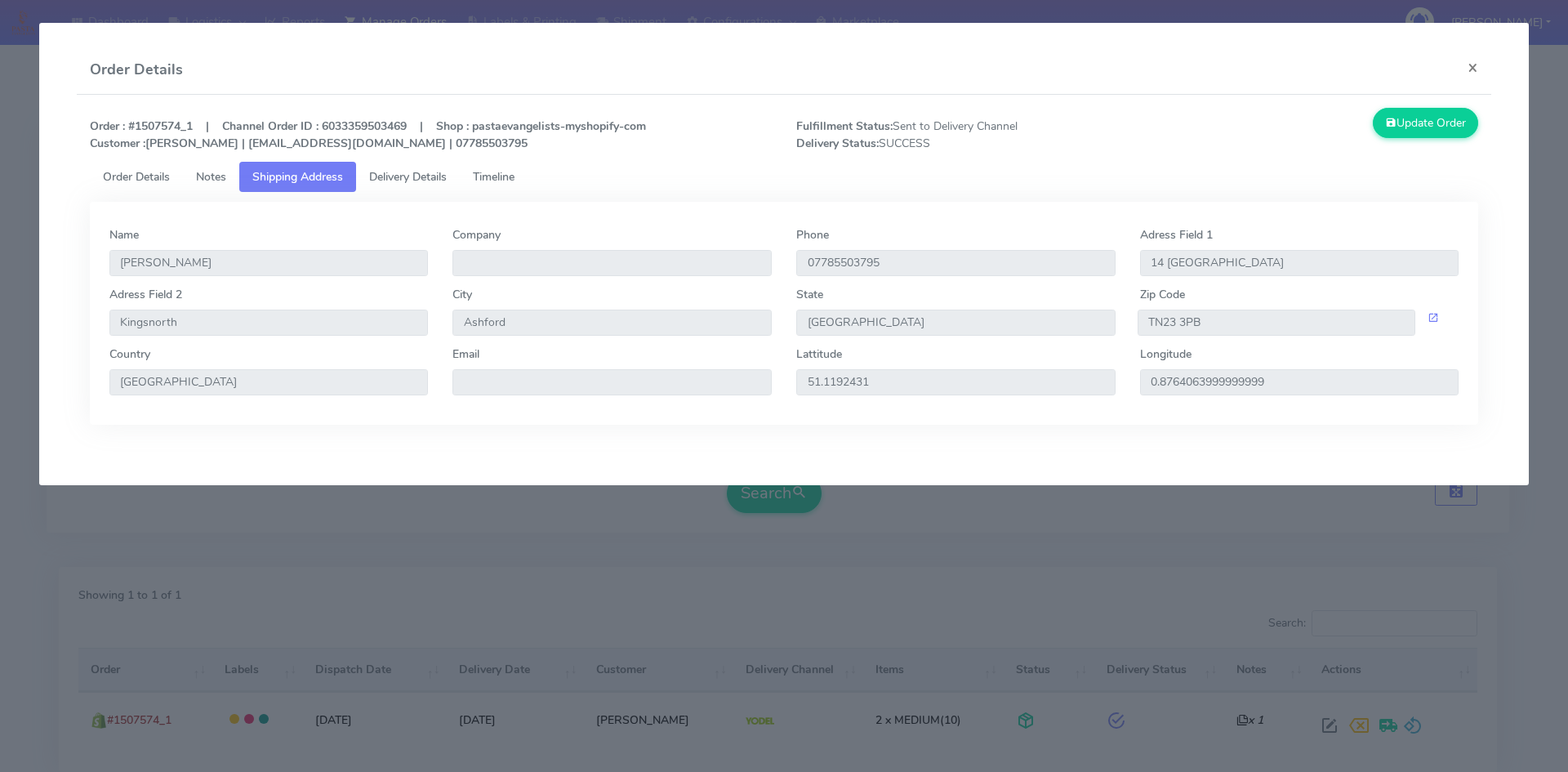
click at [145, 177] on span "Order Details" at bounding box center [136, 176] width 67 height 15
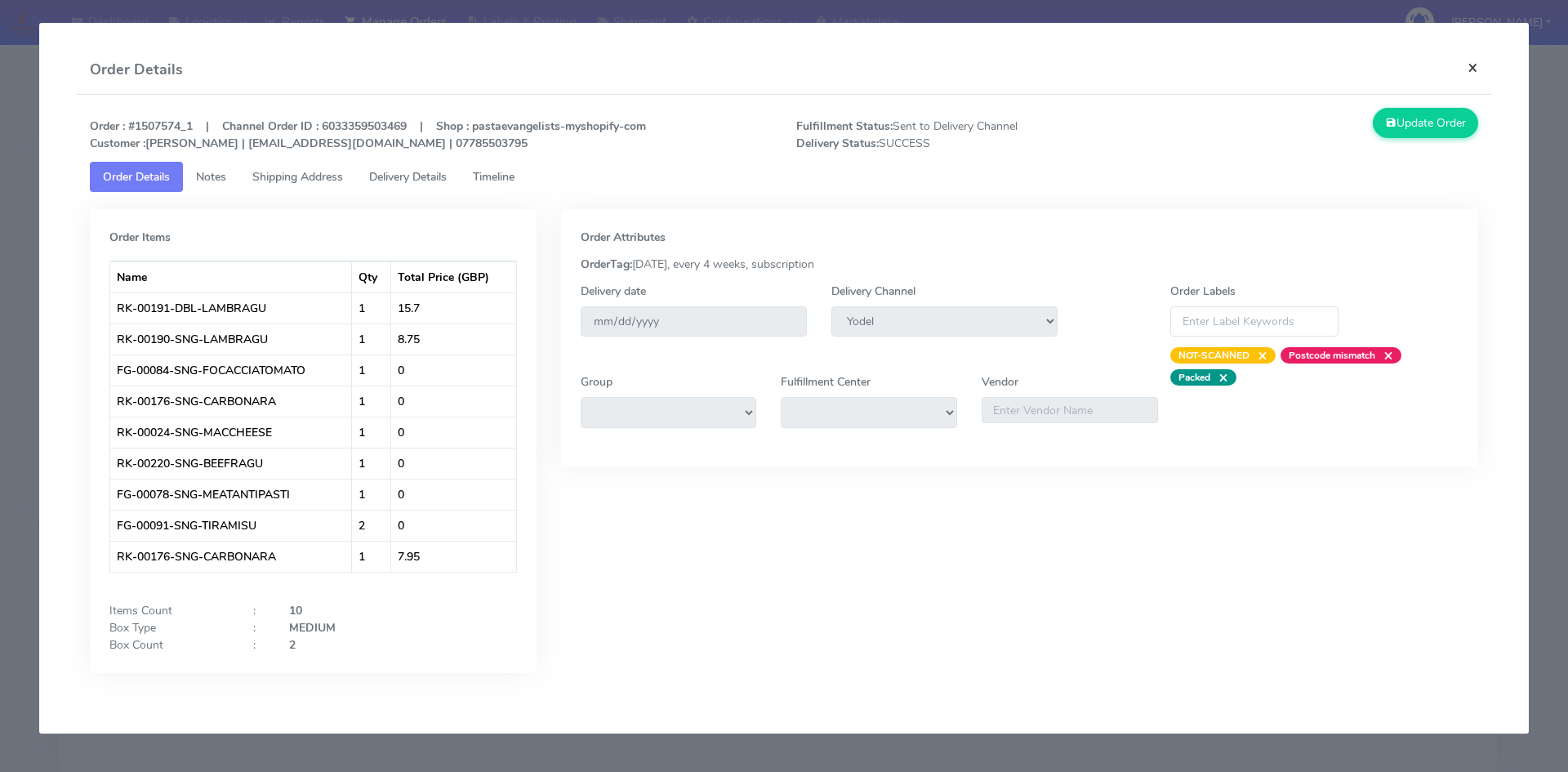
click at [1468, 70] on button "×" at bounding box center [1472, 67] width 36 height 44
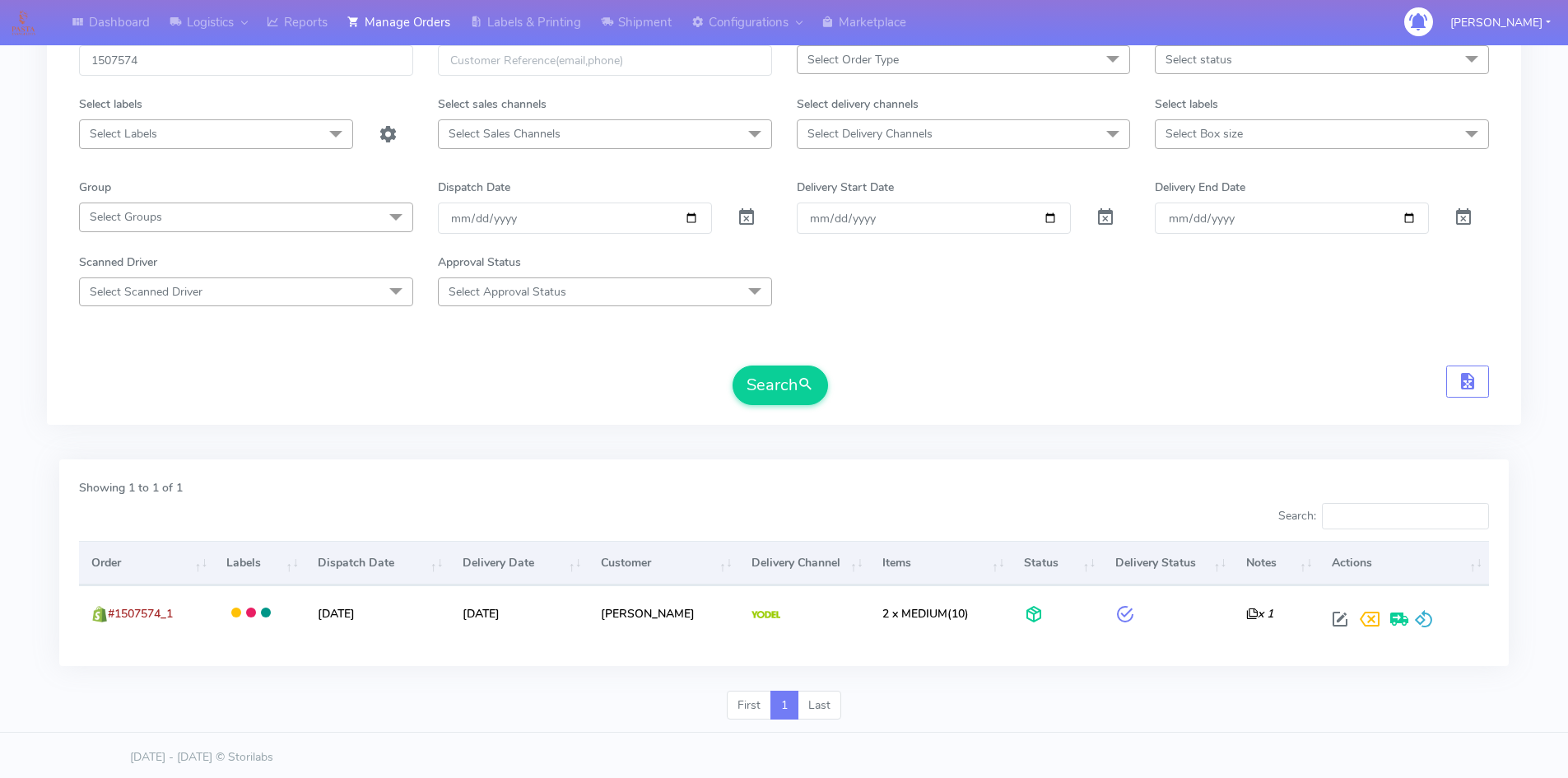
scroll to position [116, 0]
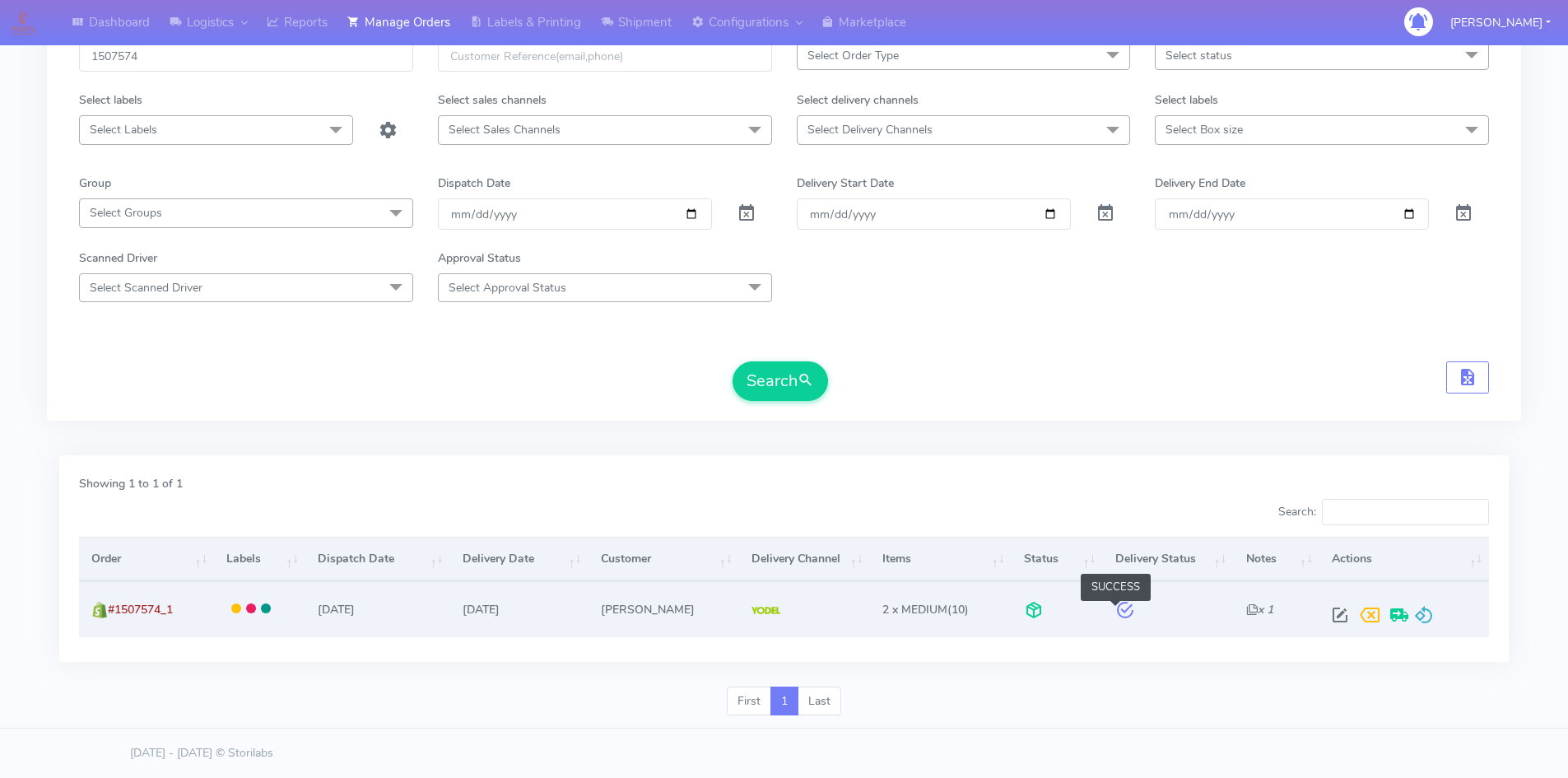
click at [1116, 611] on span at bounding box center [1125, 612] width 20 height 15
click at [1335, 615] on span at bounding box center [1340, 618] width 30 height 15
select select "5"
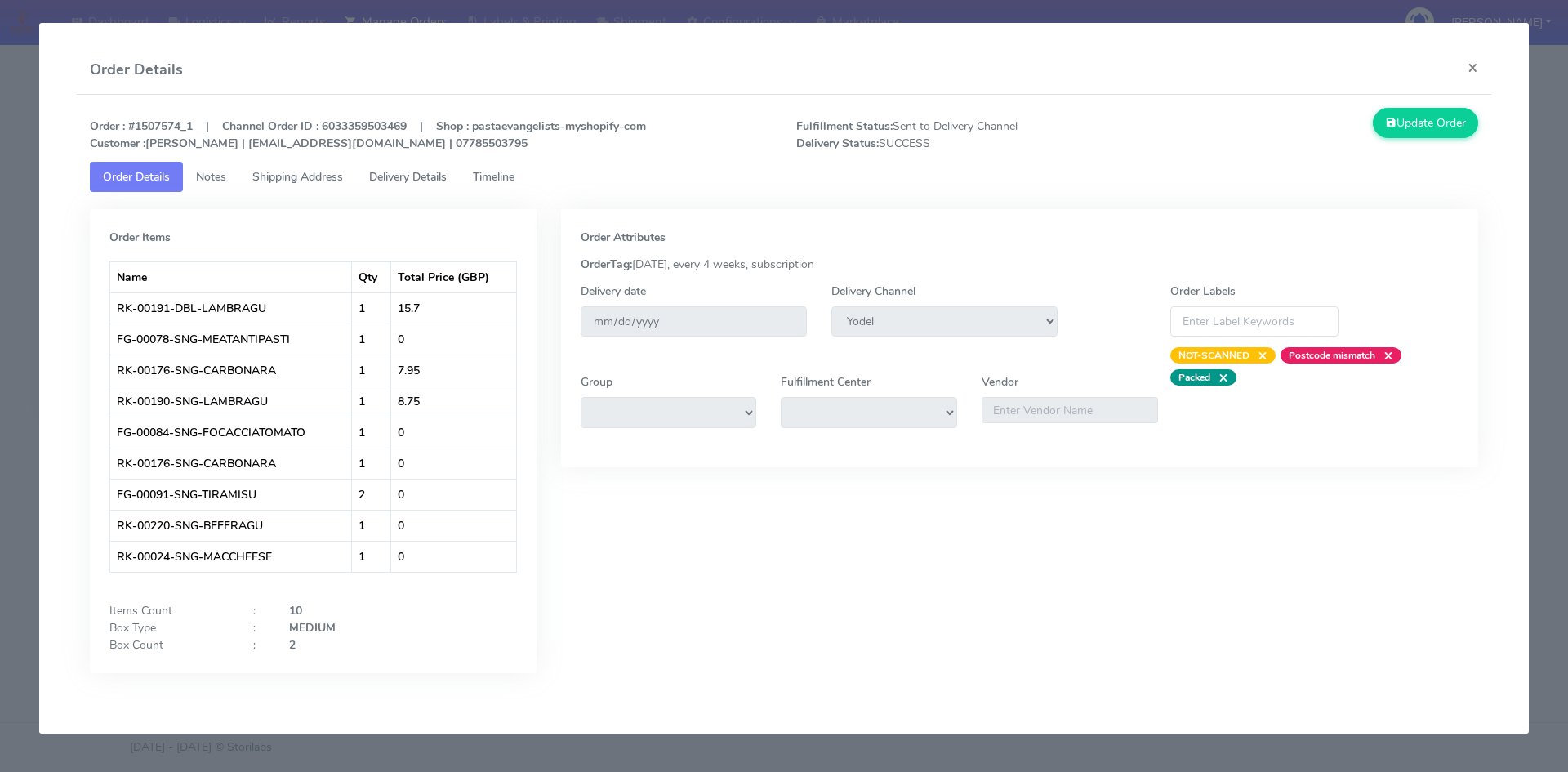
click at [490, 176] on span "Timeline" at bounding box center [493, 176] width 42 height 15
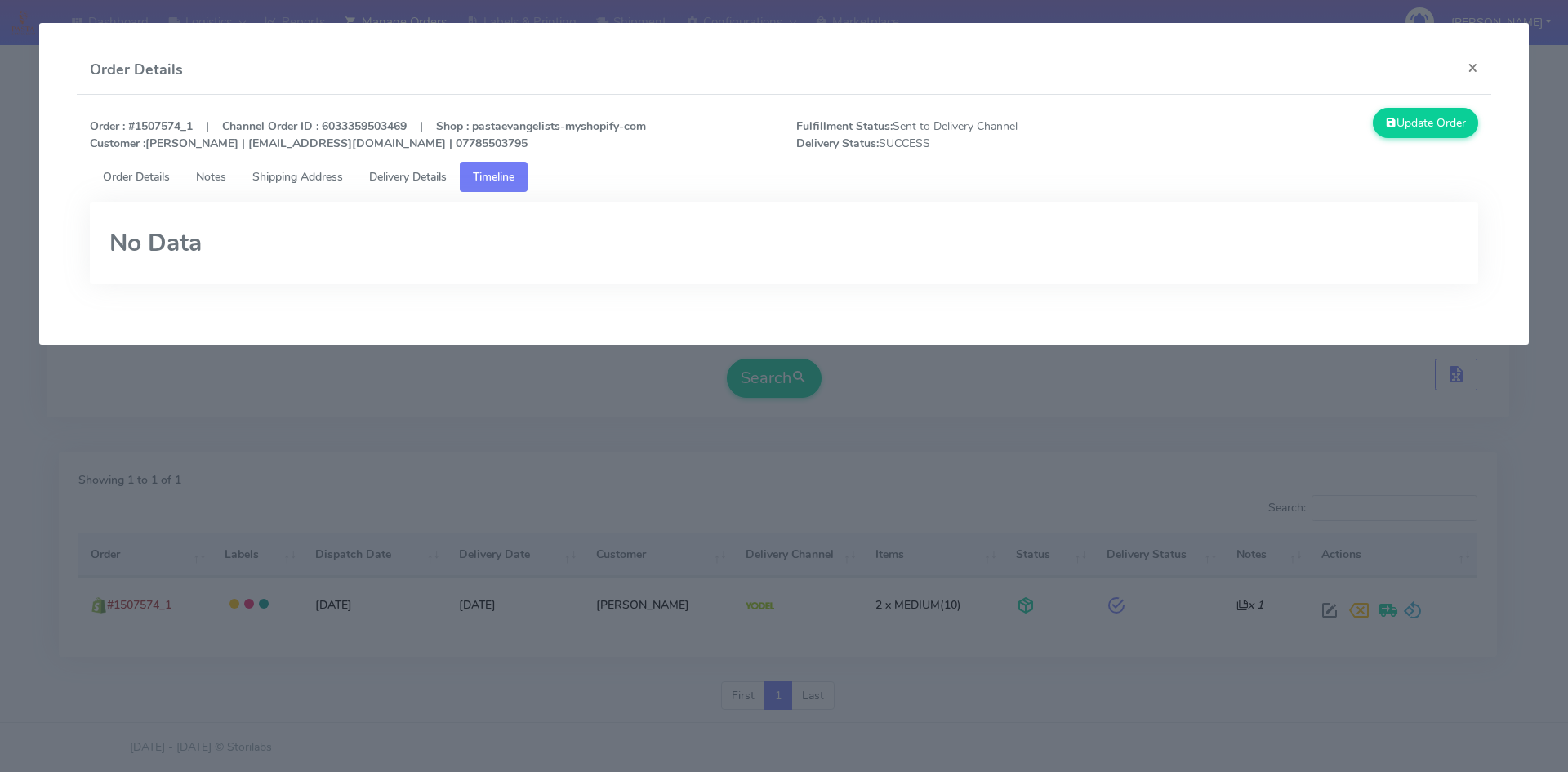
click at [378, 180] on span "Delivery Details" at bounding box center [407, 176] width 77 height 15
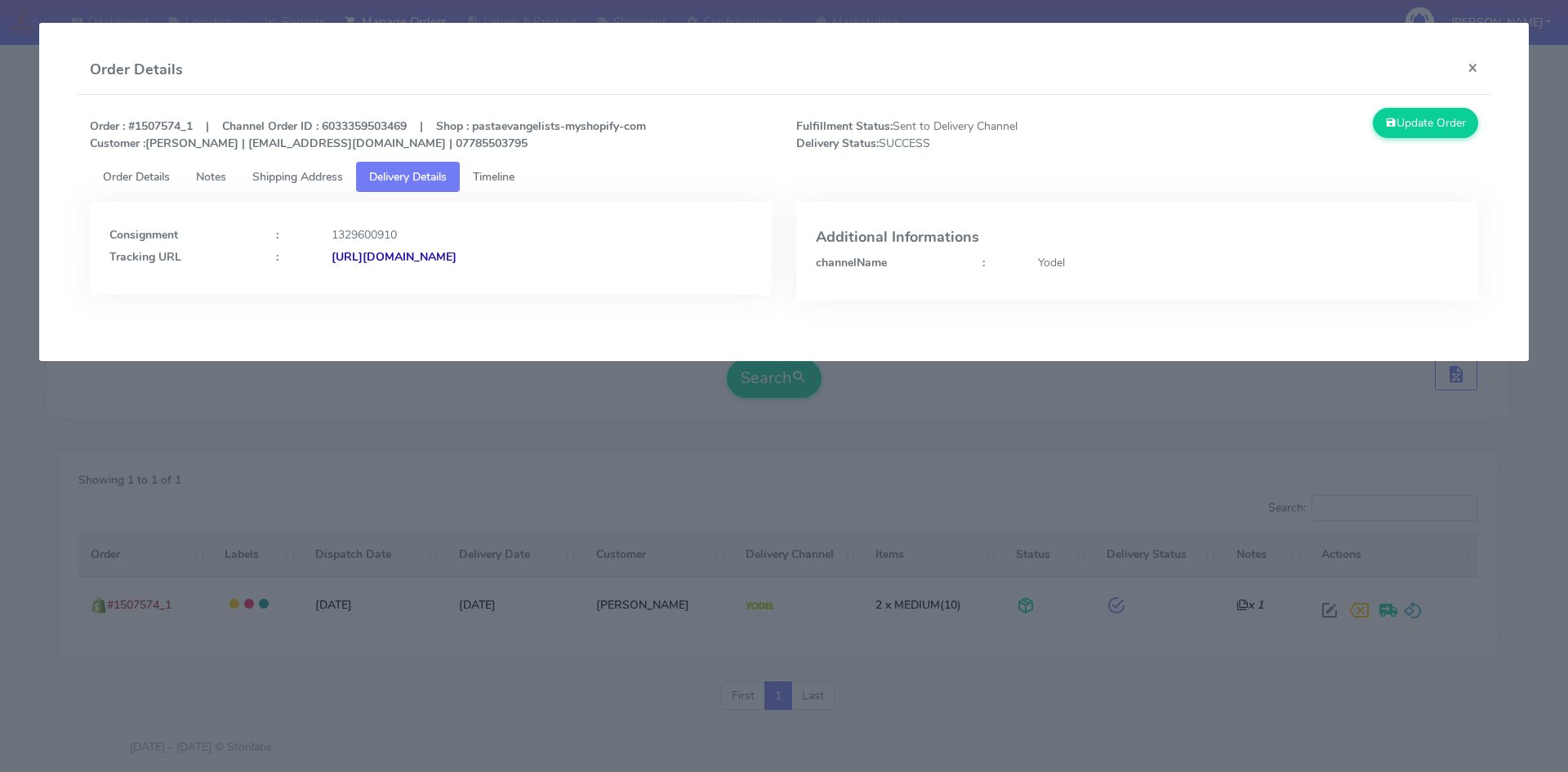
click at [457, 257] on strong "[URL][DOMAIN_NAME]" at bounding box center [394, 256] width 125 height 15
click at [285, 181] on span "Shipping Address" at bounding box center [298, 176] width 91 height 15
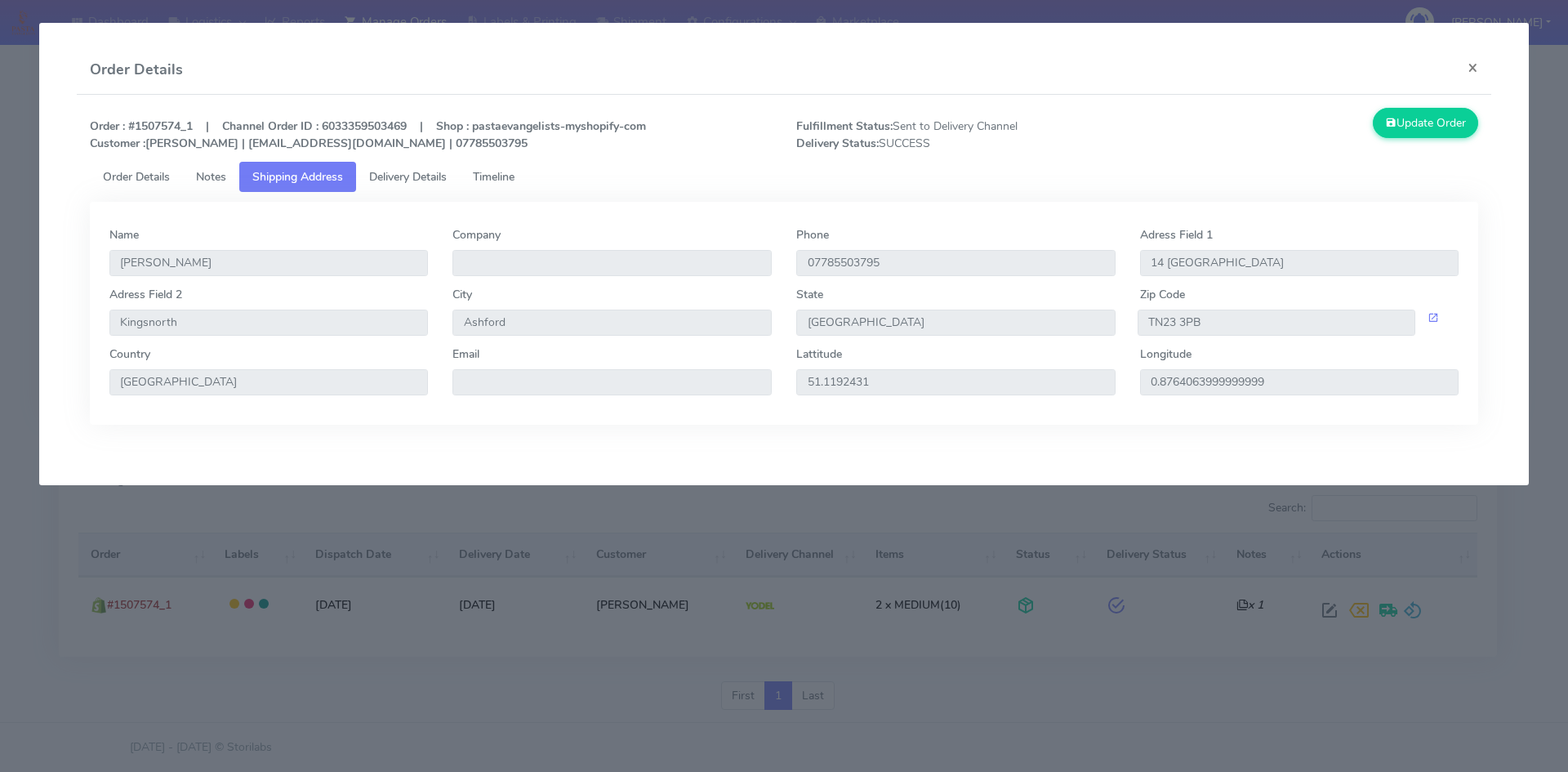
click at [216, 179] on span "Notes" at bounding box center [211, 176] width 30 height 15
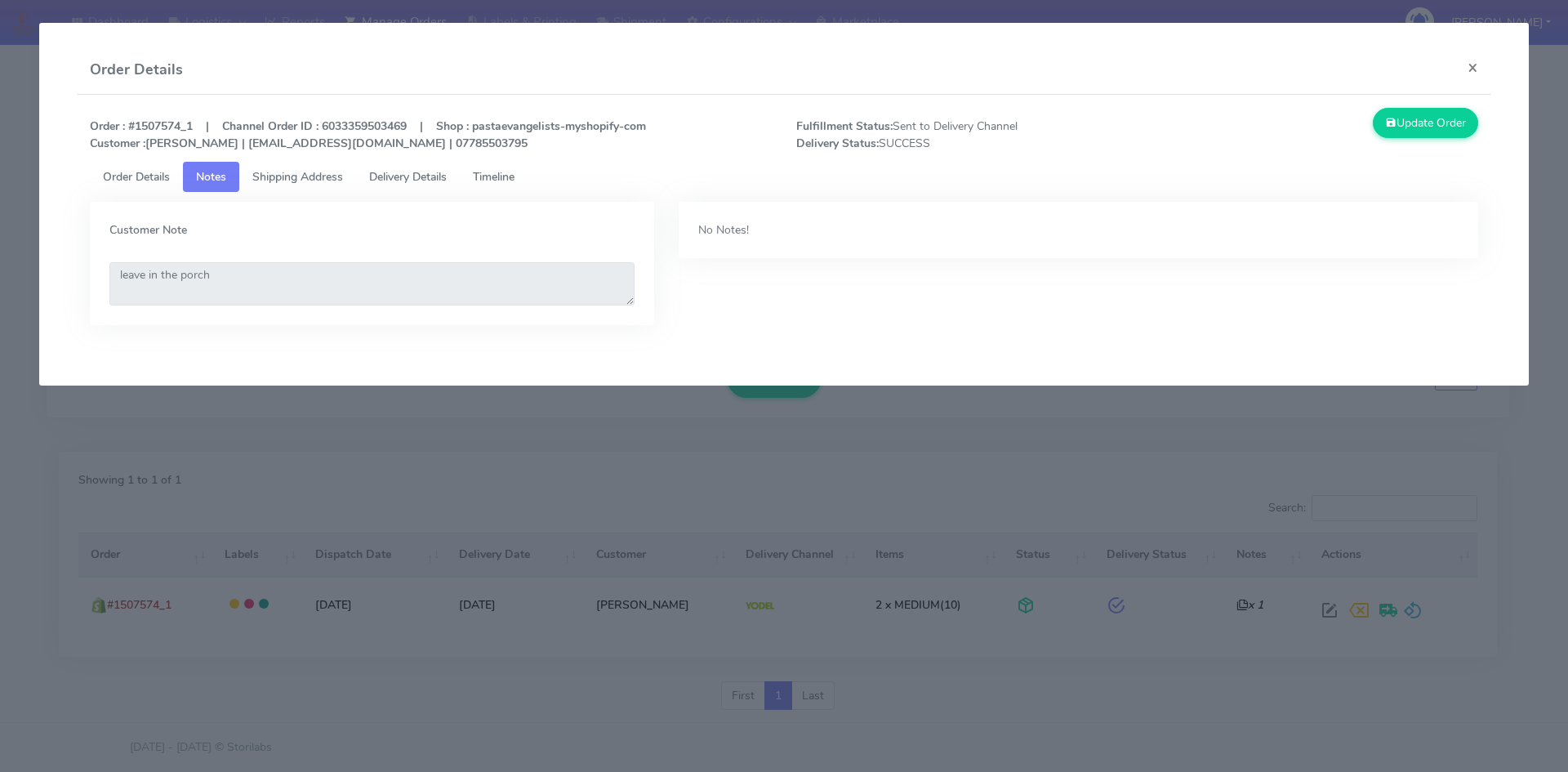
click at [131, 180] on span "Order Details" at bounding box center [136, 176] width 67 height 15
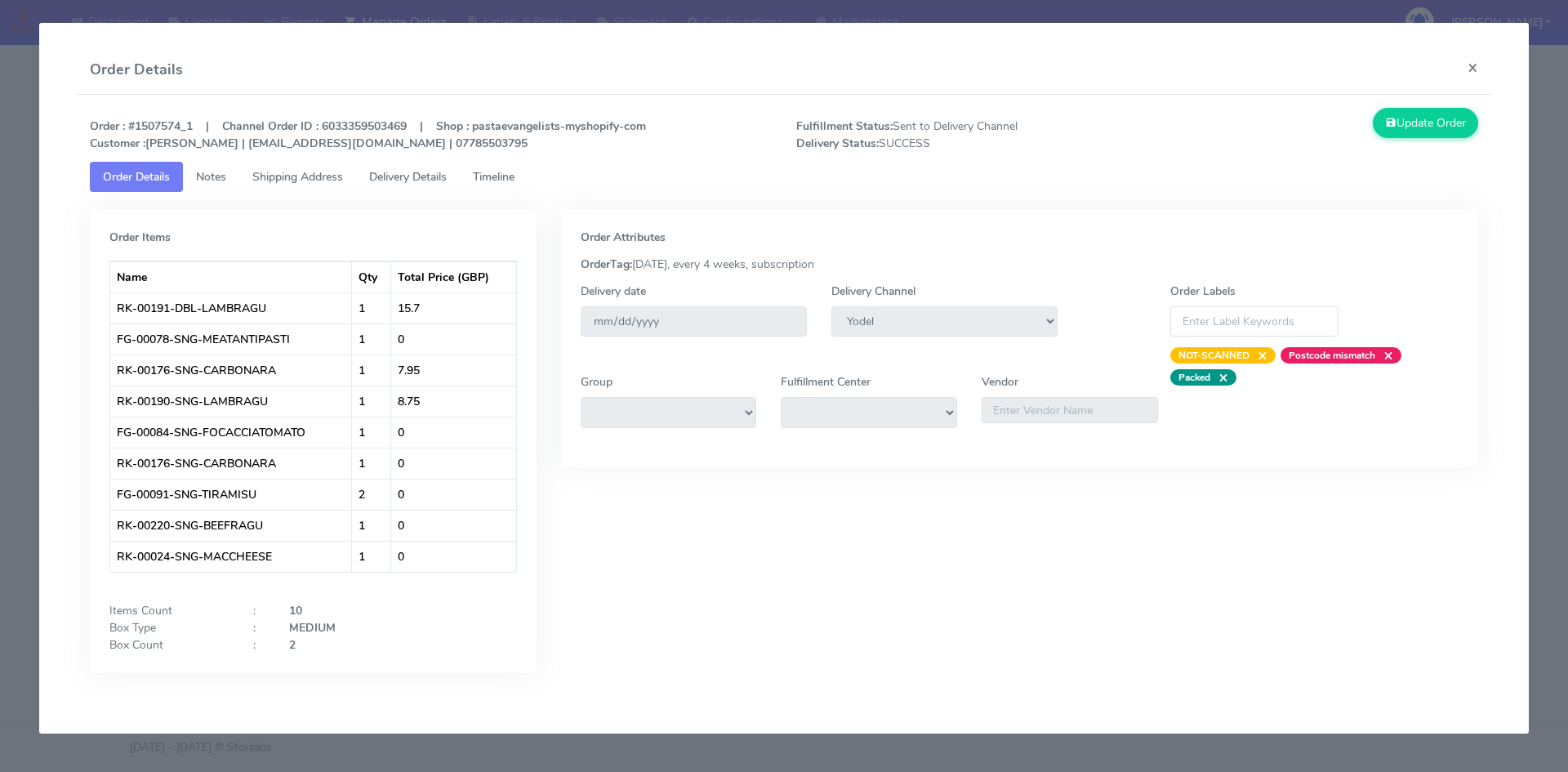
click at [499, 177] on span "Timeline" at bounding box center [493, 176] width 42 height 15
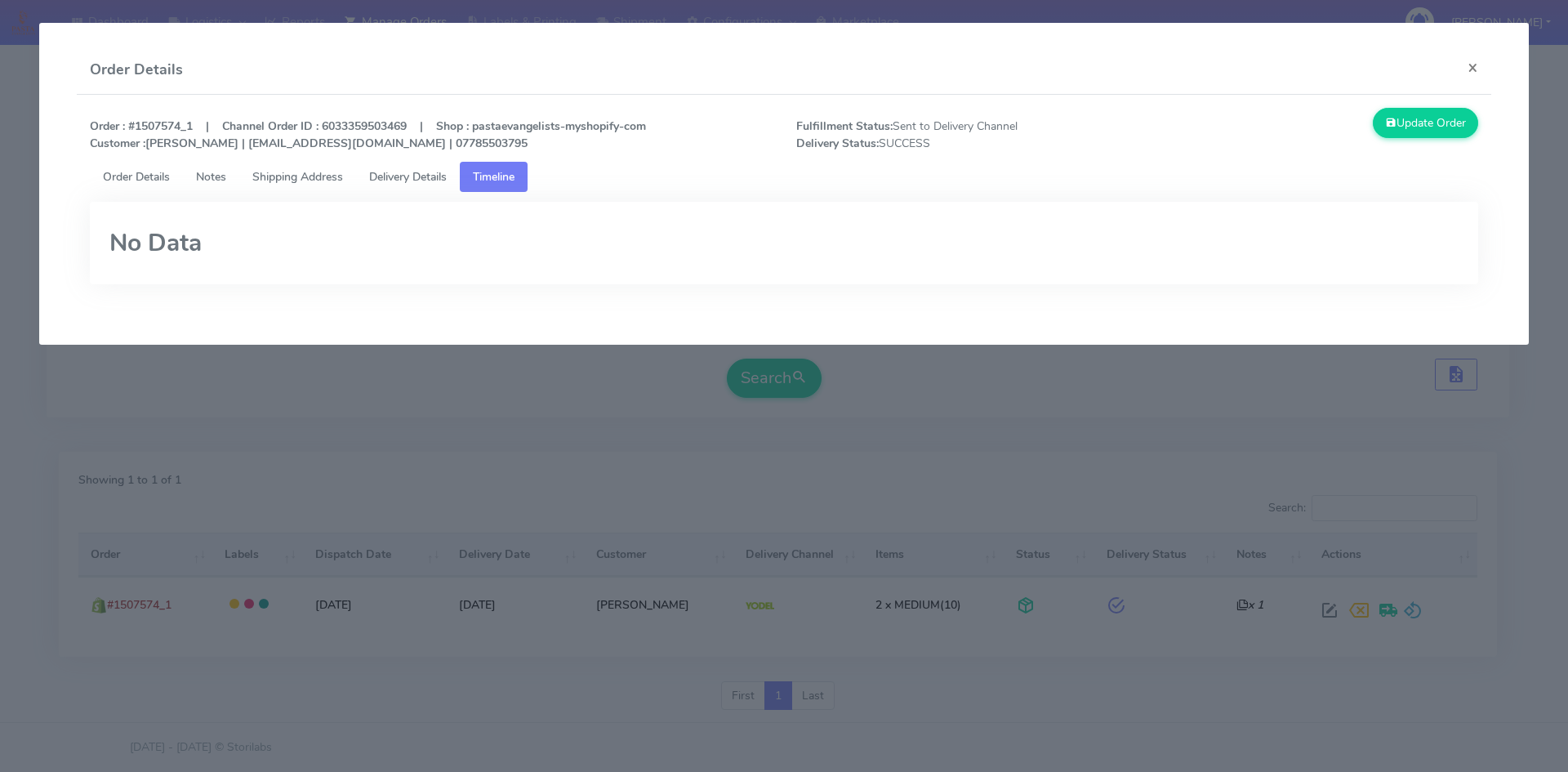
click at [895, 245] on h2 "No Data" at bounding box center [784, 243] width 1349 height 27
click at [1476, 67] on button "×" at bounding box center [1472, 67] width 36 height 44
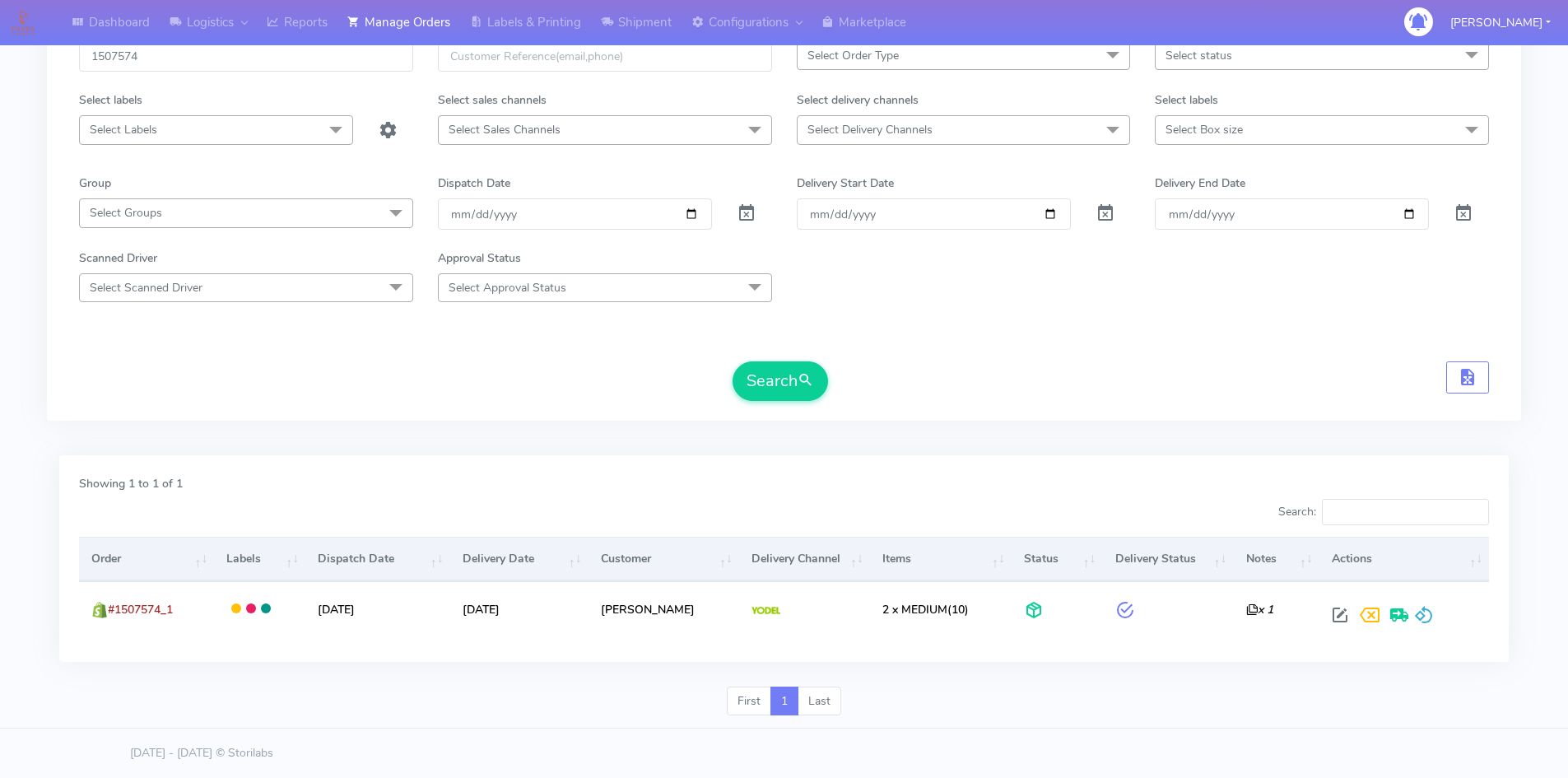
scroll to position [0, 0]
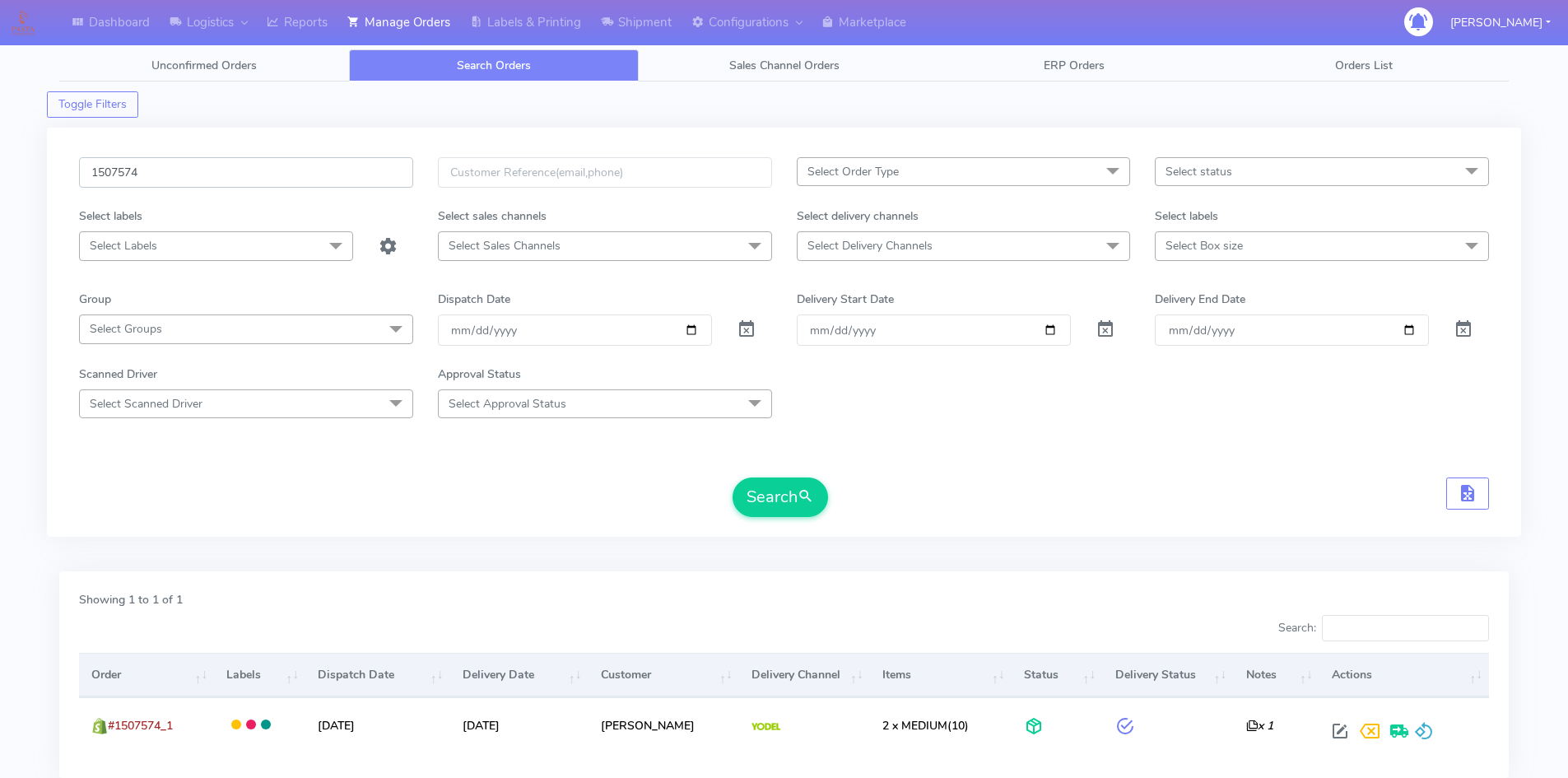
drag, startPoint x: 164, startPoint y: 170, endPoint x: 0, endPoint y: 188, distance: 165.0
click at [0, 188] on div "Dashboard Logistics London Logistics Reports Manage Orders Labels & Printing Sh…" at bounding box center [784, 437] width 1568 height 815
paste input "82G4VQE8"
click at [733, 477] on button "Search" at bounding box center [780, 497] width 96 height 39
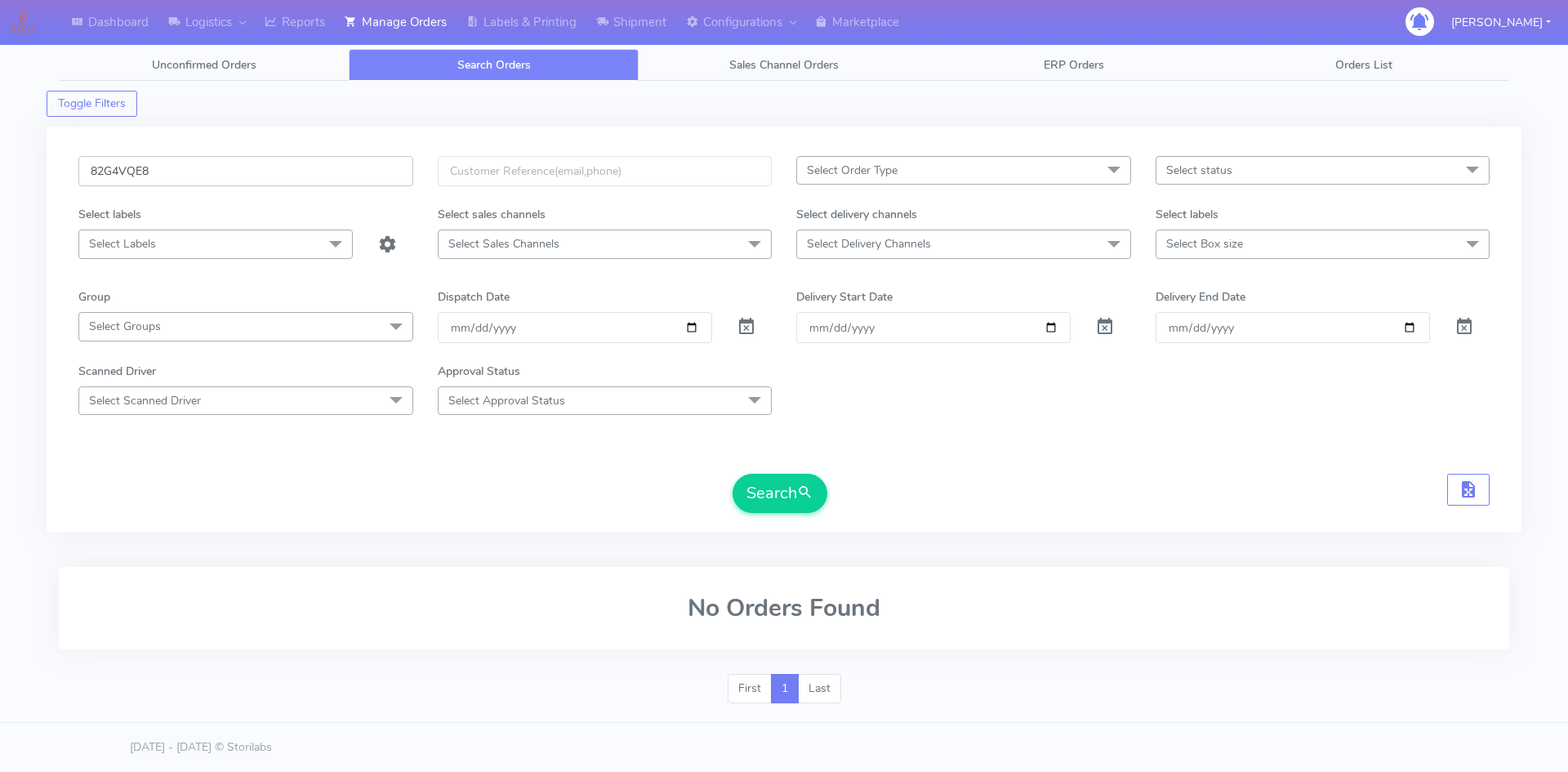
drag, startPoint x: 40, startPoint y: 176, endPoint x: 20, endPoint y: 183, distance: 21.2
click at [20, 183] on div "Dashboard Logistics London Logistics Reports Manage Orders Labels & Printing Sh…" at bounding box center [784, 372] width 1568 height 687
paste input "1620873"
type input "1620873"
click at [732, 474] on button "Search" at bounding box center [779, 493] width 95 height 39
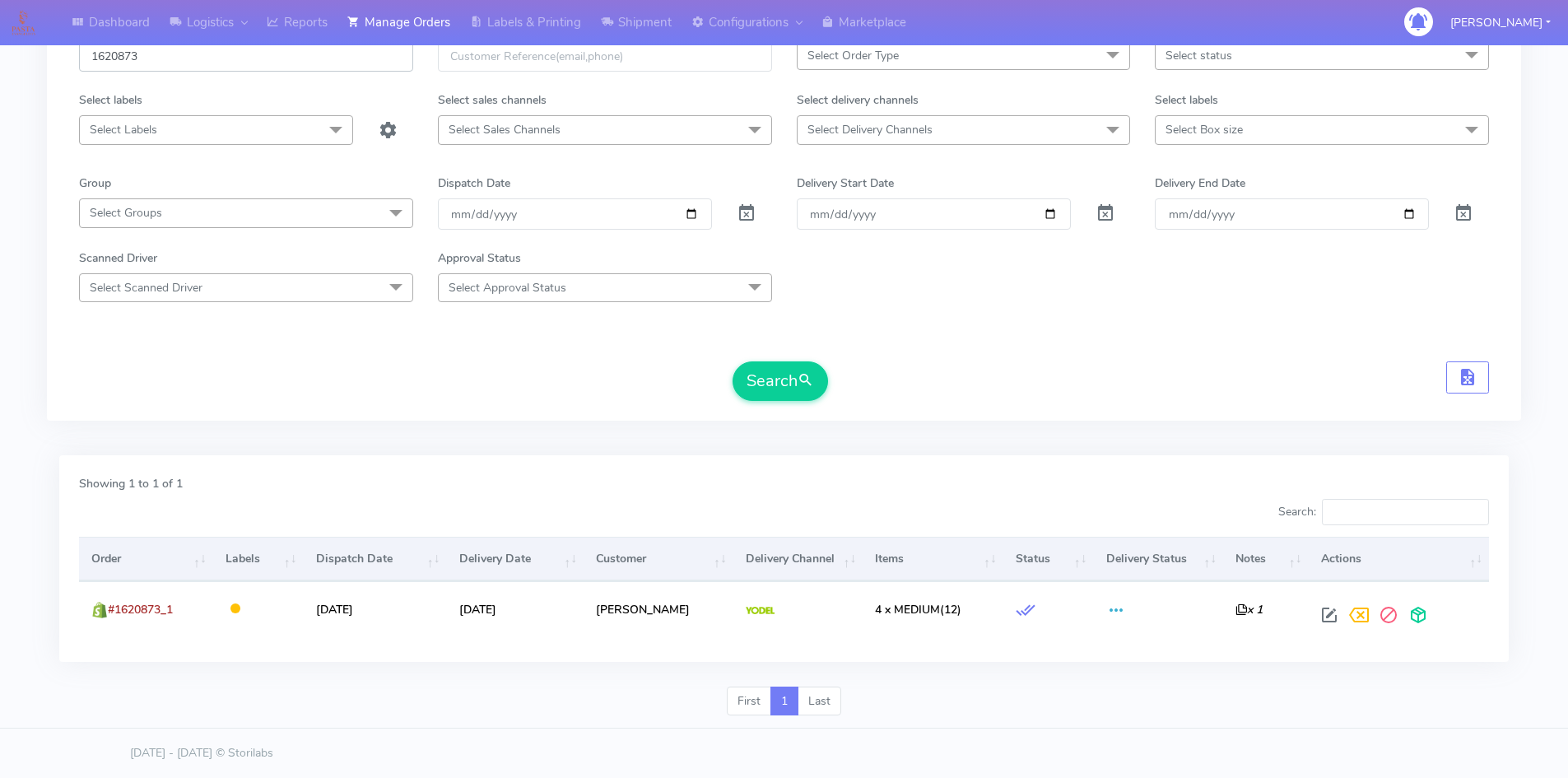
scroll to position [133, 0]
